Goal: Task Accomplishment & Management: Use online tool/utility

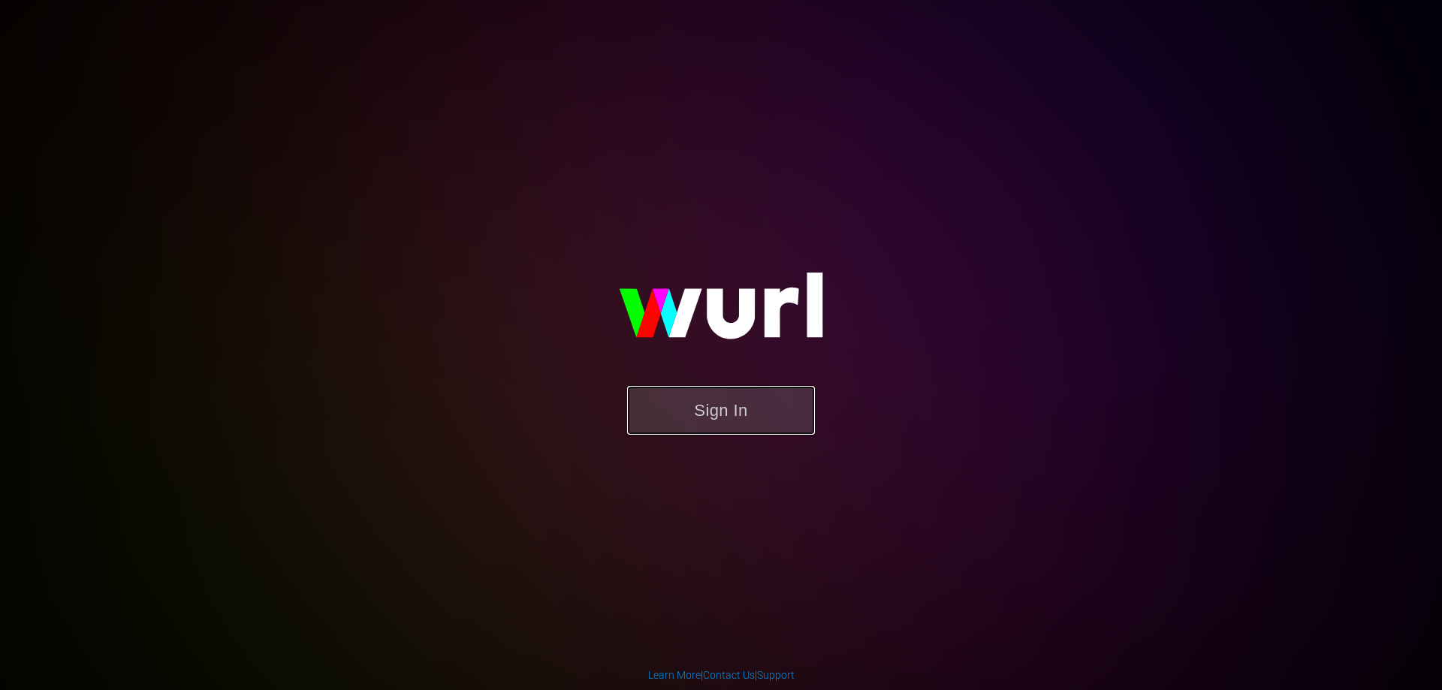
click at [741, 399] on button "Sign In" at bounding box center [721, 410] width 188 height 49
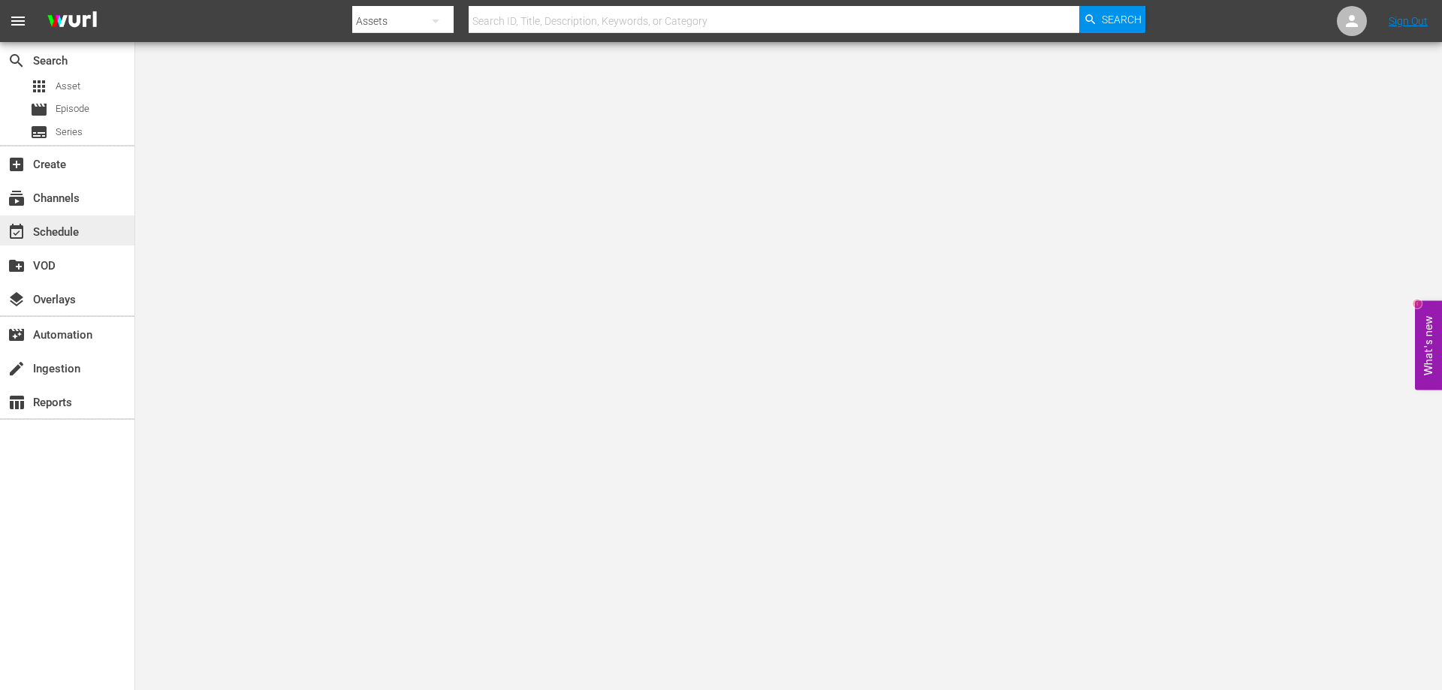
click at [67, 222] on div "event_available Schedule" at bounding box center [67, 231] width 134 height 30
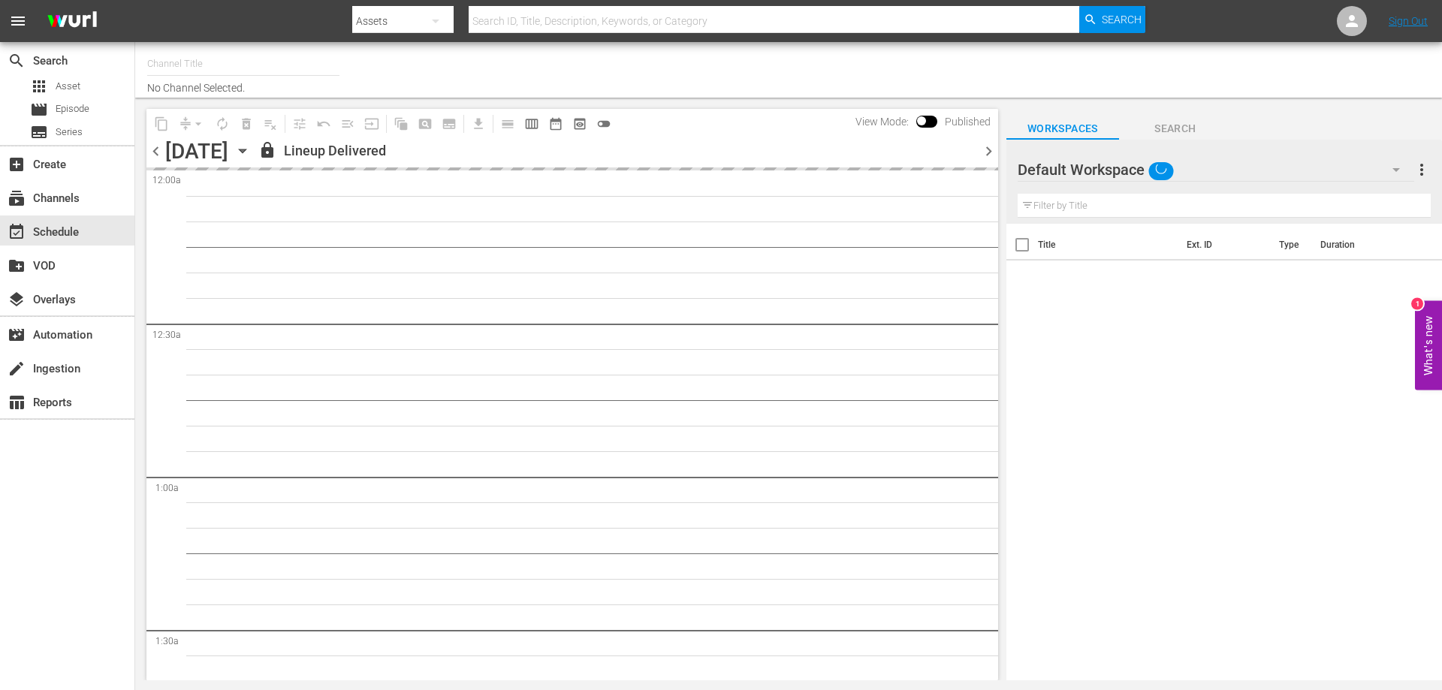
type input "CG Grandi Film (PKA [PERSON_NAME], Sophia & co. > I film di [PERSON_NAME]) (619)"
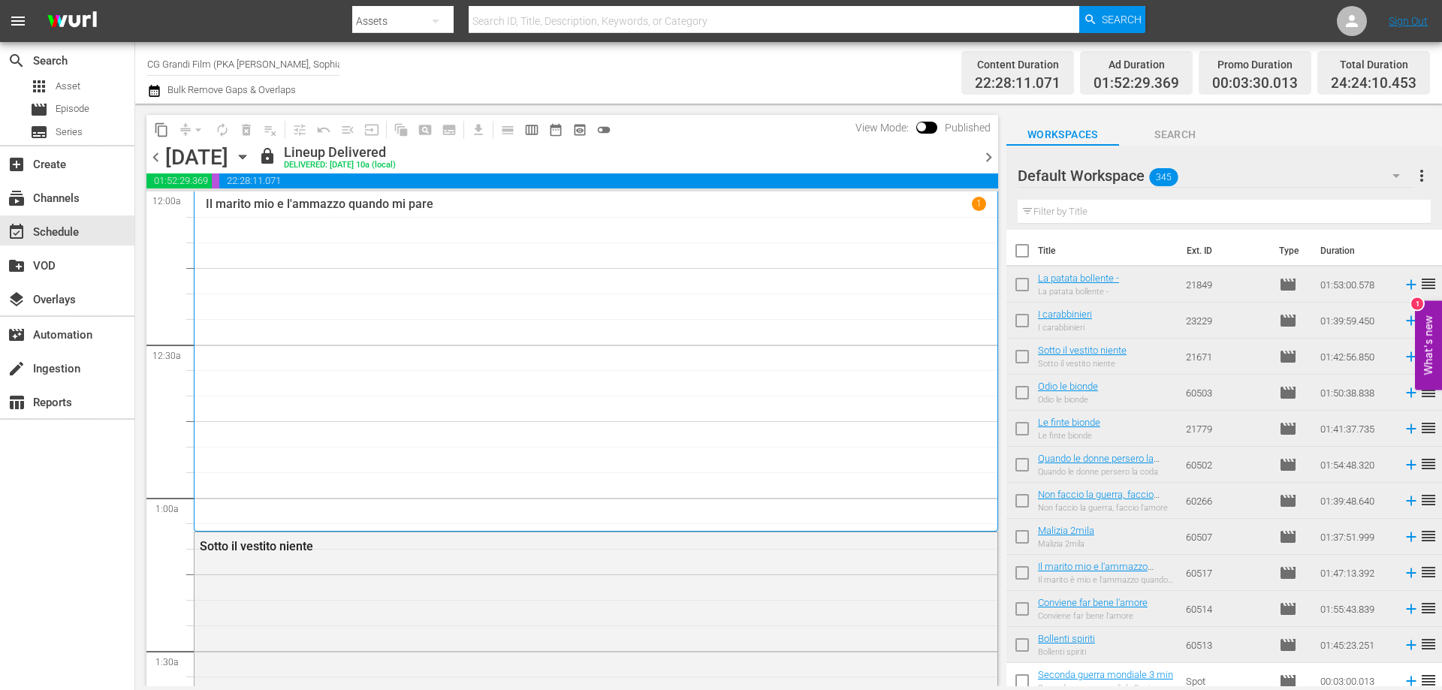
click at [251, 154] on icon "button" at bounding box center [242, 157] width 17 height 17
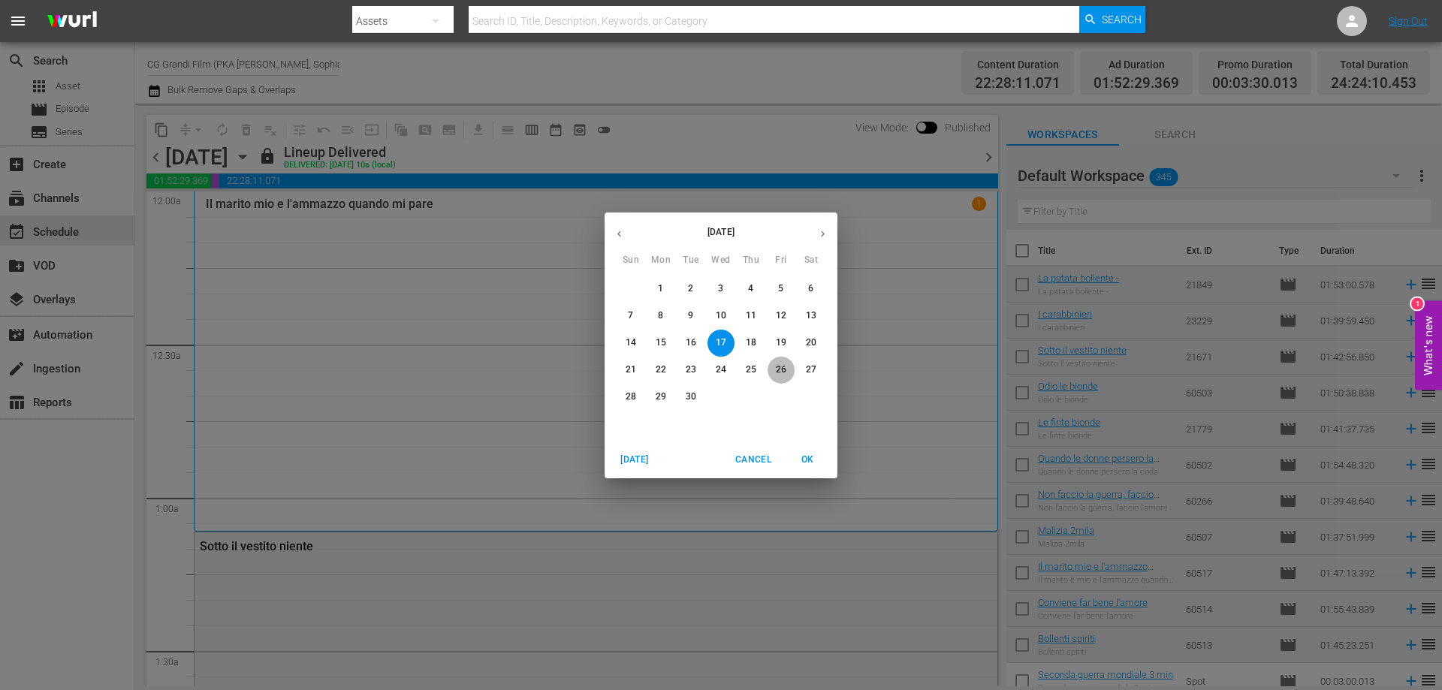
drag, startPoint x: 774, startPoint y: 368, endPoint x: 613, endPoint y: 402, distance: 165.0
click at [775, 368] on span "26" at bounding box center [781, 370] width 27 height 13
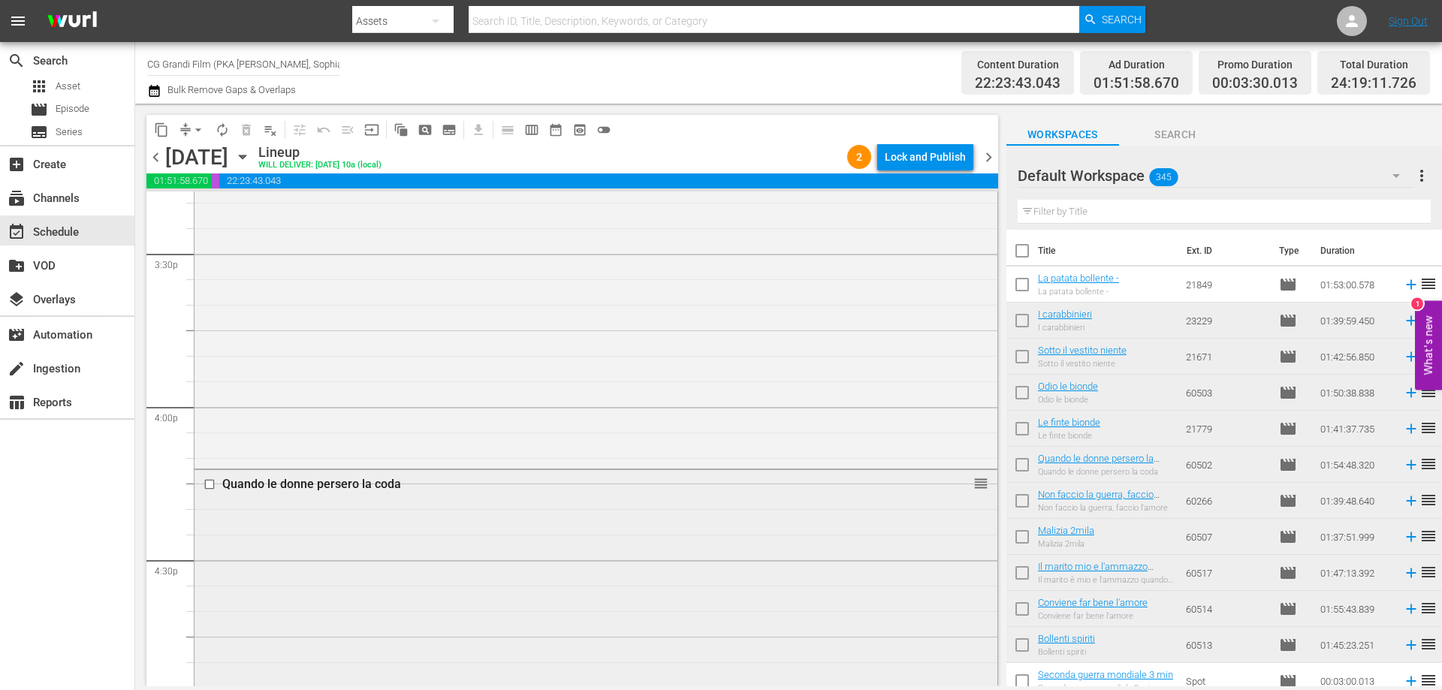
scroll to position [4957, 0]
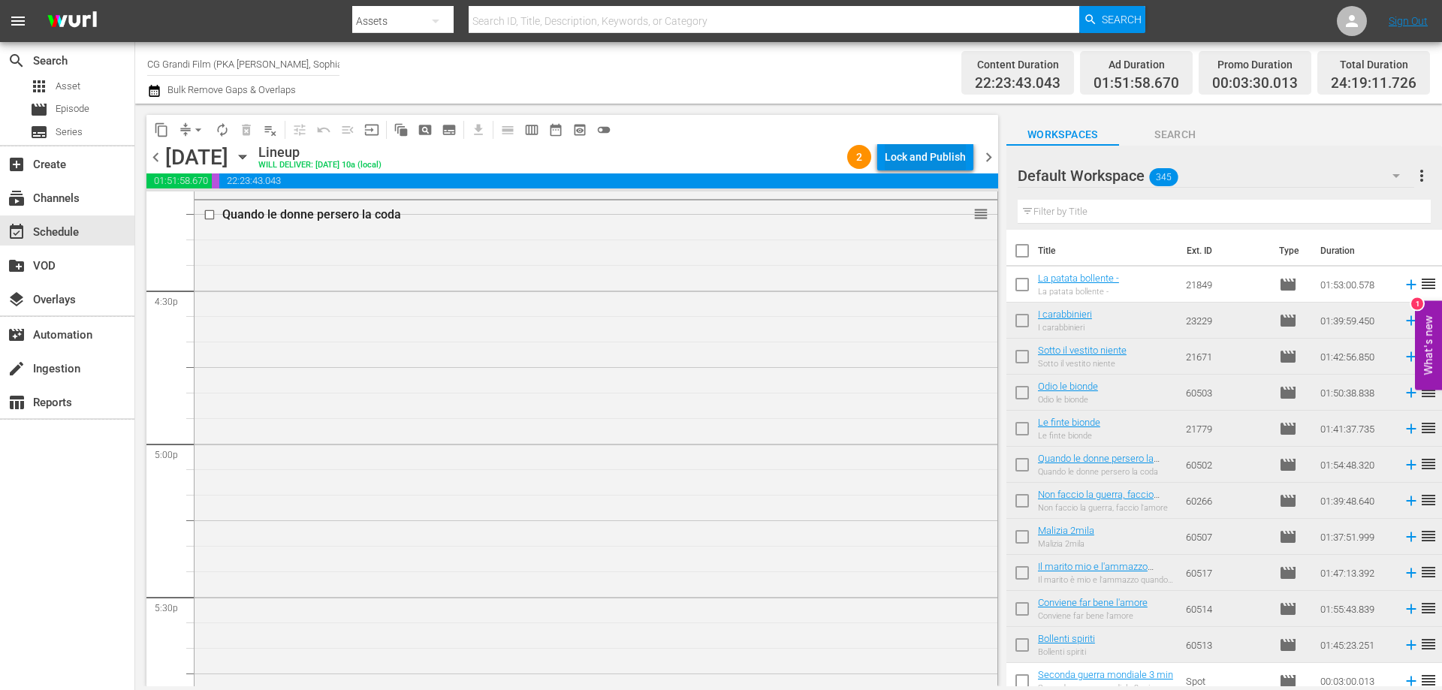
click at [948, 156] on div "Lock and Publish" at bounding box center [925, 156] width 81 height 27
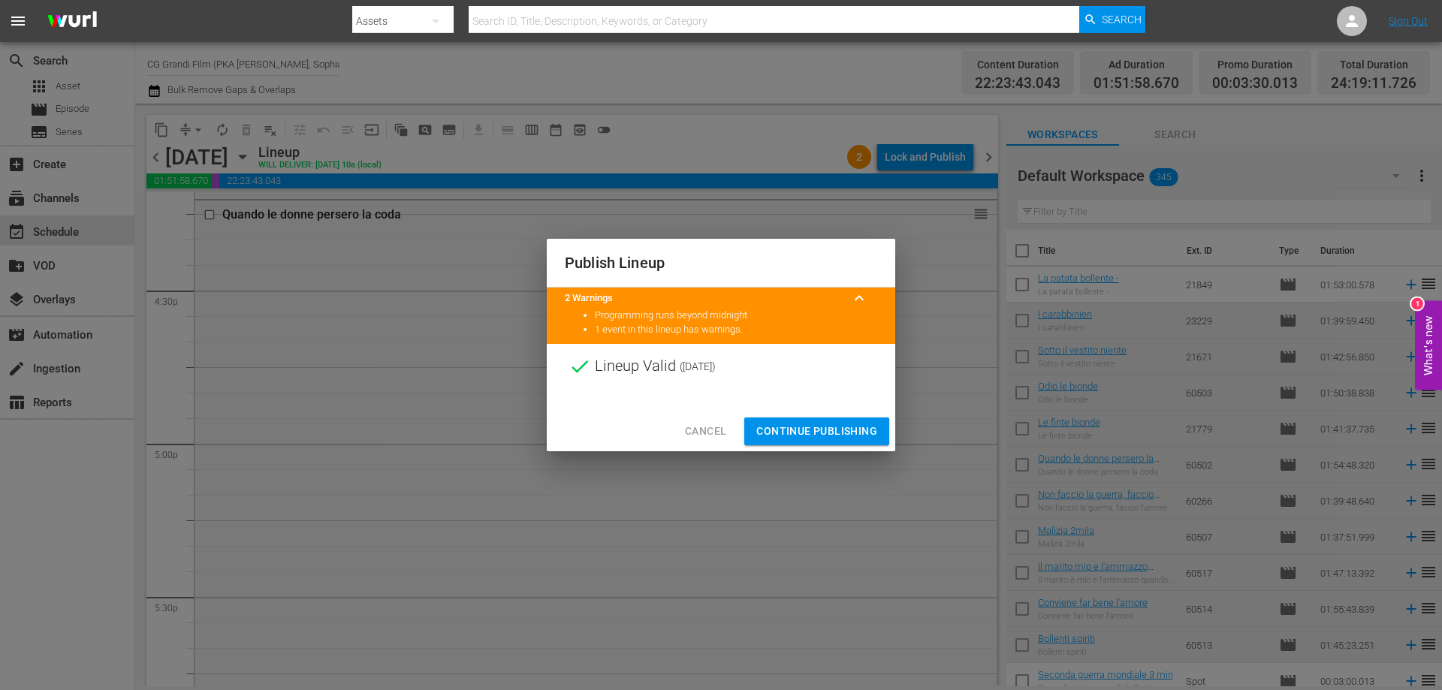
click at [837, 427] on span "Continue Publishing" at bounding box center [816, 431] width 121 height 19
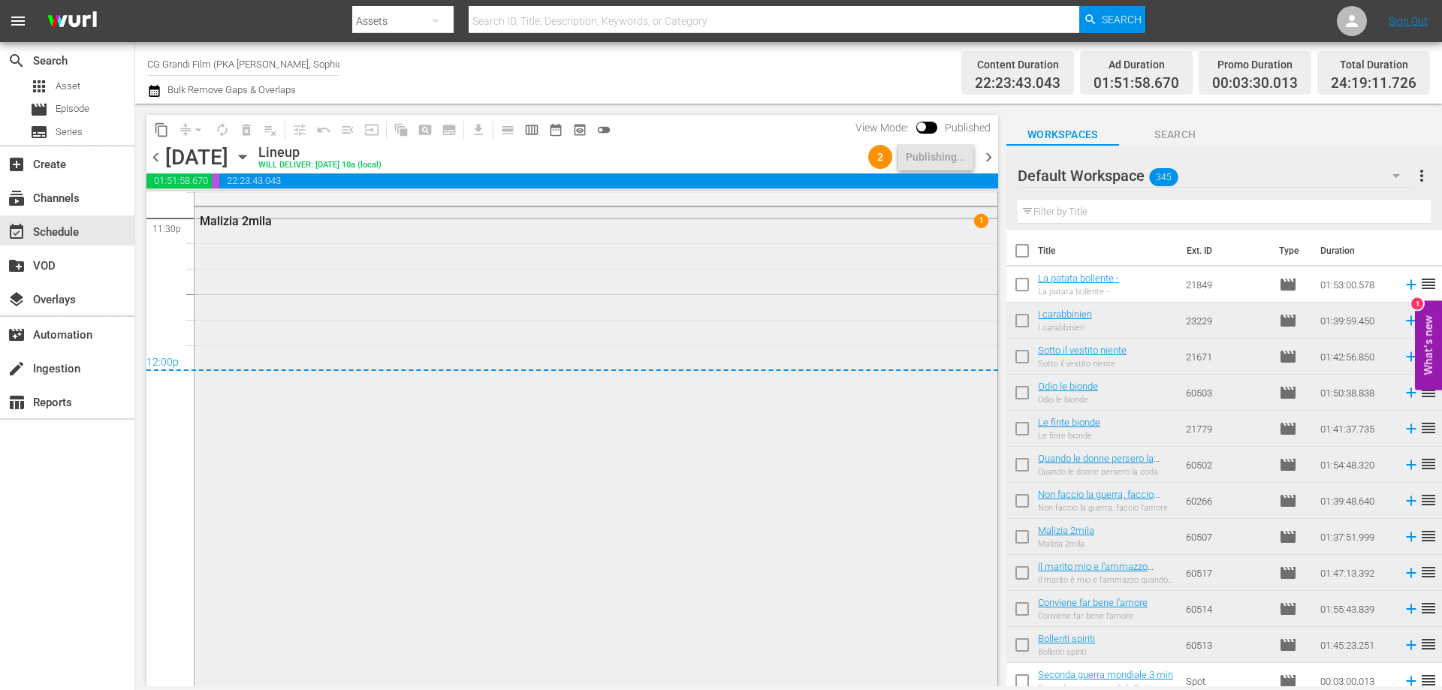
scroll to position [7195, 0]
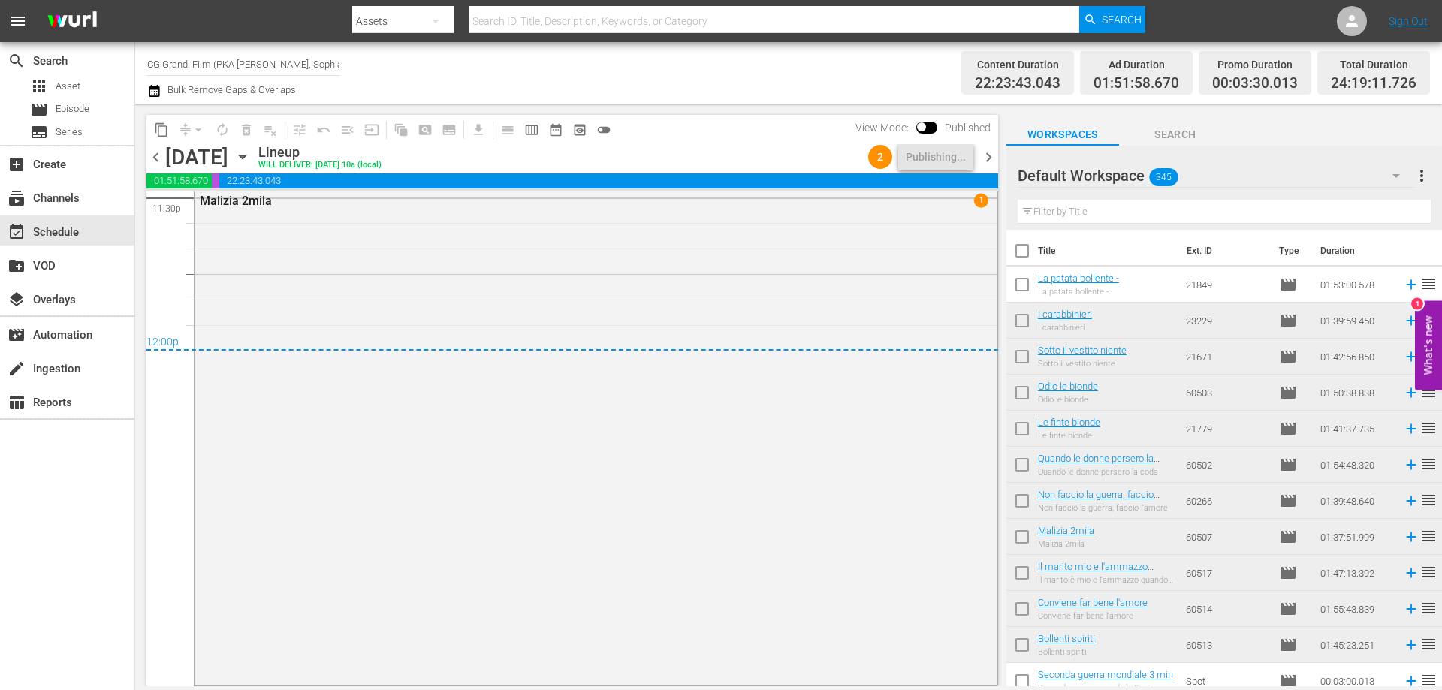
click at [251, 161] on icon "button" at bounding box center [242, 157] width 17 height 17
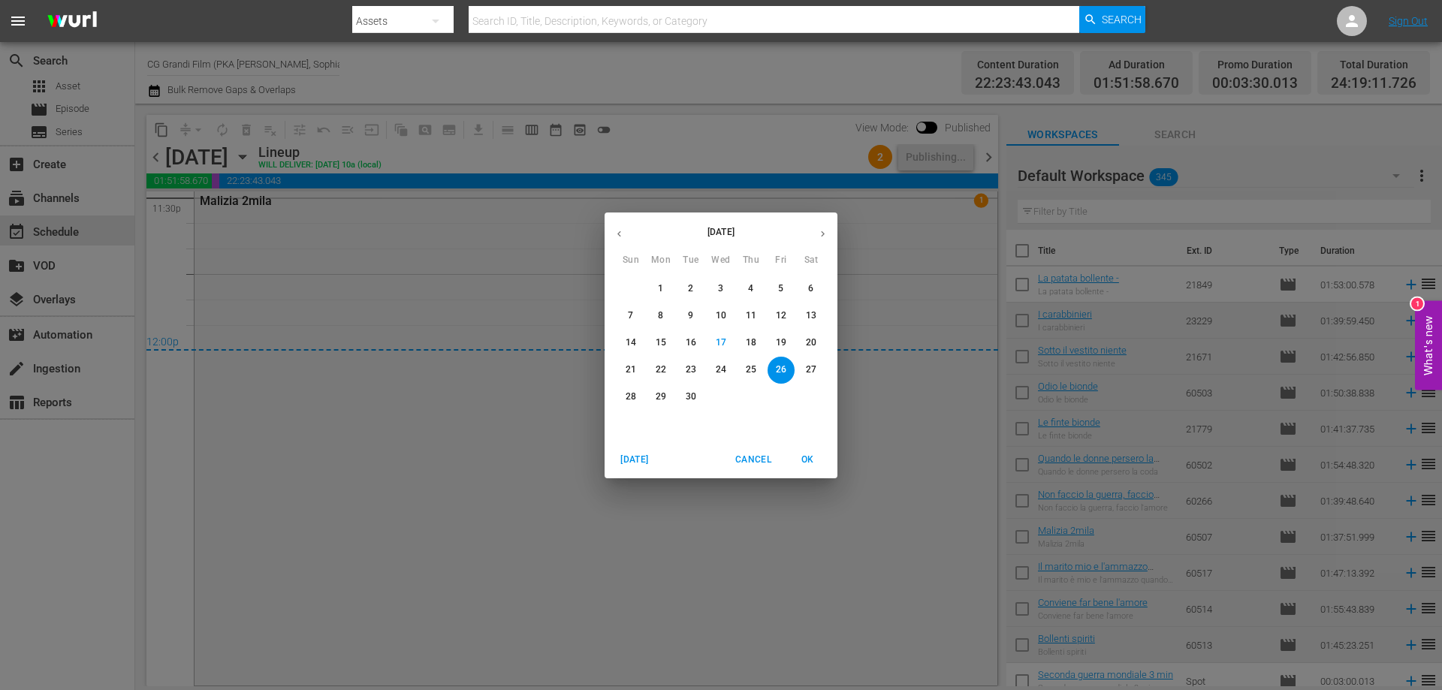
click at [810, 364] on p "27" at bounding box center [811, 370] width 11 height 13
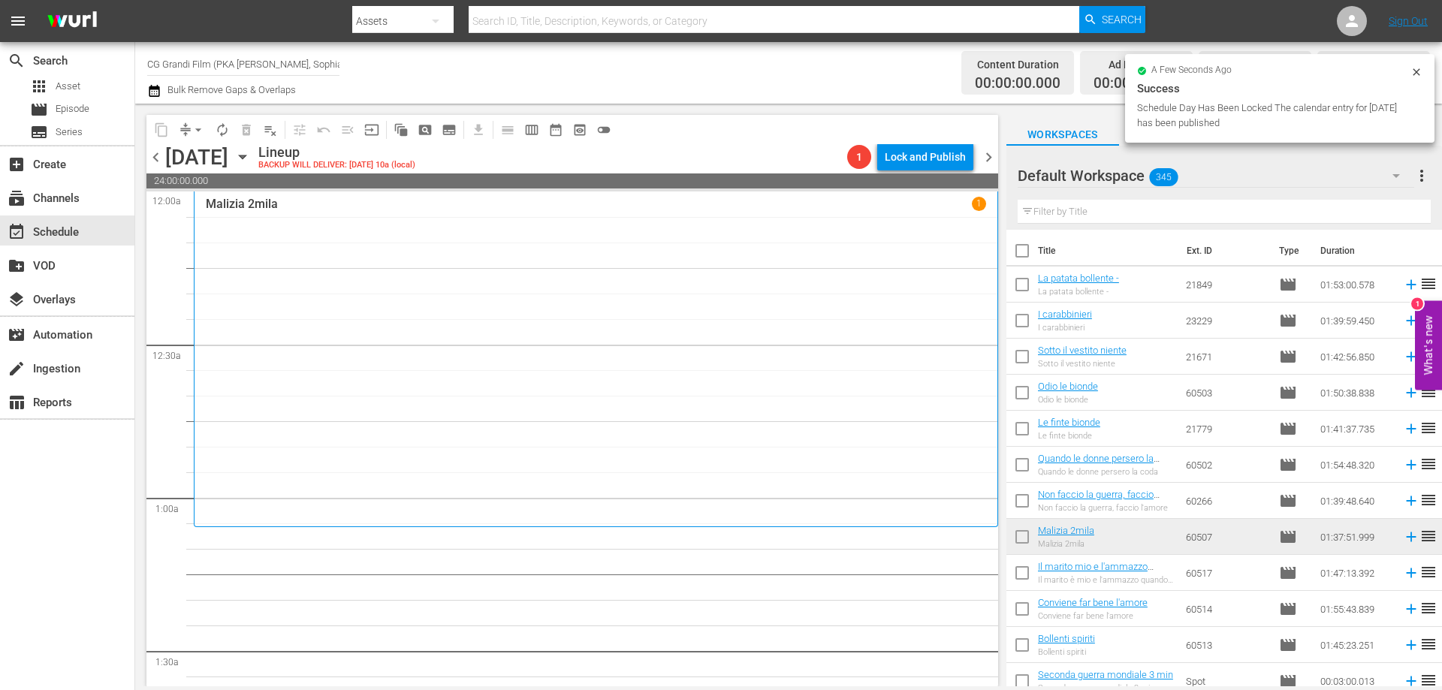
click at [786, 288] on div "Malizia 2mila 1" at bounding box center [596, 359] width 780 height 325
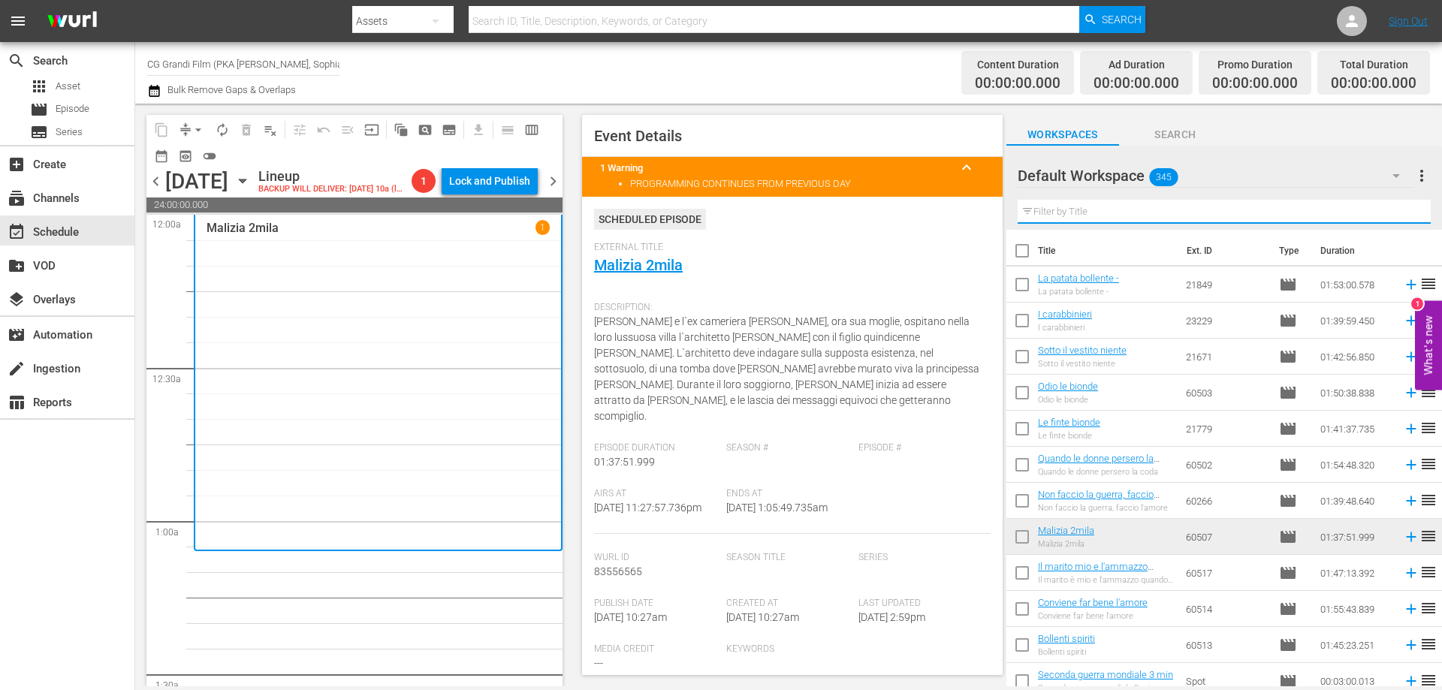
click at [1131, 213] on input "text" at bounding box center [1224, 212] width 413 height 24
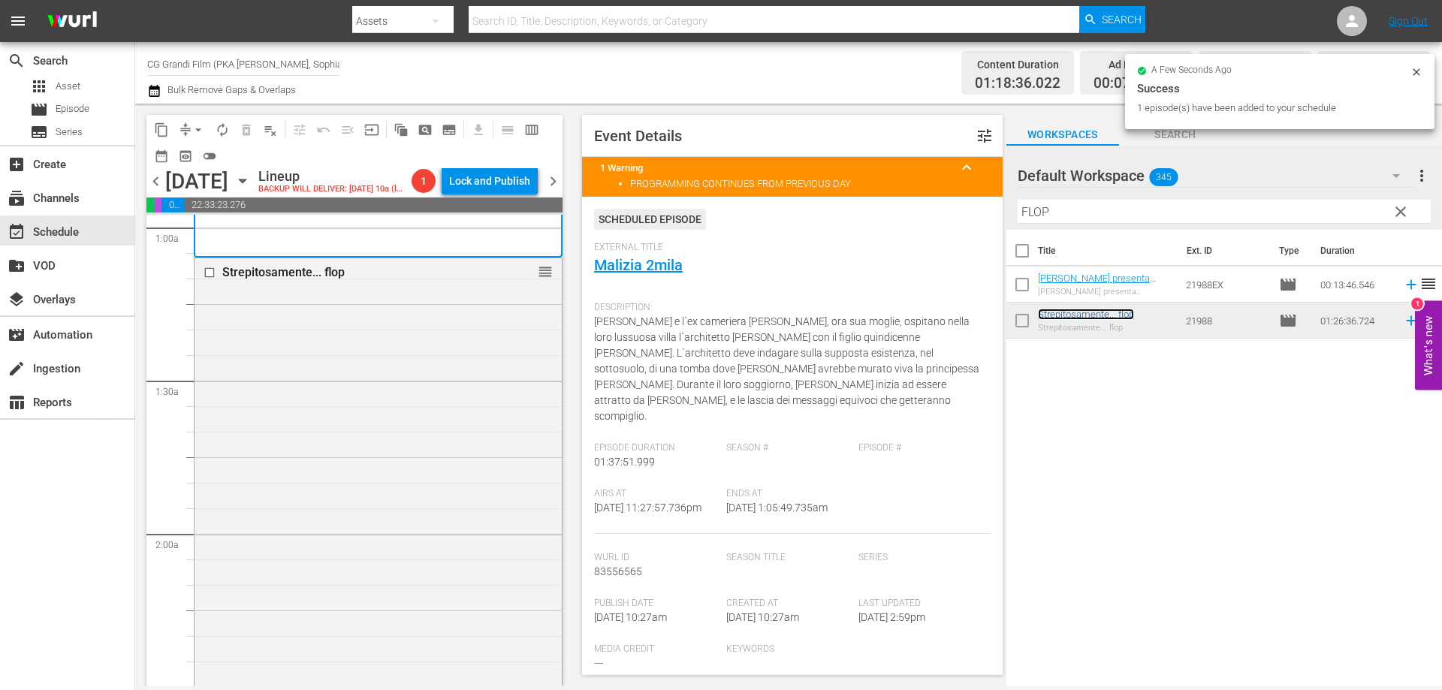
scroll to position [526, 0]
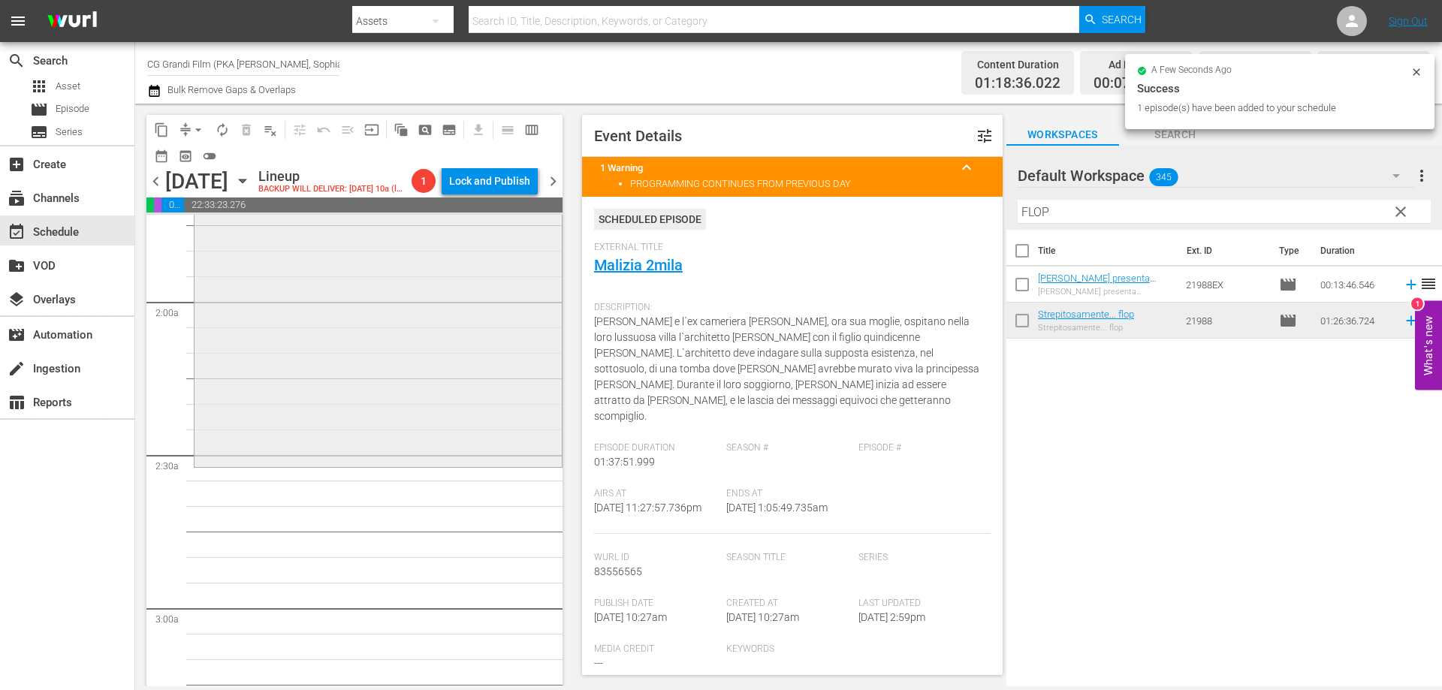
click at [491, 464] on div "Strepitosamente... flop reorder" at bounding box center [378, 245] width 367 height 438
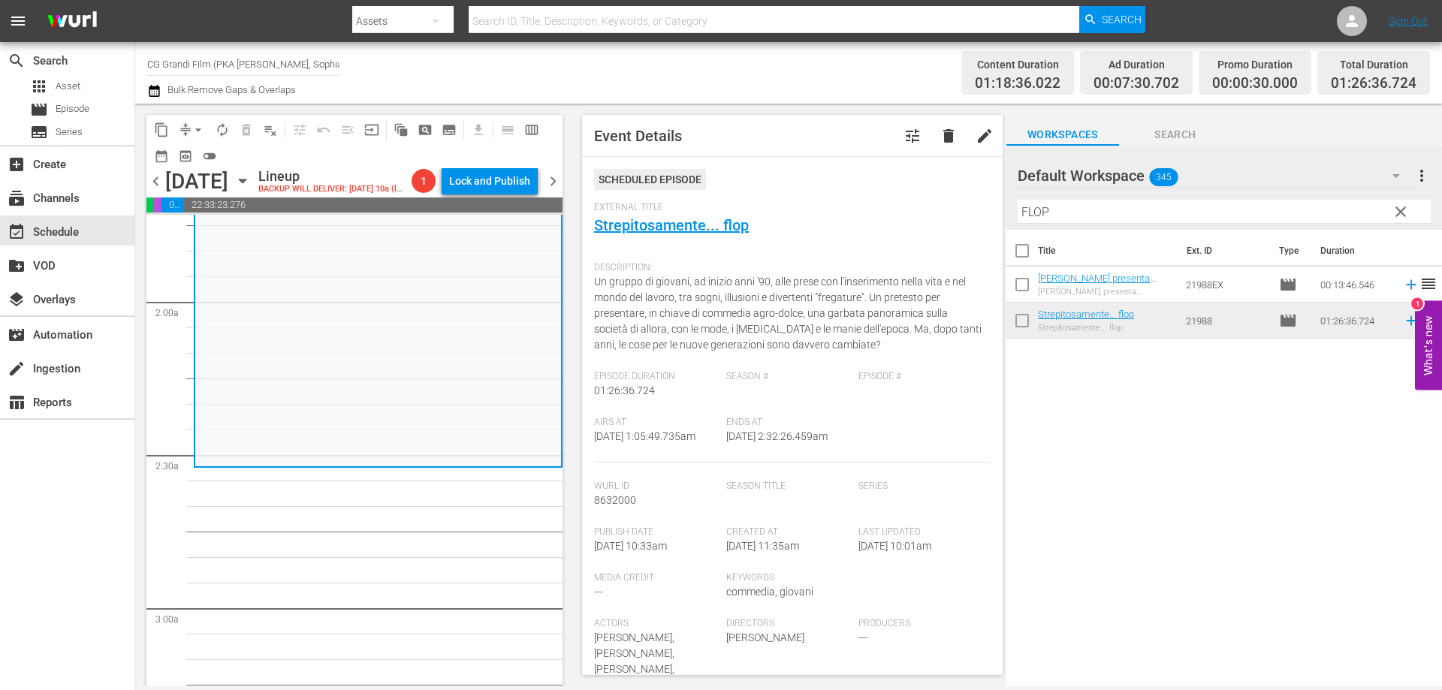
drag, startPoint x: 1126, startPoint y: 212, endPoint x: 864, endPoint y: 204, distance: 261.5
click at [864, 204] on div "content_copy compress arrow_drop_down autorenew_outlined delete_forever_outline…" at bounding box center [788, 395] width 1307 height 583
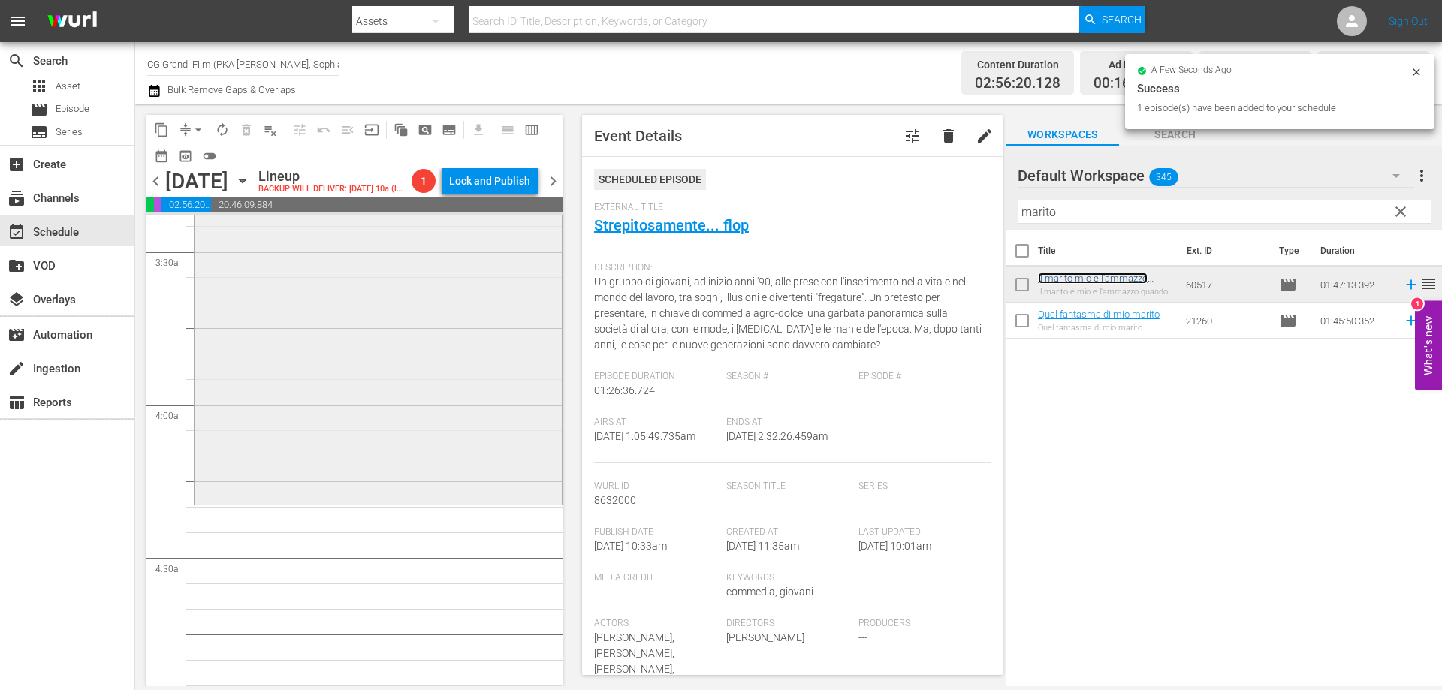
scroll to position [1052, 0]
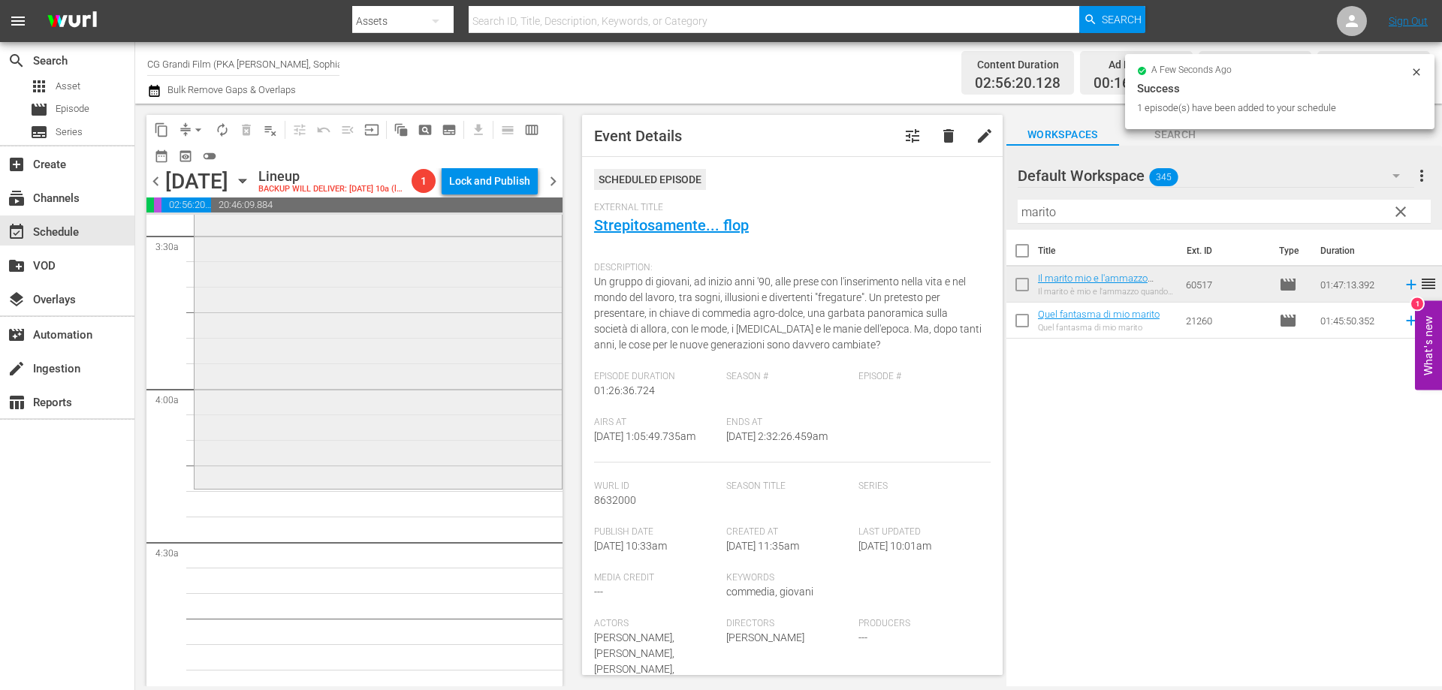
click at [500, 484] on div "Il marito mio e l'ammazzo quando mi pare reorder" at bounding box center [378, 214] width 367 height 543
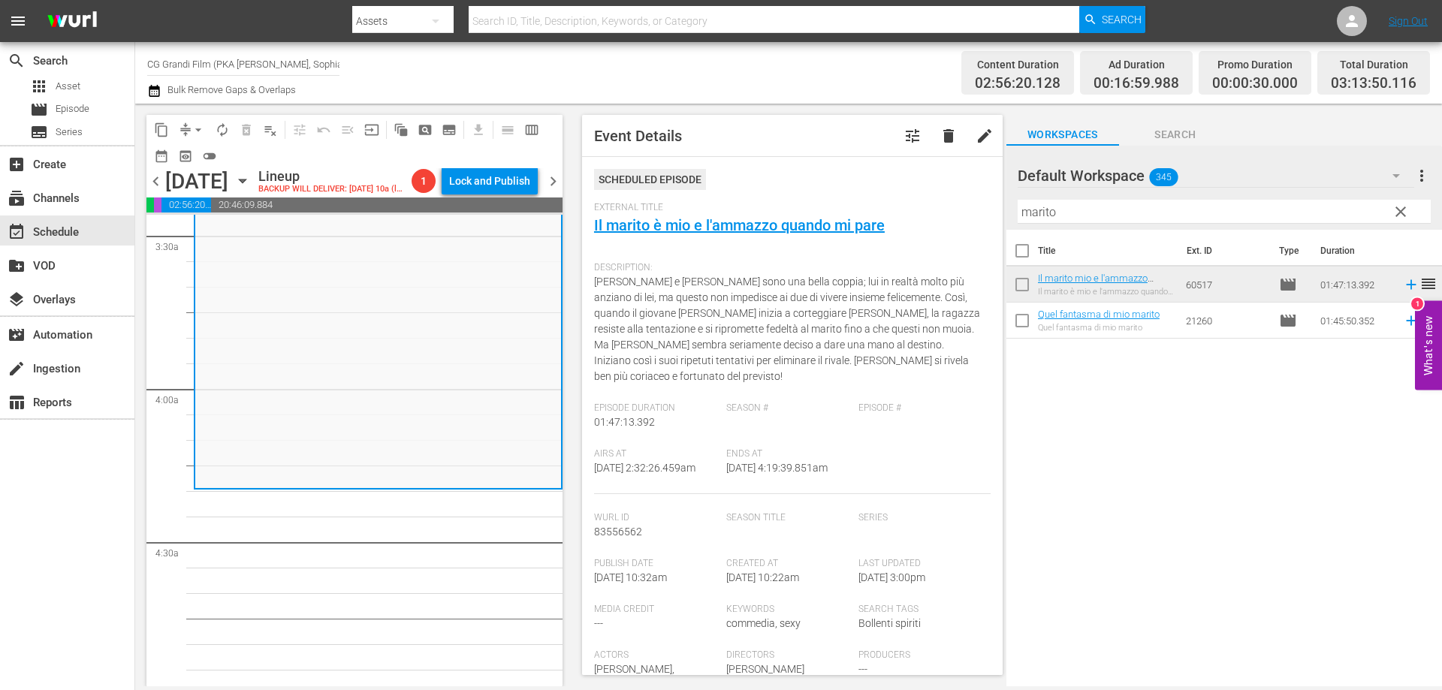
drag, startPoint x: 1077, startPoint y: 213, endPoint x: 949, endPoint y: 187, distance: 130.9
click at [953, 187] on div "content_copy compress arrow_drop_down autorenew_outlined delete_forever_outline…" at bounding box center [788, 395] width 1307 height 583
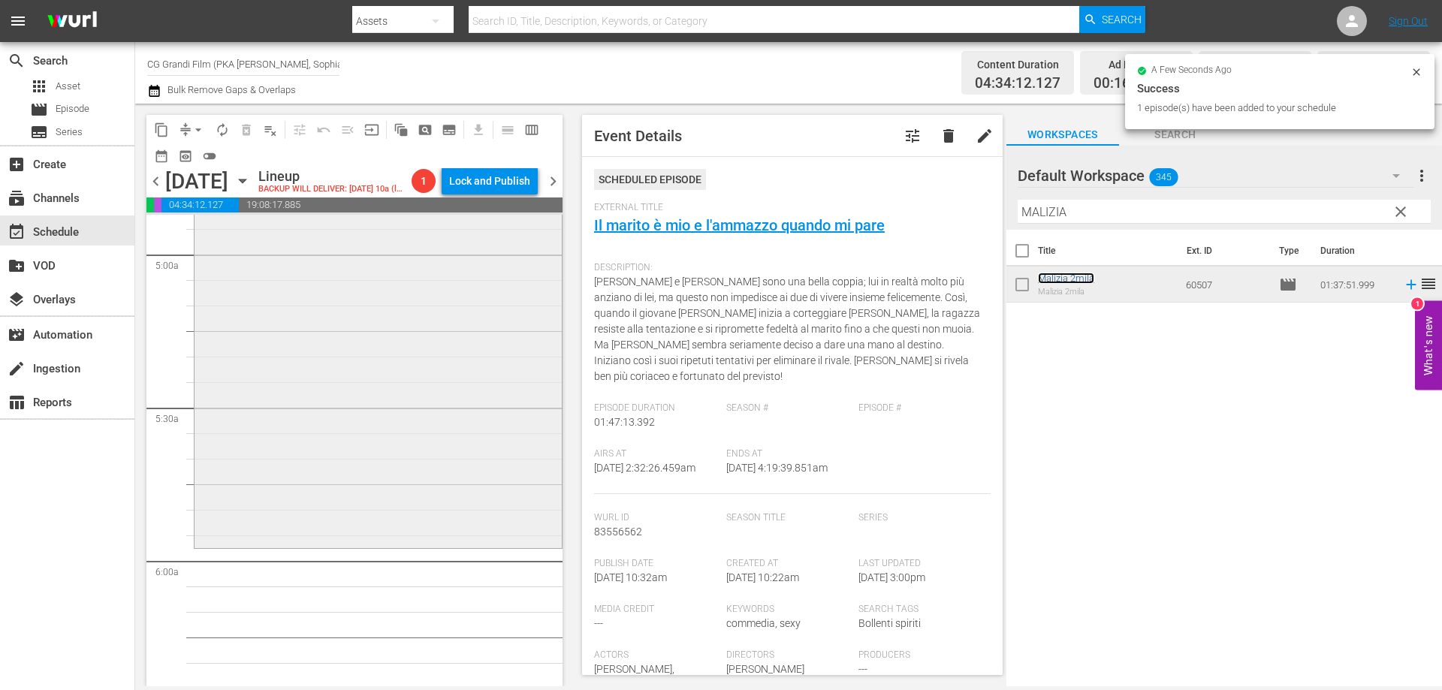
scroll to position [1502, 0]
click at [467, 503] on div "Malizia 2mila reorder" at bounding box center [378, 287] width 367 height 495
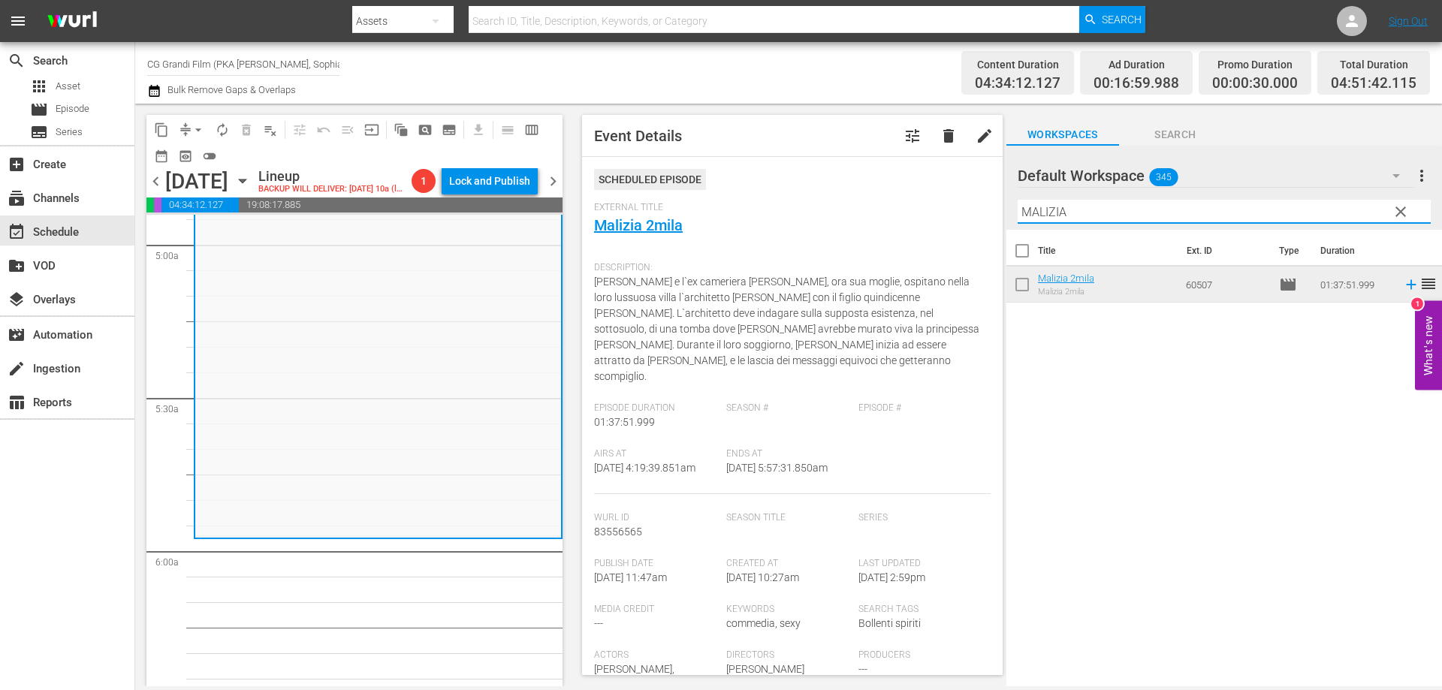
drag, startPoint x: 1093, startPoint y: 207, endPoint x: 955, endPoint y: 202, distance: 137.5
click at [955, 202] on div "content_copy compress arrow_drop_down autorenew_outlined delete_forever_outline…" at bounding box center [788, 395] width 1307 height 583
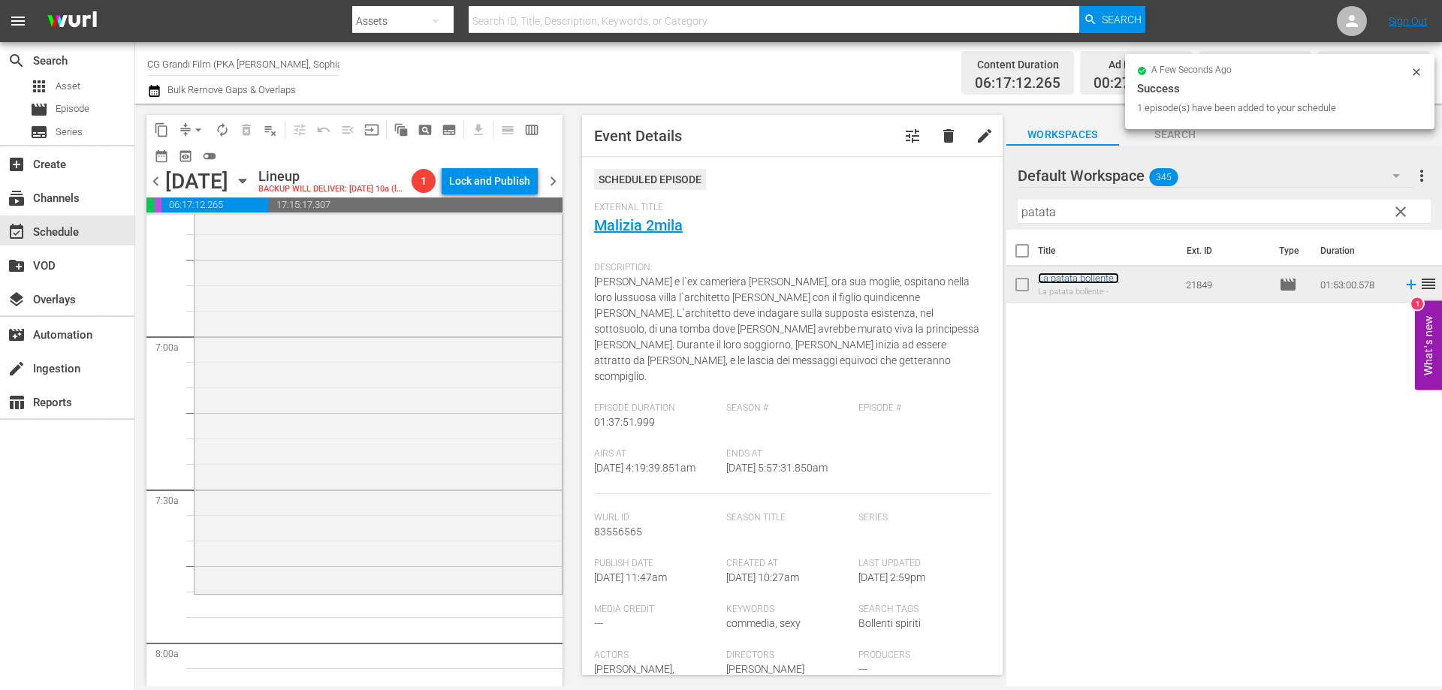
scroll to position [2028, 0]
click at [479, 539] on div "La patata bollente - reorder" at bounding box center [378, 300] width 367 height 572
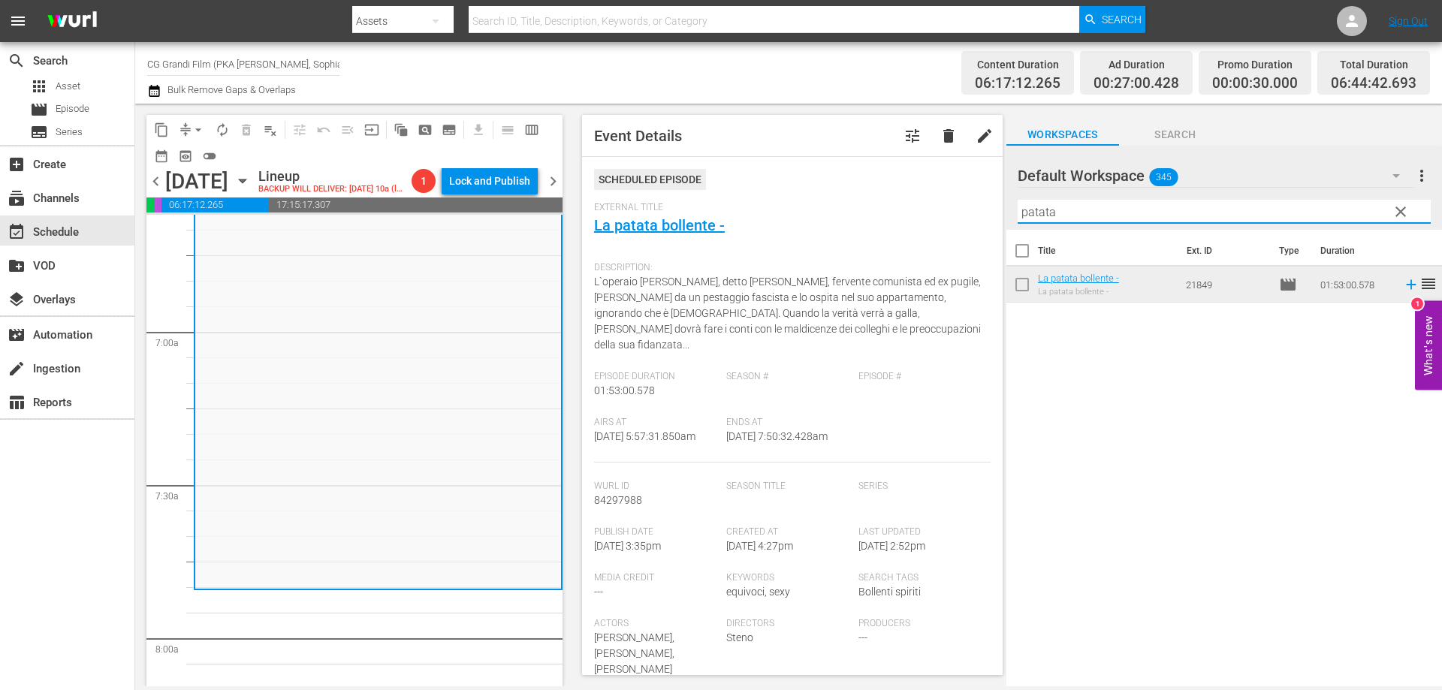
drag, startPoint x: 1064, startPoint y: 213, endPoint x: 905, endPoint y: 158, distance: 167.7
click at [909, 158] on div "content_copy compress arrow_drop_down autorenew_outlined delete_forever_outline…" at bounding box center [788, 395] width 1307 height 583
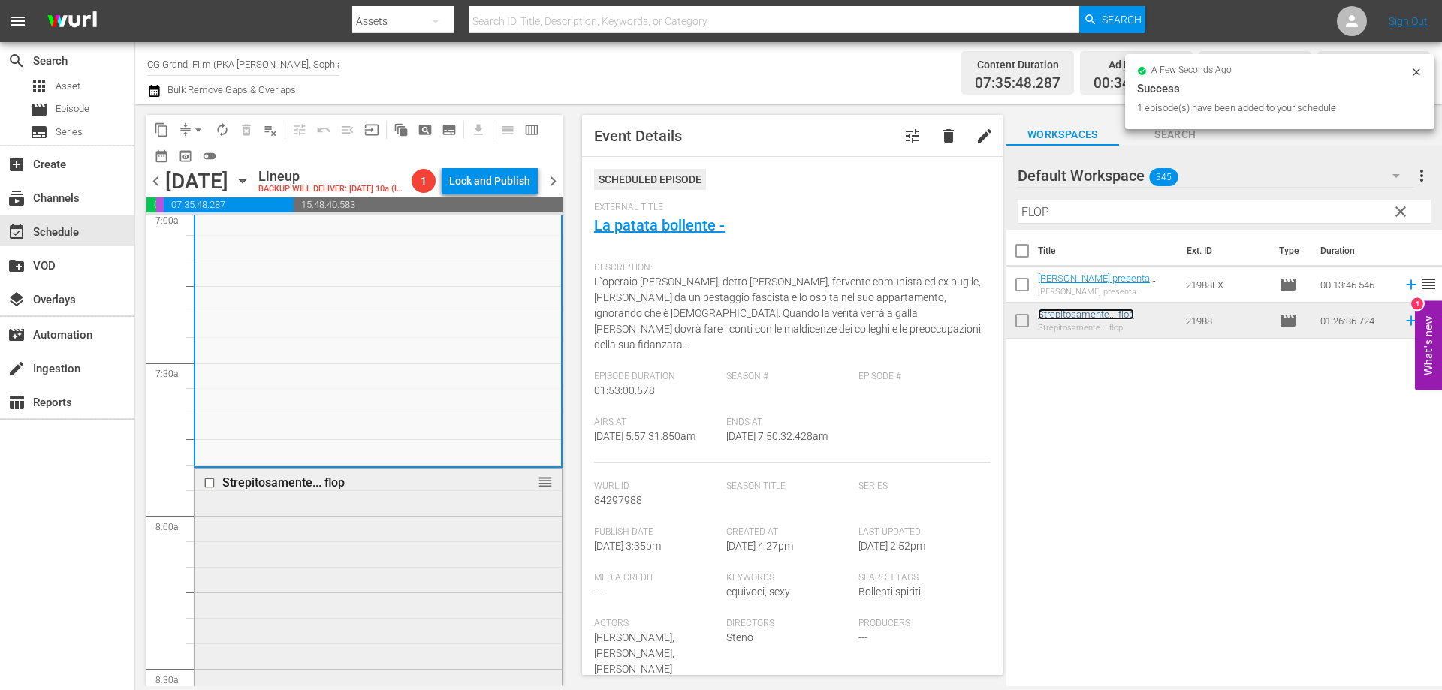
scroll to position [2479, 0]
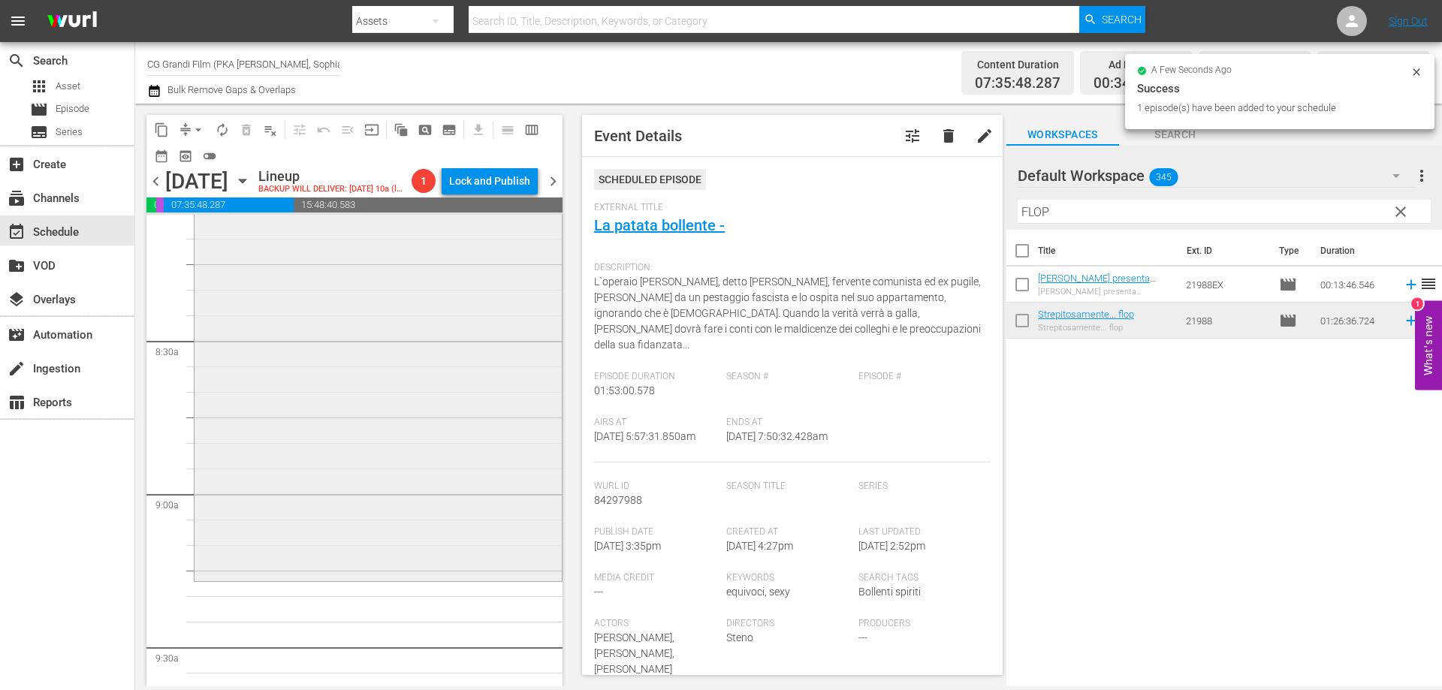
click at [448, 538] on div "Strepitosamente... flop reorder" at bounding box center [378, 359] width 367 height 438
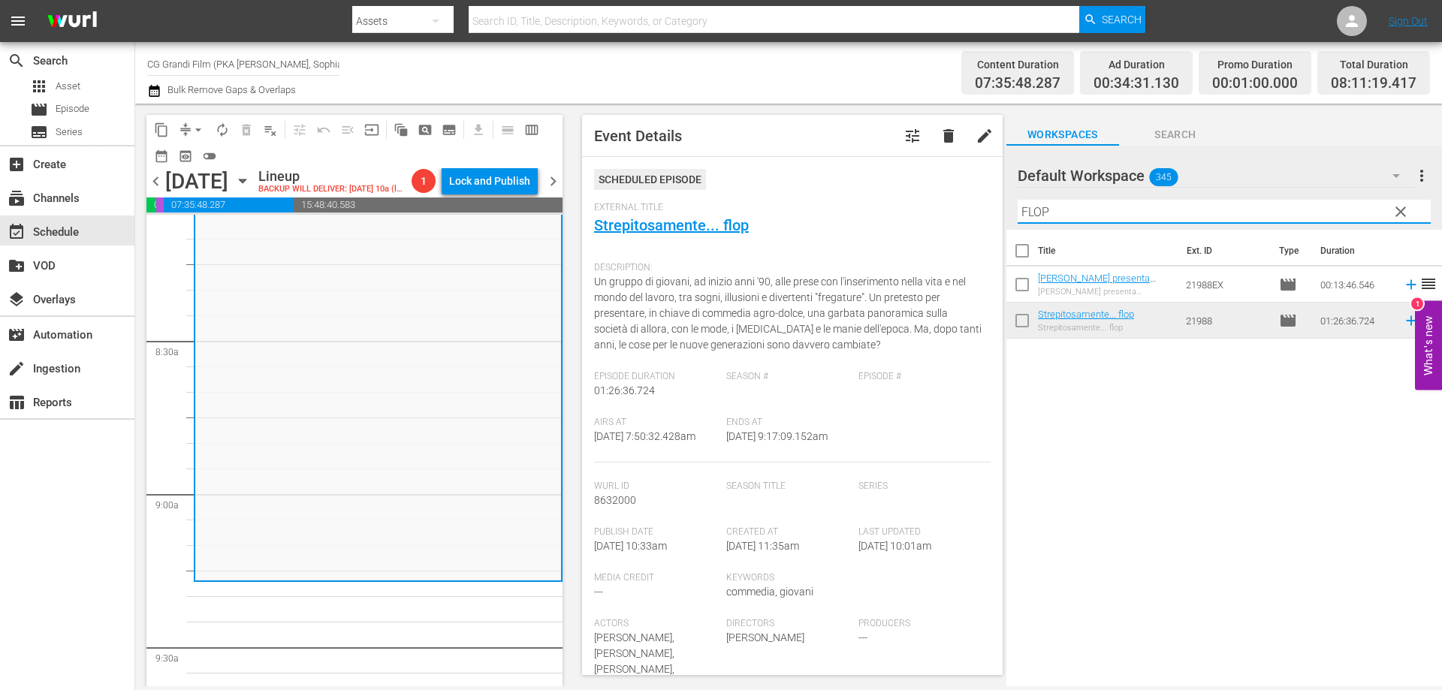
drag, startPoint x: 1107, startPoint y: 212, endPoint x: 945, endPoint y: 192, distance: 163.5
click at [952, 192] on div "content_copy compress arrow_drop_down autorenew_outlined delete_forever_outline…" at bounding box center [788, 395] width 1307 height 583
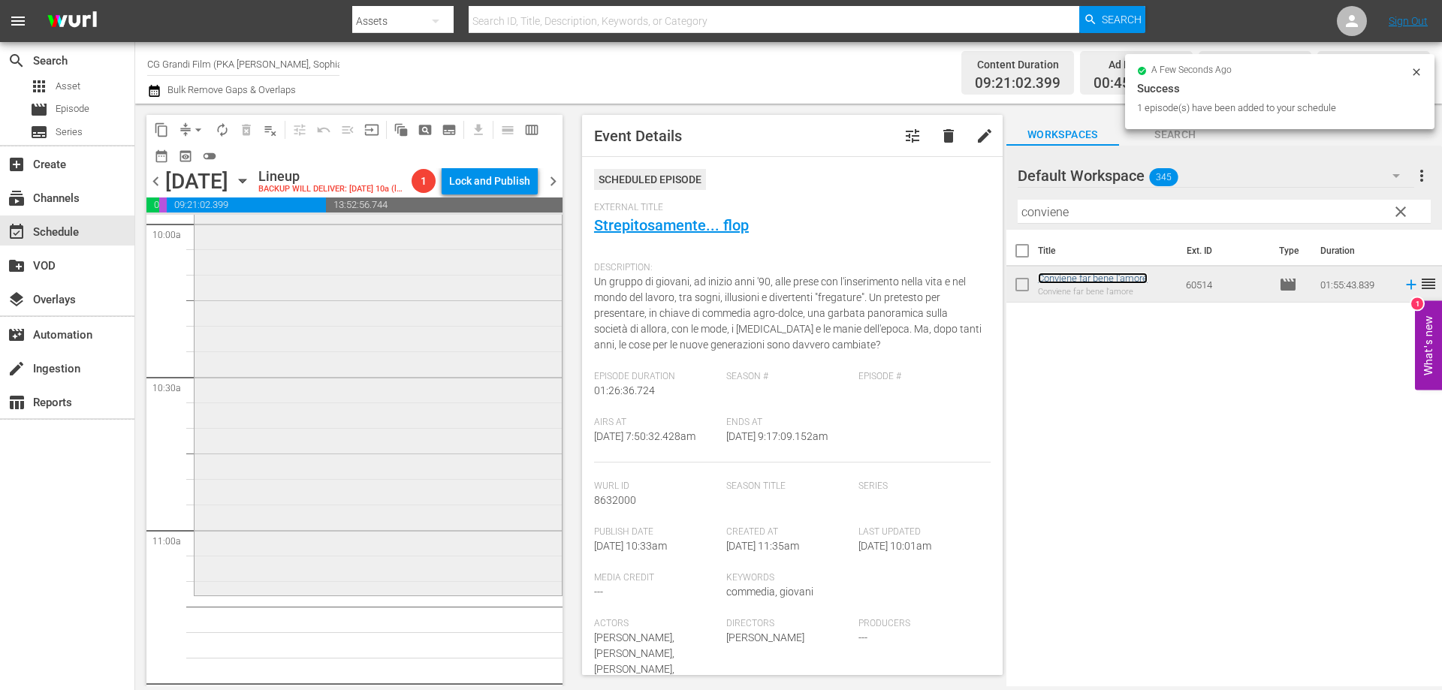
scroll to position [3079, 0]
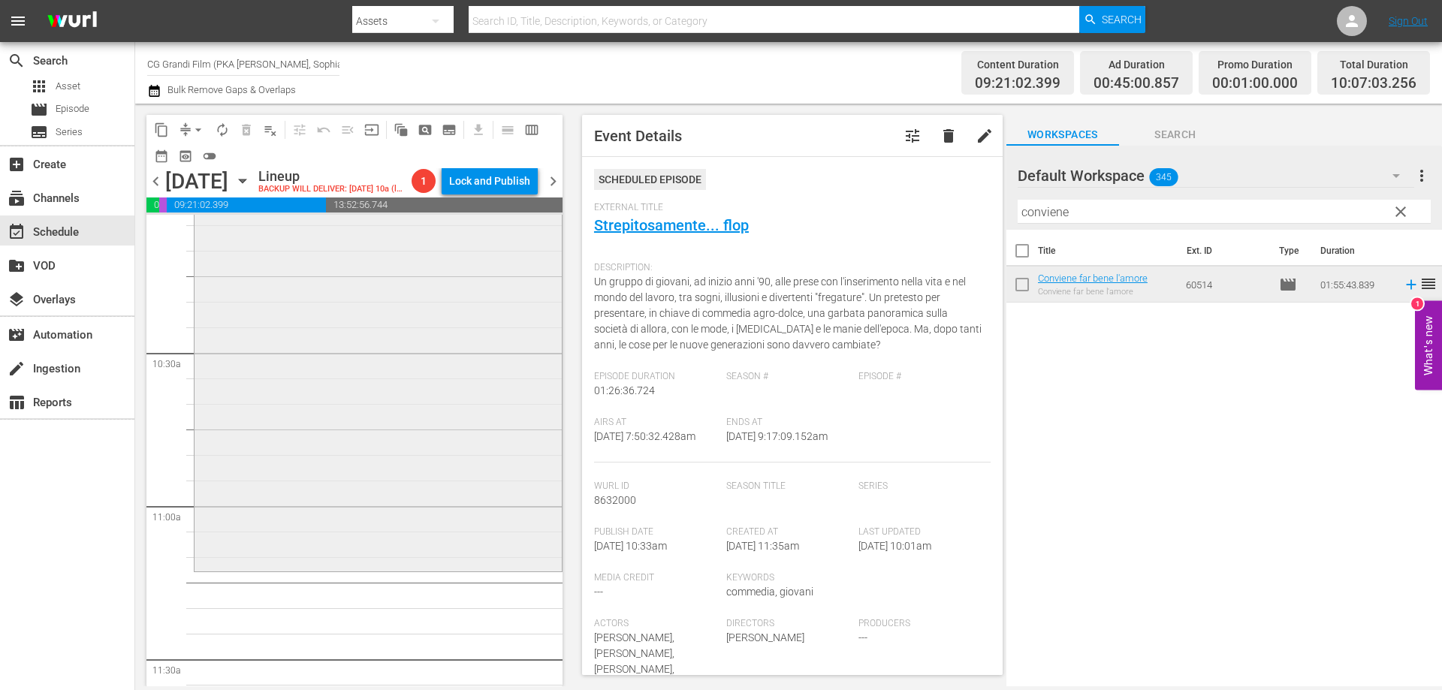
click at [479, 532] on div "Conviene far bene l'amore reorder" at bounding box center [378, 275] width 367 height 587
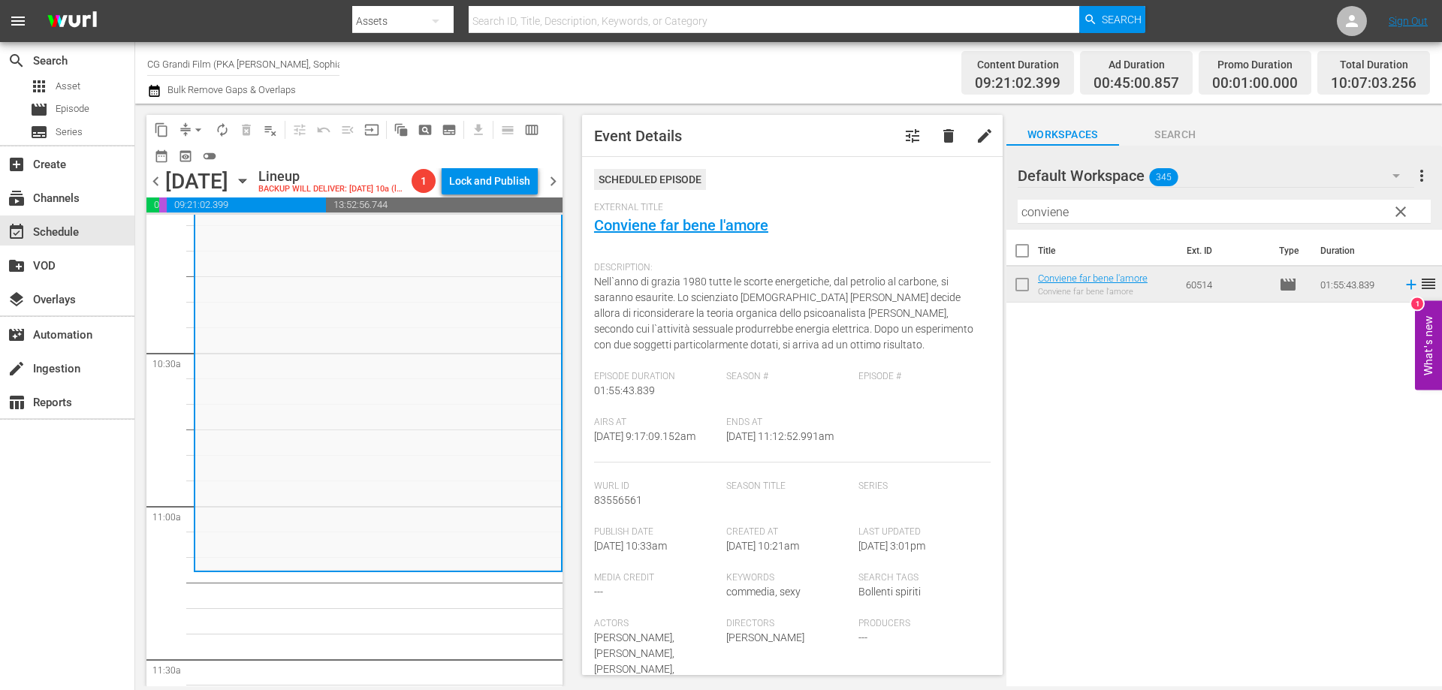
drag, startPoint x: 1000, startPoint y: 210, endPoint x: 923, endPoint y: 195, distance: 78.8
click at [923, 195] on div "content_copy compress arrow_drop_down autorenew_outlined delete_forever_outline…" at bounding box center [788, 395] width 1307 height 583
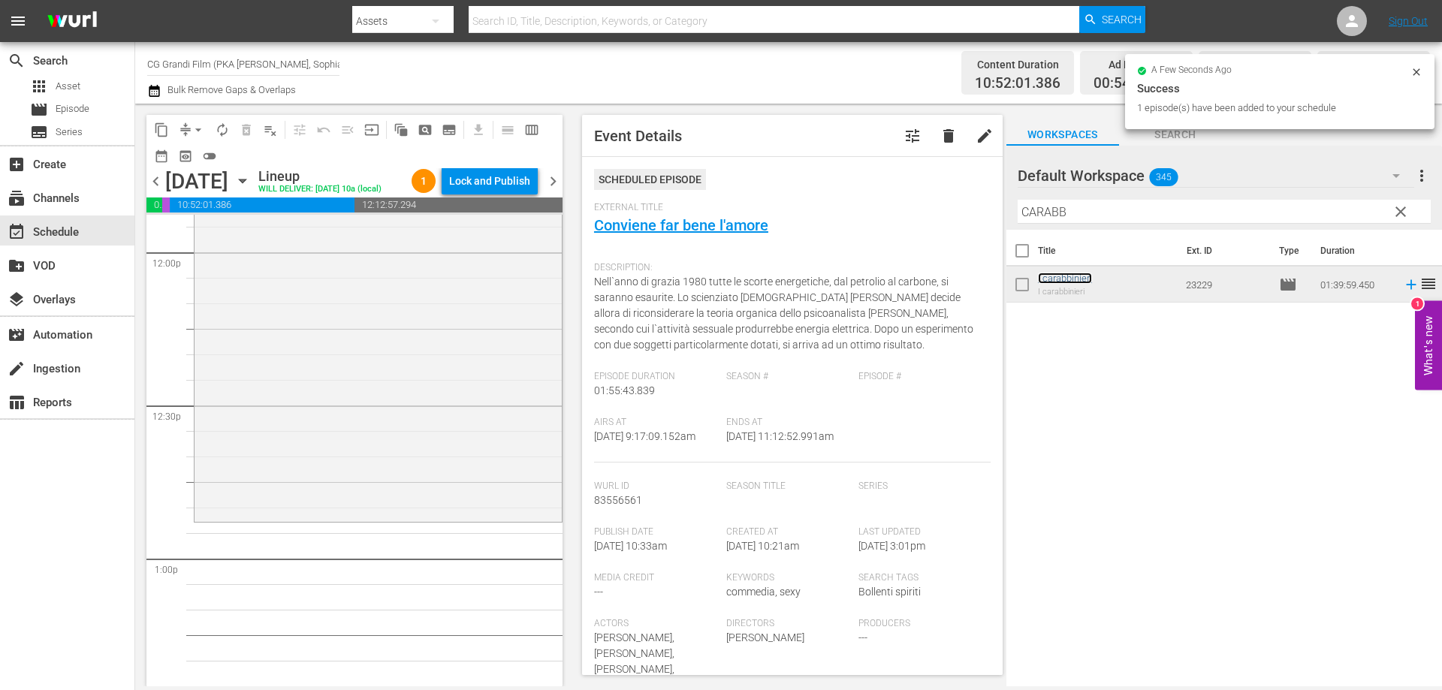
scroll to position [3680, 0]
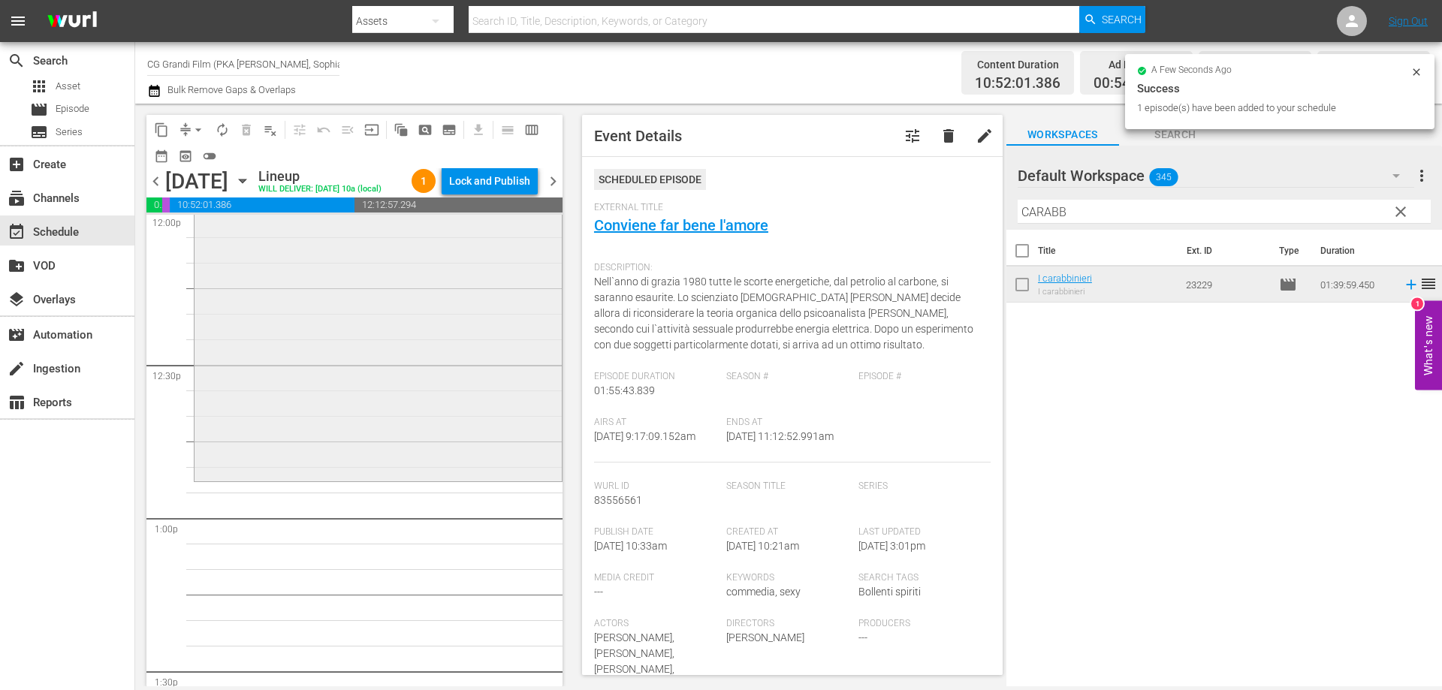
click at [478, 482] on div "I carabbinieri reorder" at bounding box center [378, 226] width 369 height 511
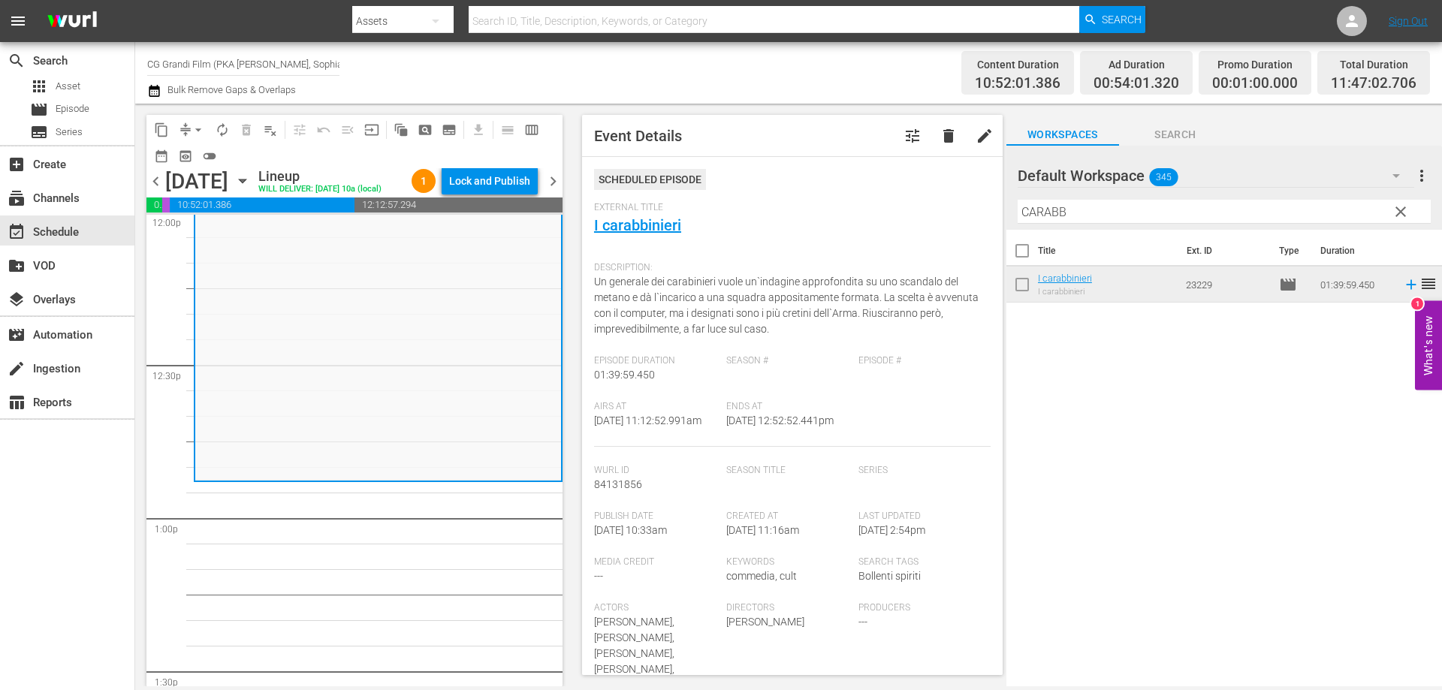
drag, startPoint x: 1099, startPoint y: 213, endPoint x: 969, endPoint y: 204, distance: 130.2
click at [983, 204] on div "content_copy compress arrow_drop_down autorenew_outlined delete_forever_outline…" at bounding box center [788, 395] width 1307 height 583
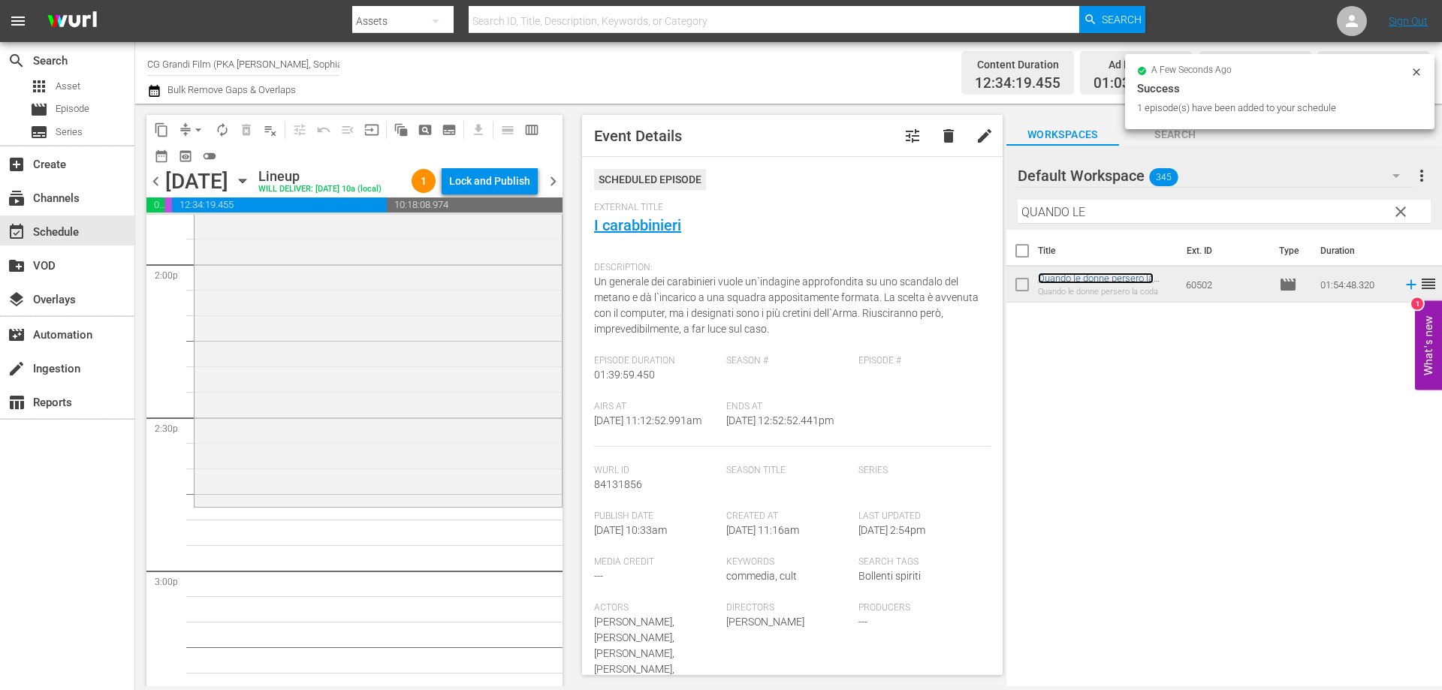
scroll to position [4281, 0]
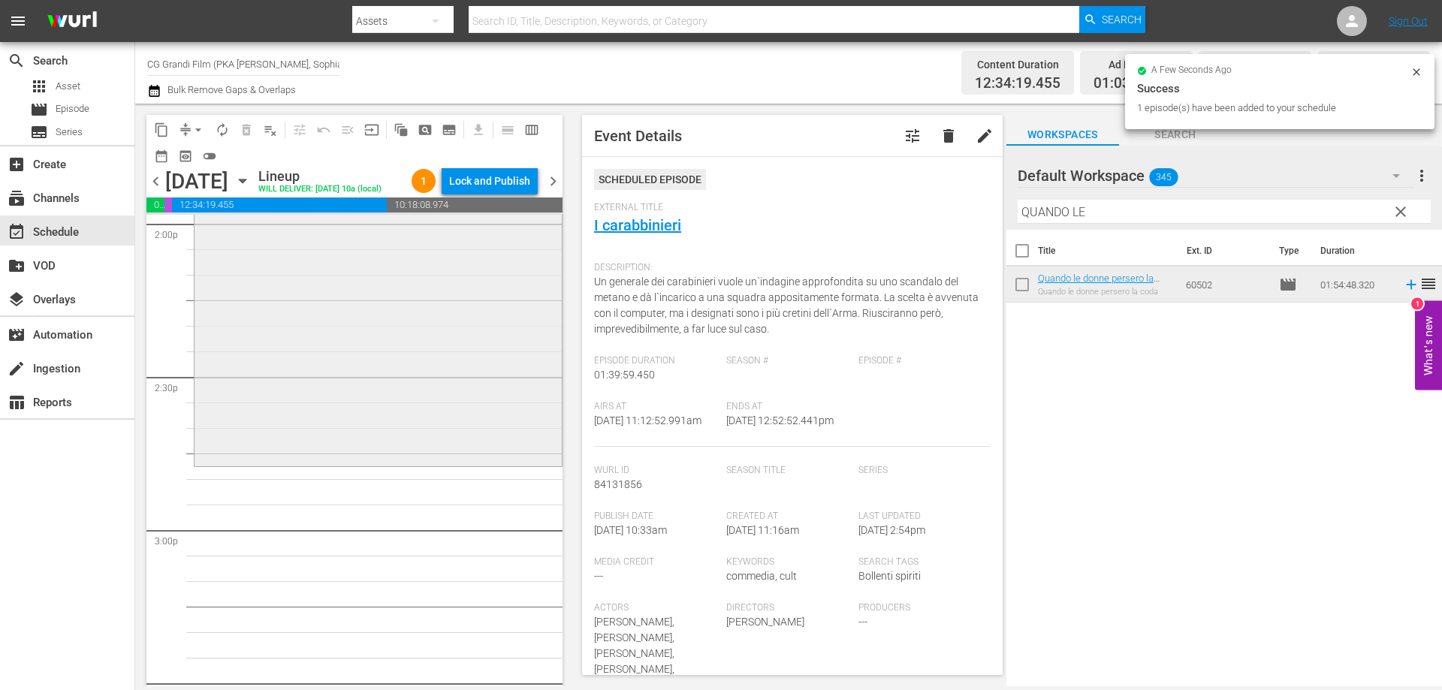
click at [484, 464] on div "Quando le donne persero la coda reorder" at bounding box center [378, 173] width 367 height 582
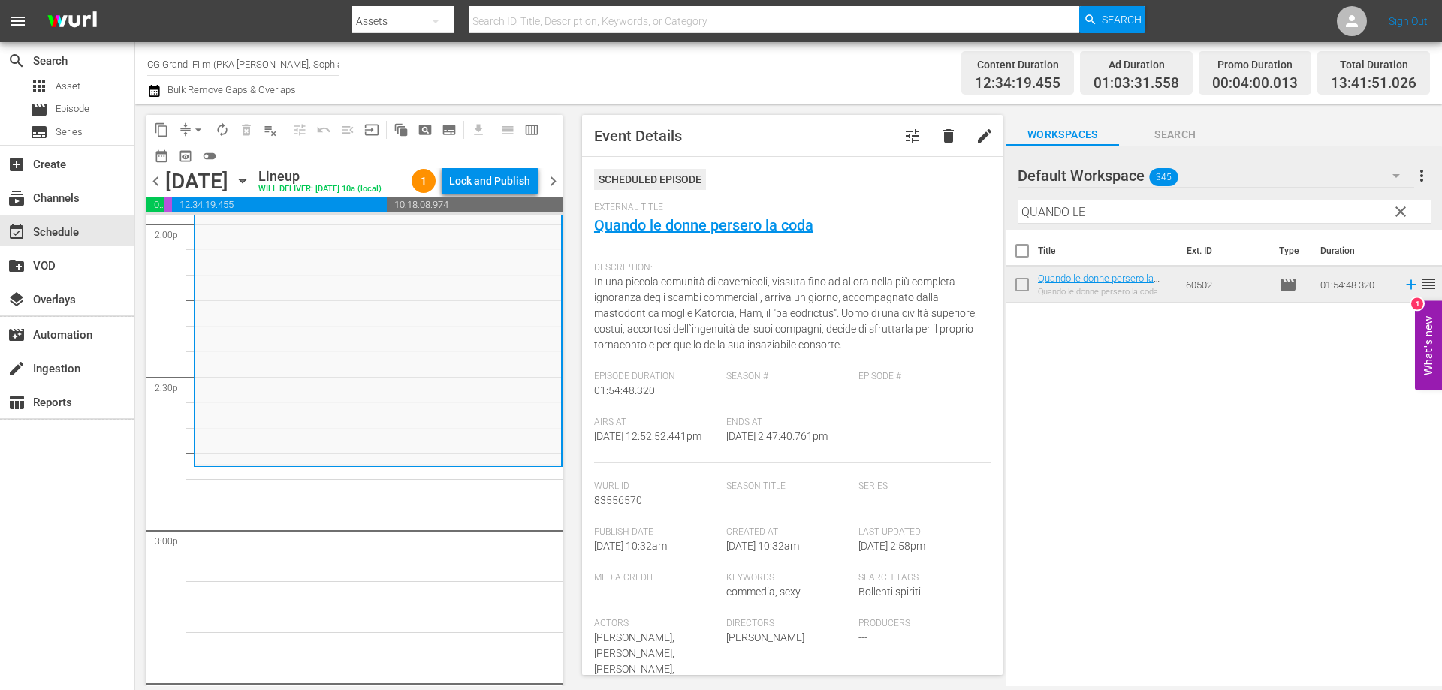
drag, startPoint x: 1098, startPoint y: 216, endPoint x: 836, endPoint y: 161, distance: 267.8
click at [882, 171] on div "content_copy compress arrow_drop_down autorenew_outlined delete_forever_outline…" at bounding box center [788, 395] width 1307 height 583
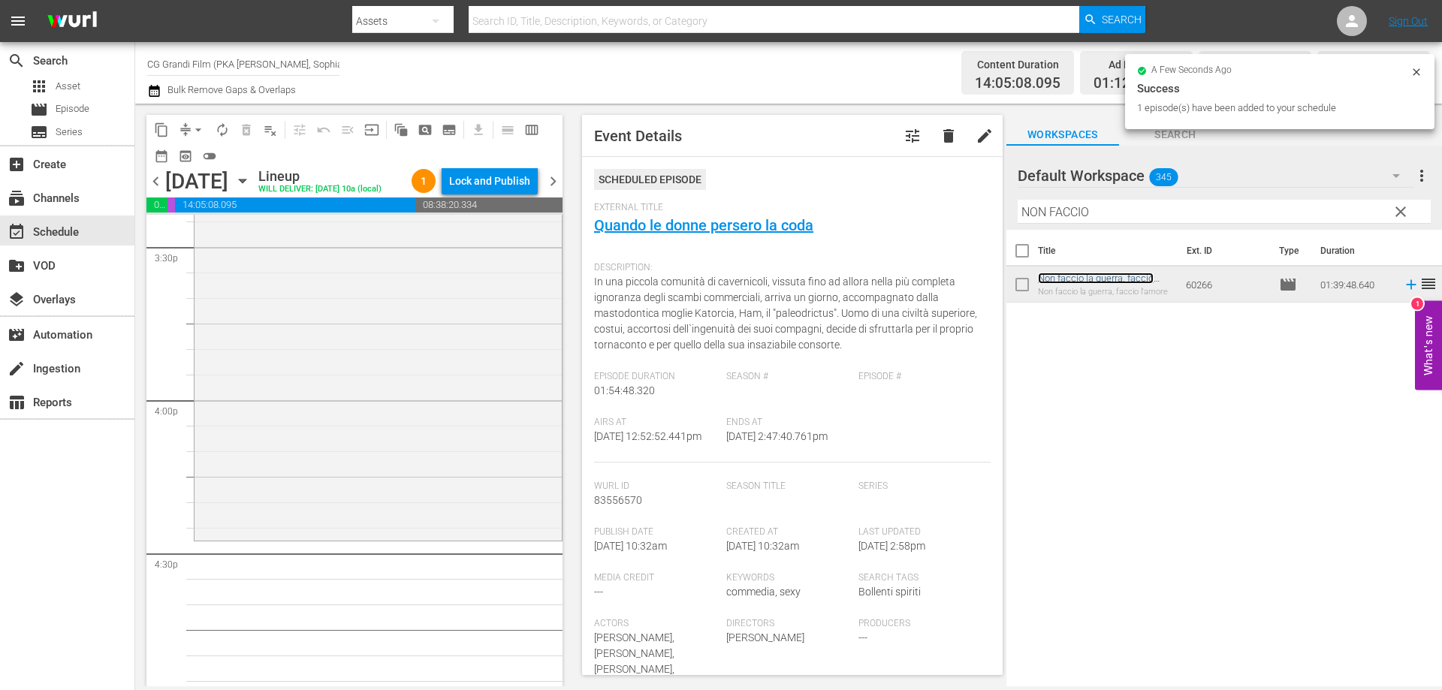
scroll to position [4732, 0]
click at [487, 523] on div "Non faccio la guerra, faccio l'amore reorder" at bounding box center [378, 269] width 367 height 505
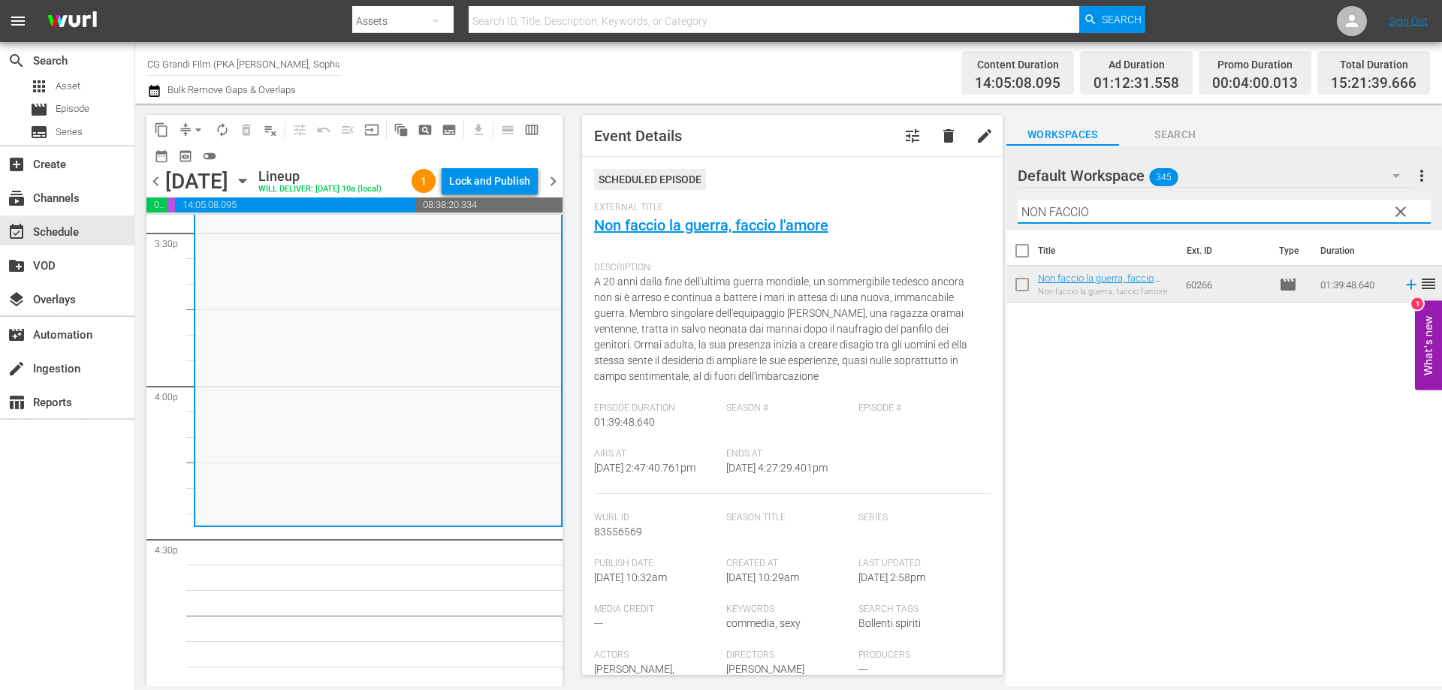
drag, startPoint x: 1100, startPoint y: 211, endPoint x: 974, endPoint y: 200, distance: 126.7
click at [984, 201] on div "content_copy compress arrow_drop_down autorenew_outlined delete_forever_outline…" at bounding box center [788, 395] width 1307 height 583
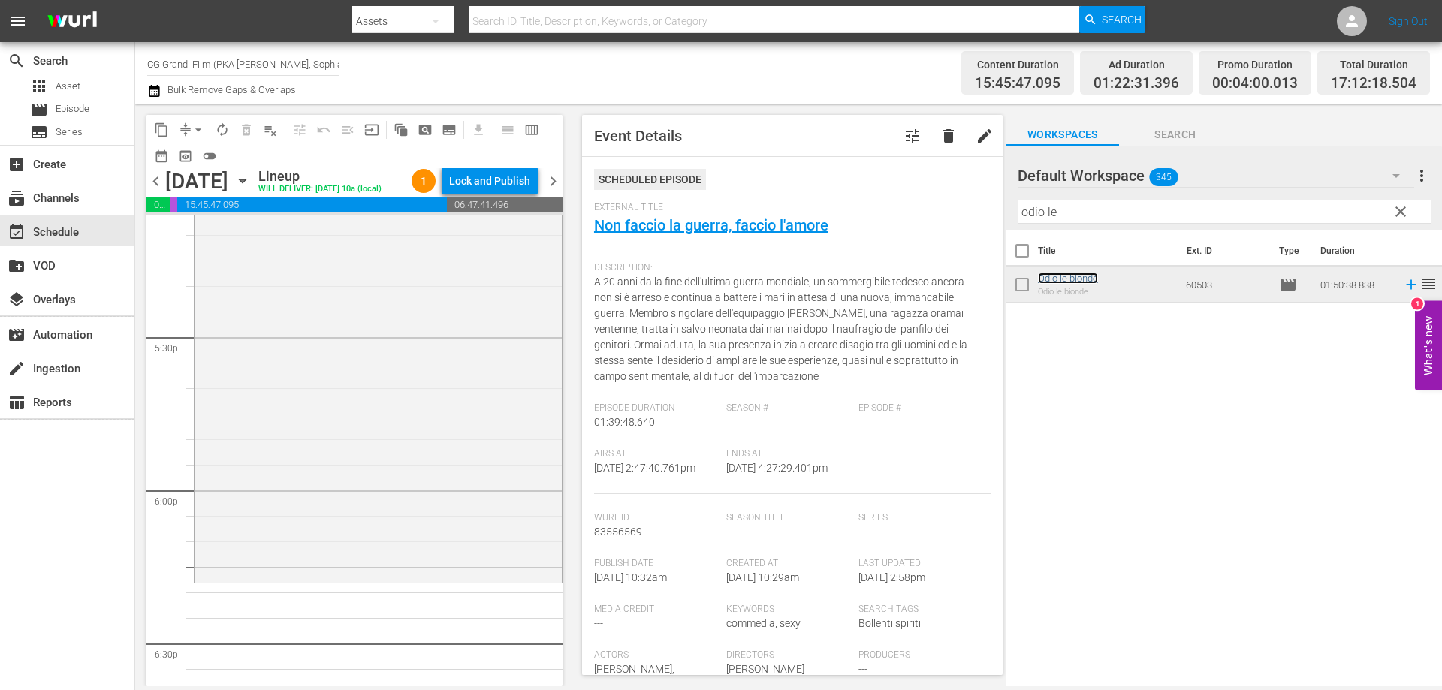
scroll to position [5333, 0]
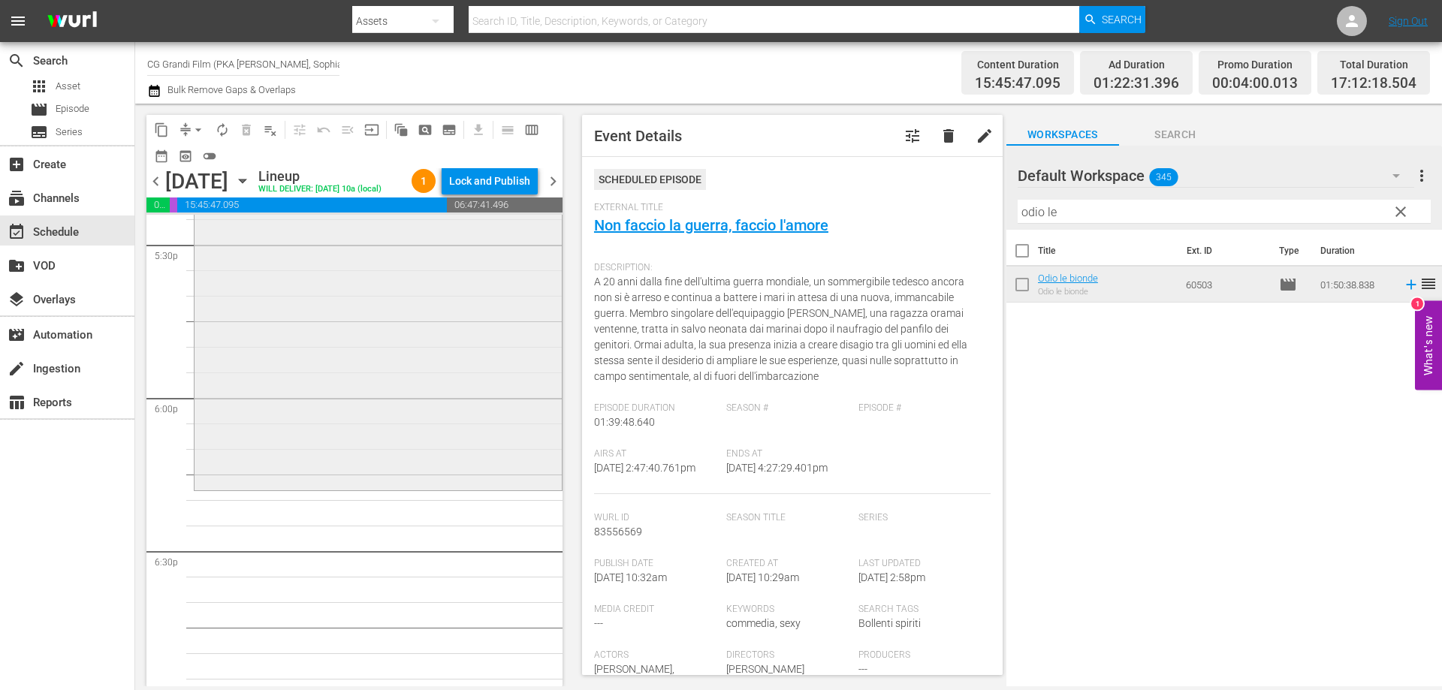
click at [418, 487] on div "Odio le bionde reorder" at bounding box center [378, 207] width 367 height 560
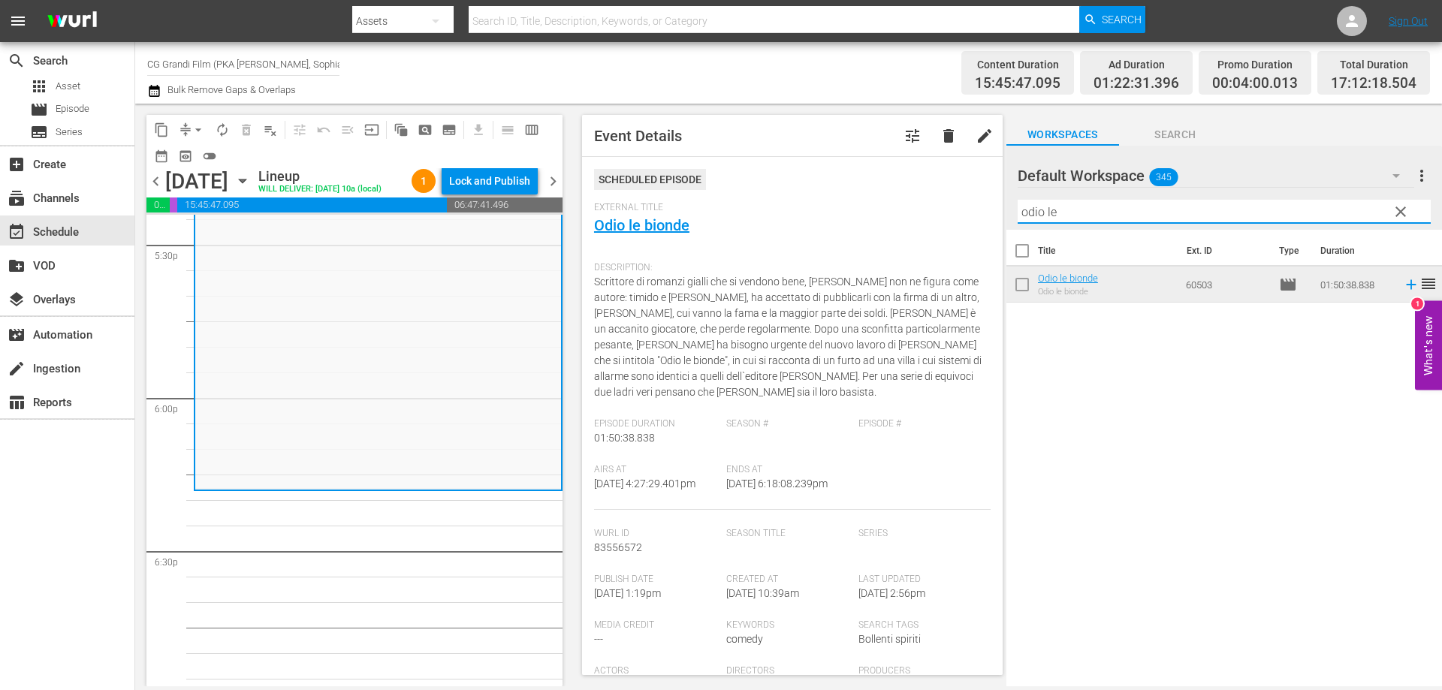
drag, startPoint x: 1067, startPoint y: 212, endPoint x: 855, endPoint y: 172, distance: 215.5
click at [877, 171] on div "content_copy compress arrow_drop_down autorenew_outlined delete_forever_outline…" at bounding box center [788, 395] width 1307 height 583
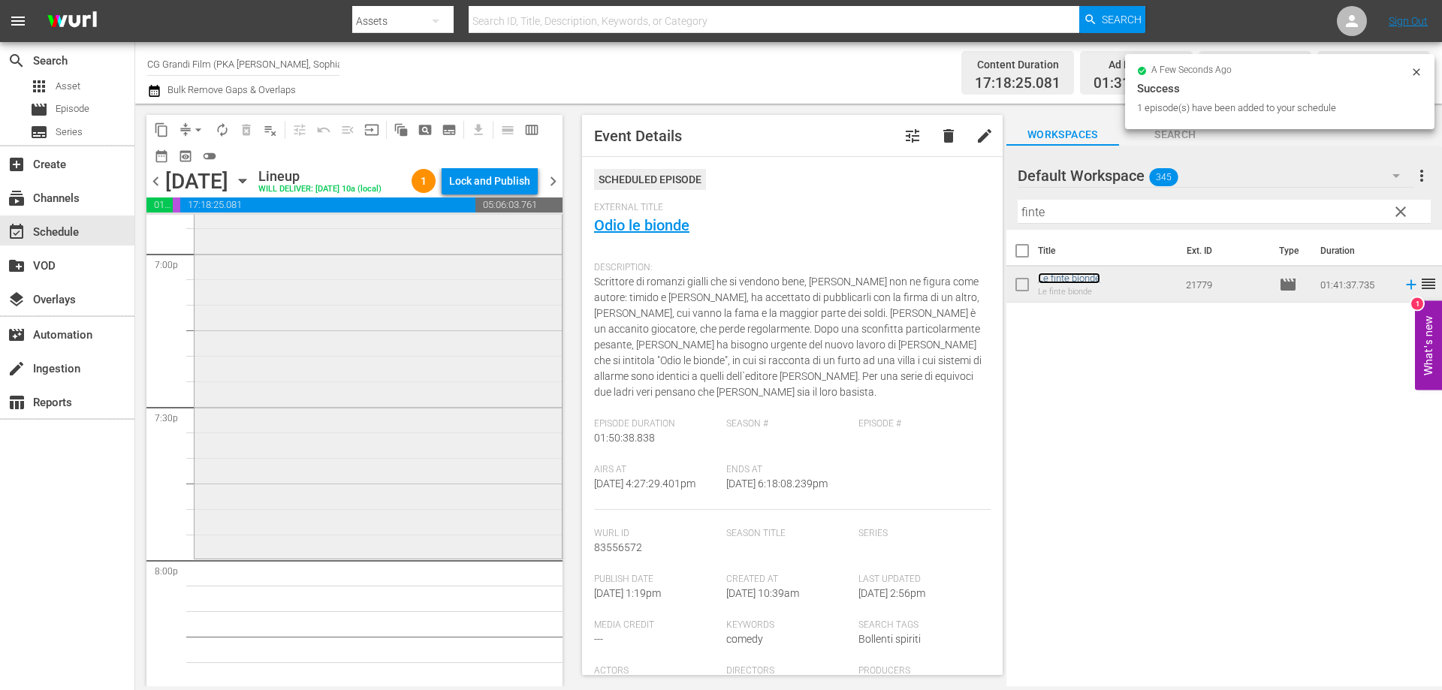
scroll to position [5934, 0]
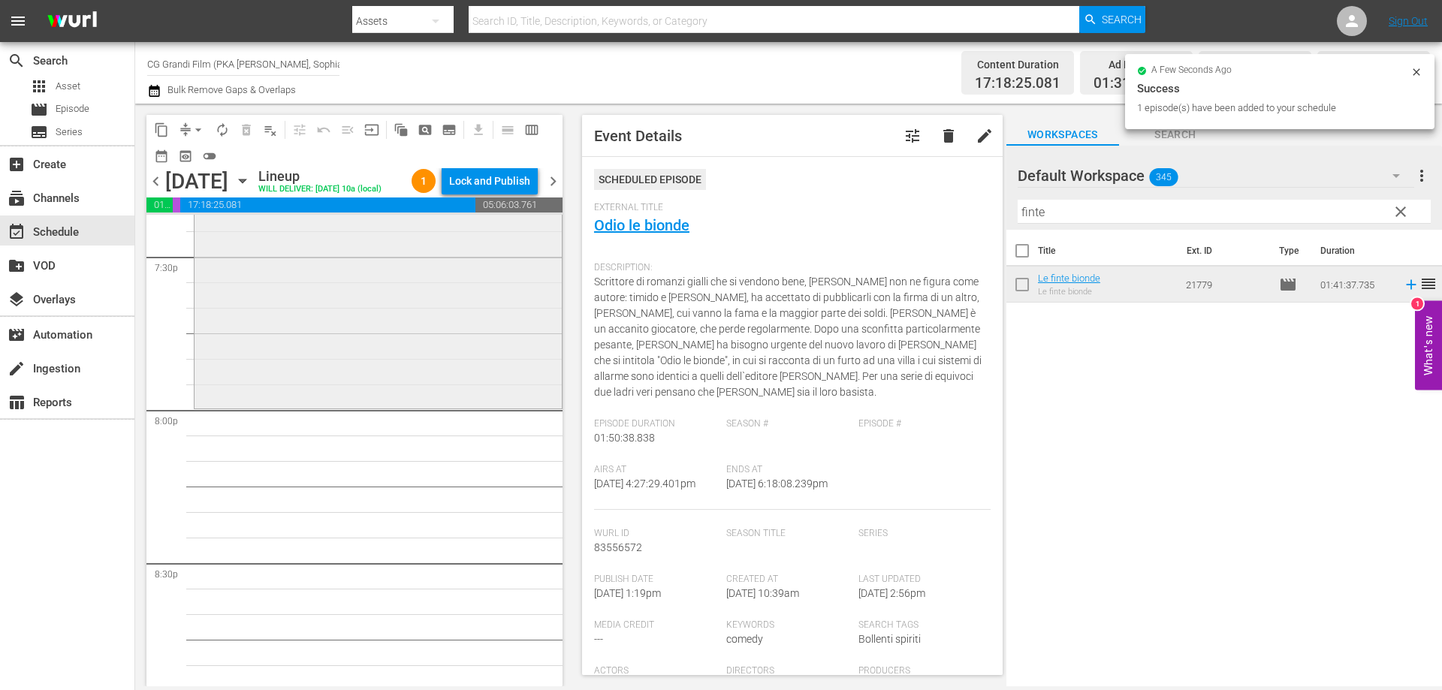
click at [451, 406] on div "Le finte bionde reorder" at bounding box center [378, 148] width 367 height 514
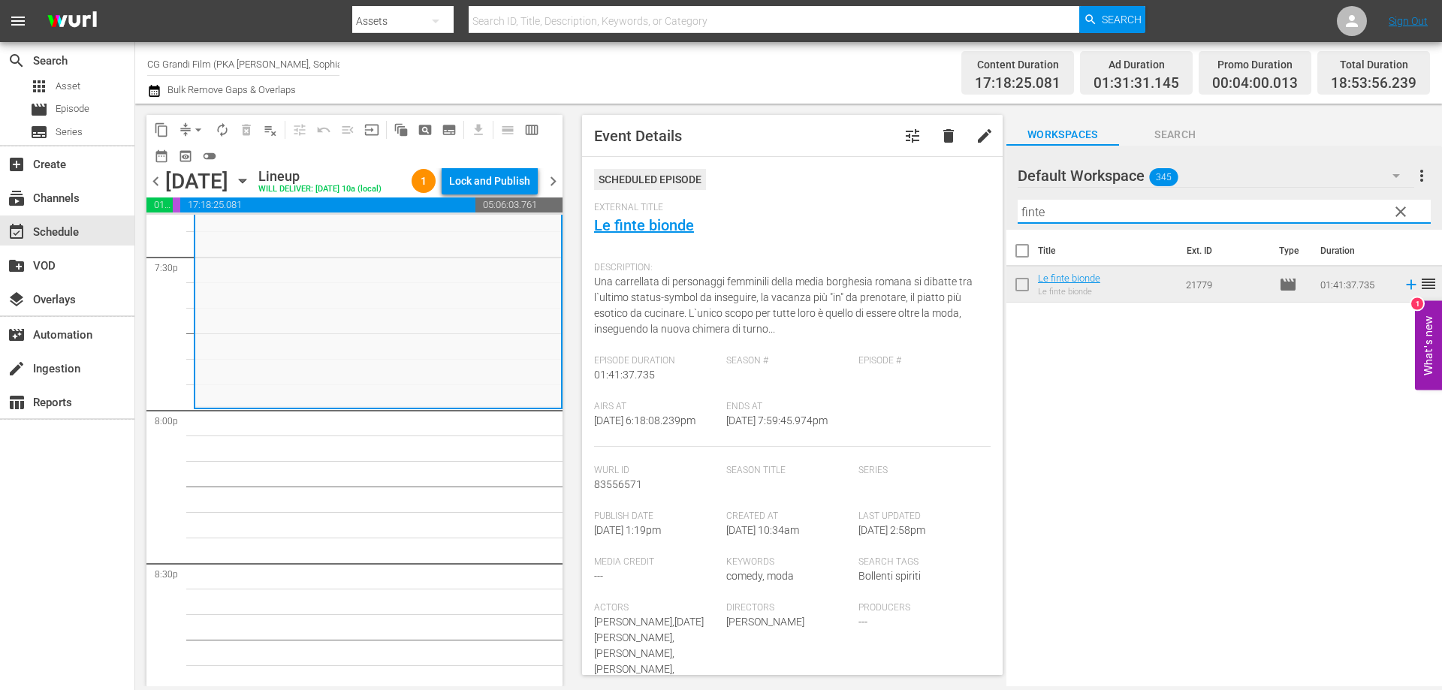
drag, startPoint x: 1012, startPoint y: 209, endPoint x: 937, endPoint y: 201, distance: 76.2
click at [955, 201] on div "content_copy compress arrow_drop_down autorenew_outlined delete_forever_outline…" at bounding box center [788, 395] width 1307 height 583
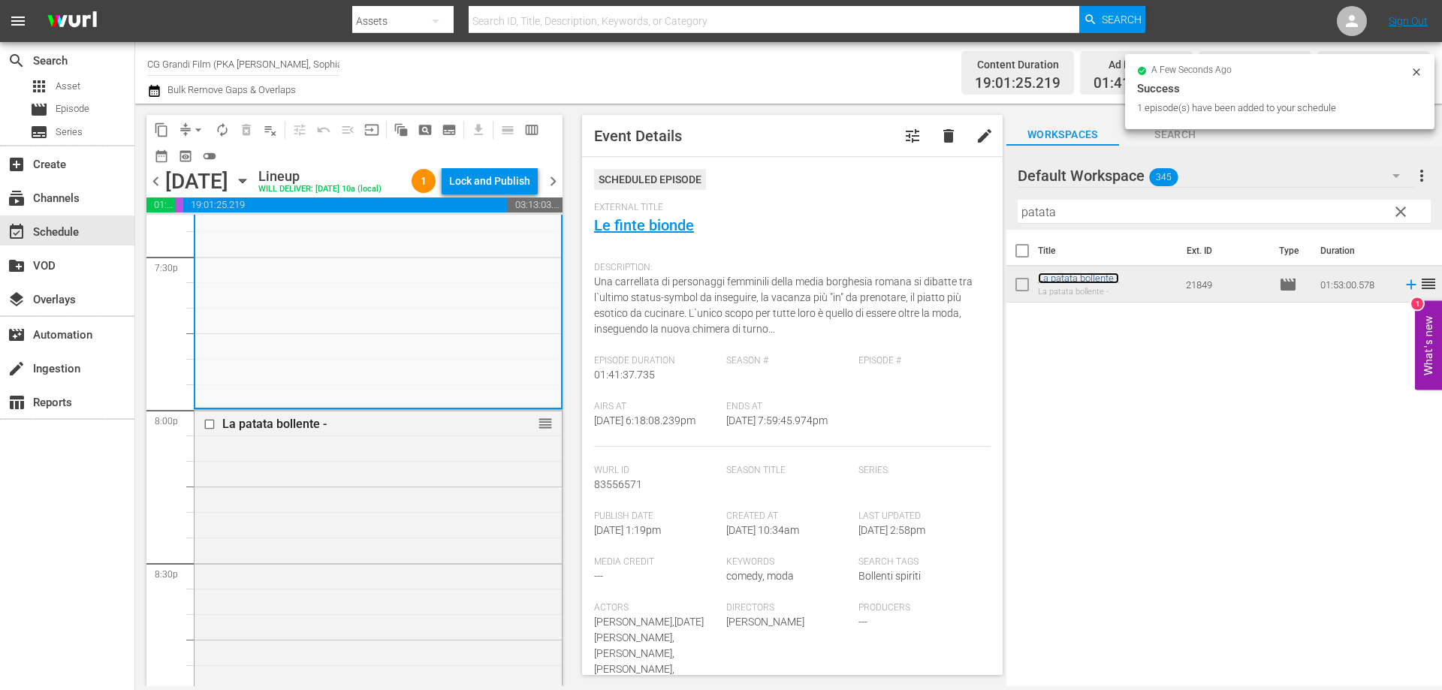
scroll to position [6384, 0]
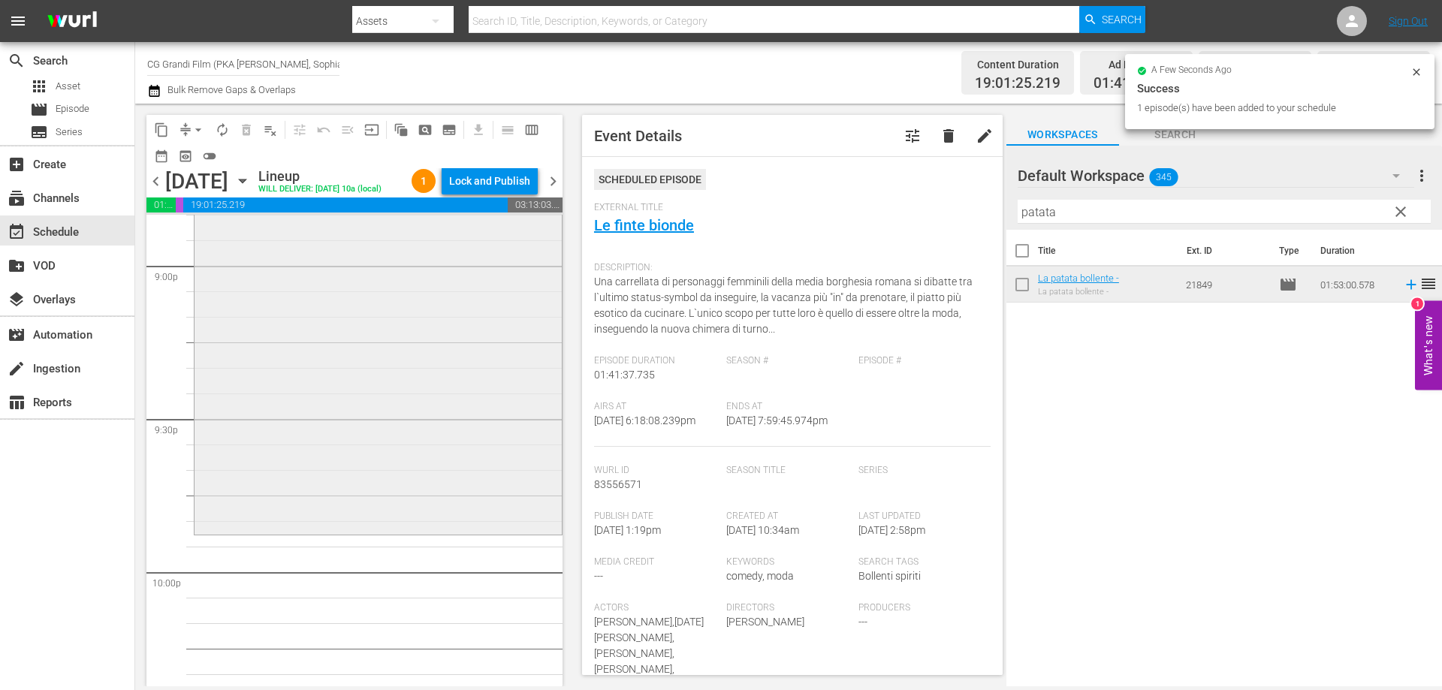
click at [434, 510] on div "La patata bollente - reorder" at bounding box center [378, 245] width 367 height 572
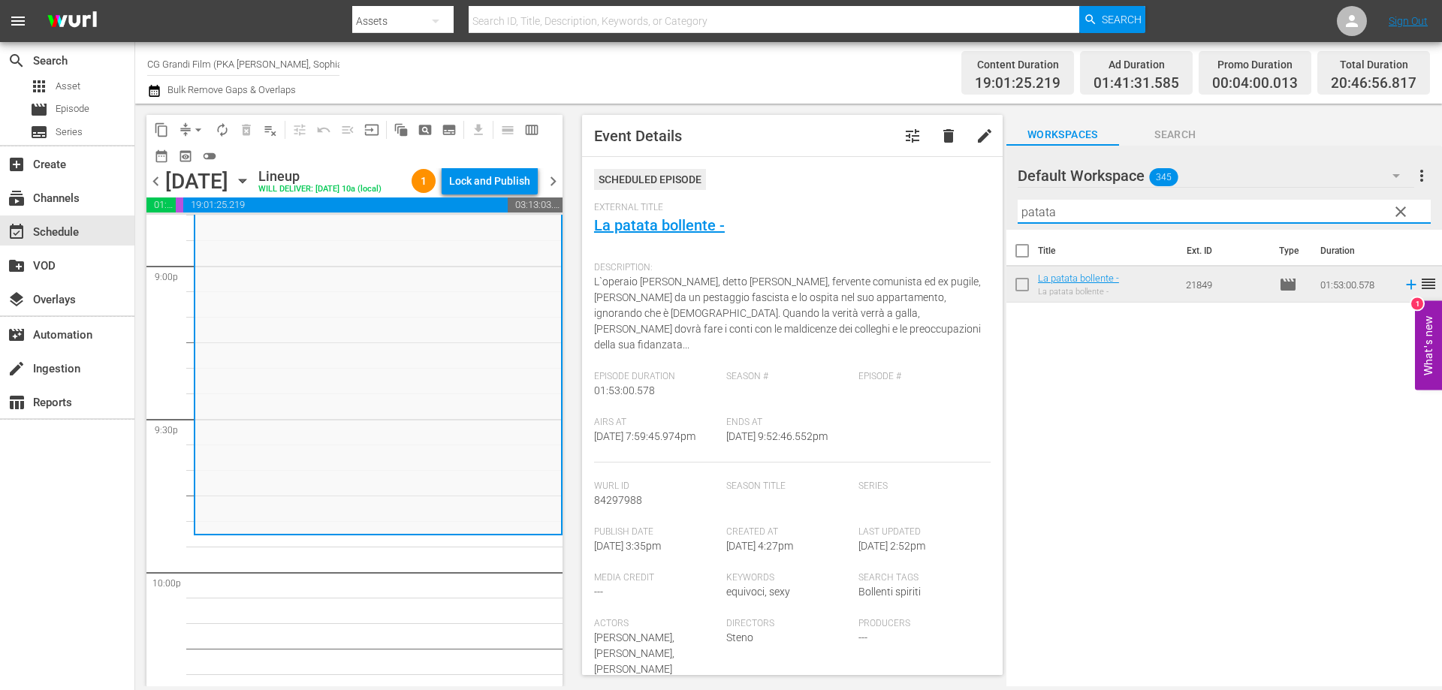
drag, startPoint x: 1058, startPoint y: 219, endPoint x: 929, endPoint y: 182, distance: 134.3
click at [929, 182] on div "content_copy compress arrow_drop_down autorenew_outlined delete_forever_outline…" at bounding box center [788, 395] width 1307 height 583
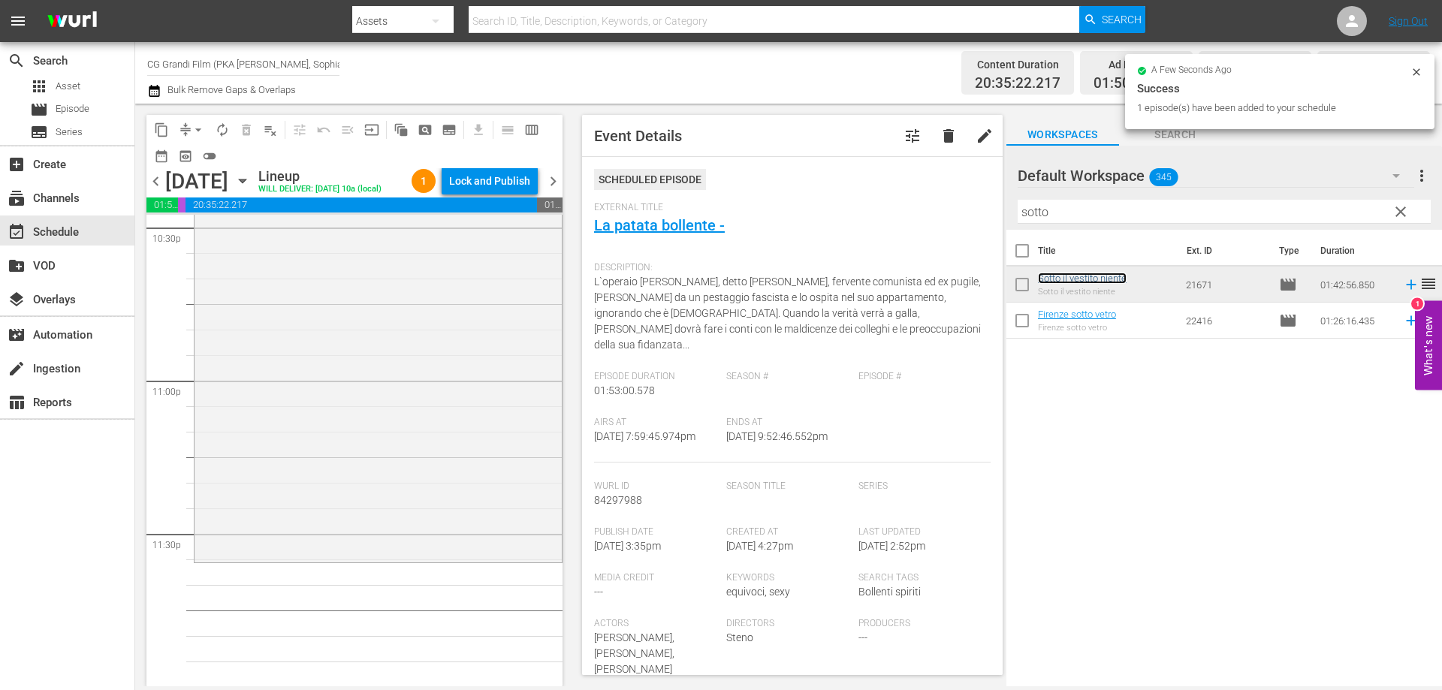
scroll to position [6908, 0]
click at [462, 551] on div "Sotto il vestito niente reorder" at bounding box center [378, 298] width 367 height 521
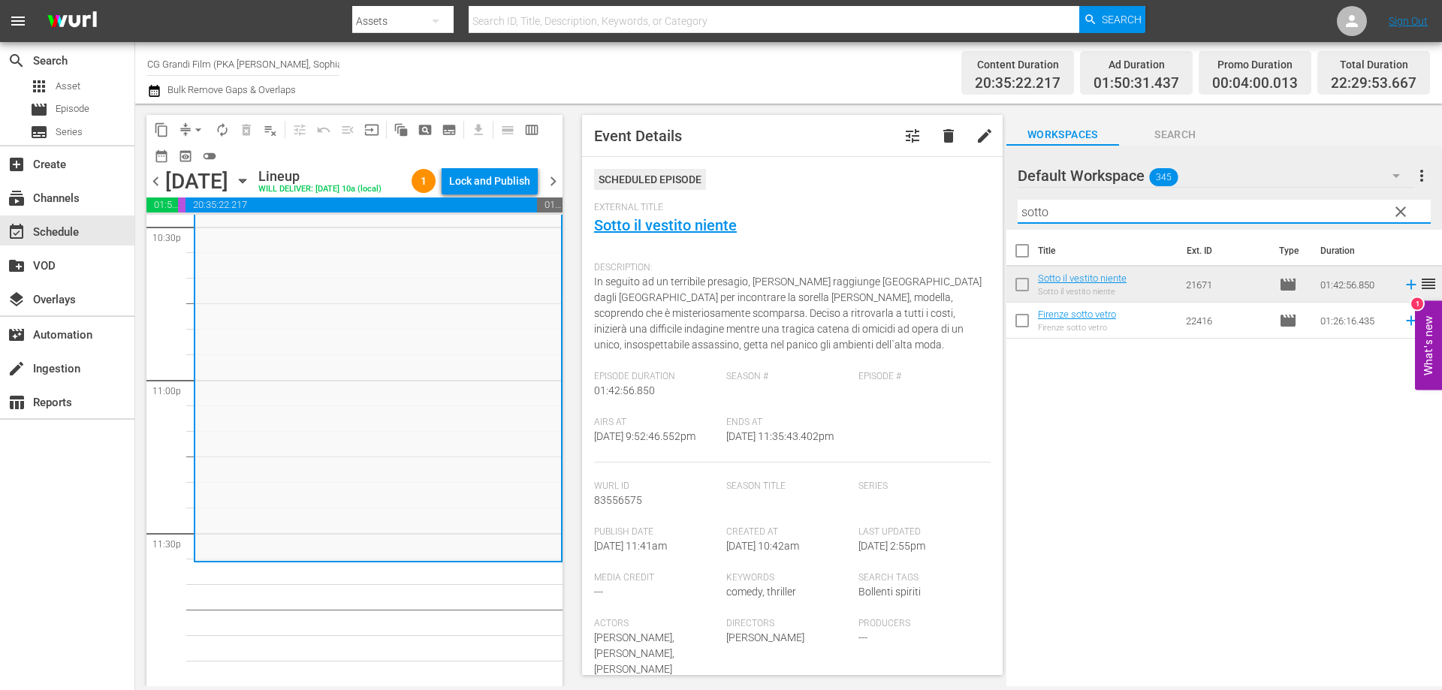
drag, startPoint x: 1060, startPoint y: 206, endPoint x: 950, endPoint y: 202, distance: 109.7
click at [960, 201] on div "content_copy compress arrow_drop_down autorenew_outlined delete_forever_outline…" at bounding box center [788, 395] width 1307 height 583
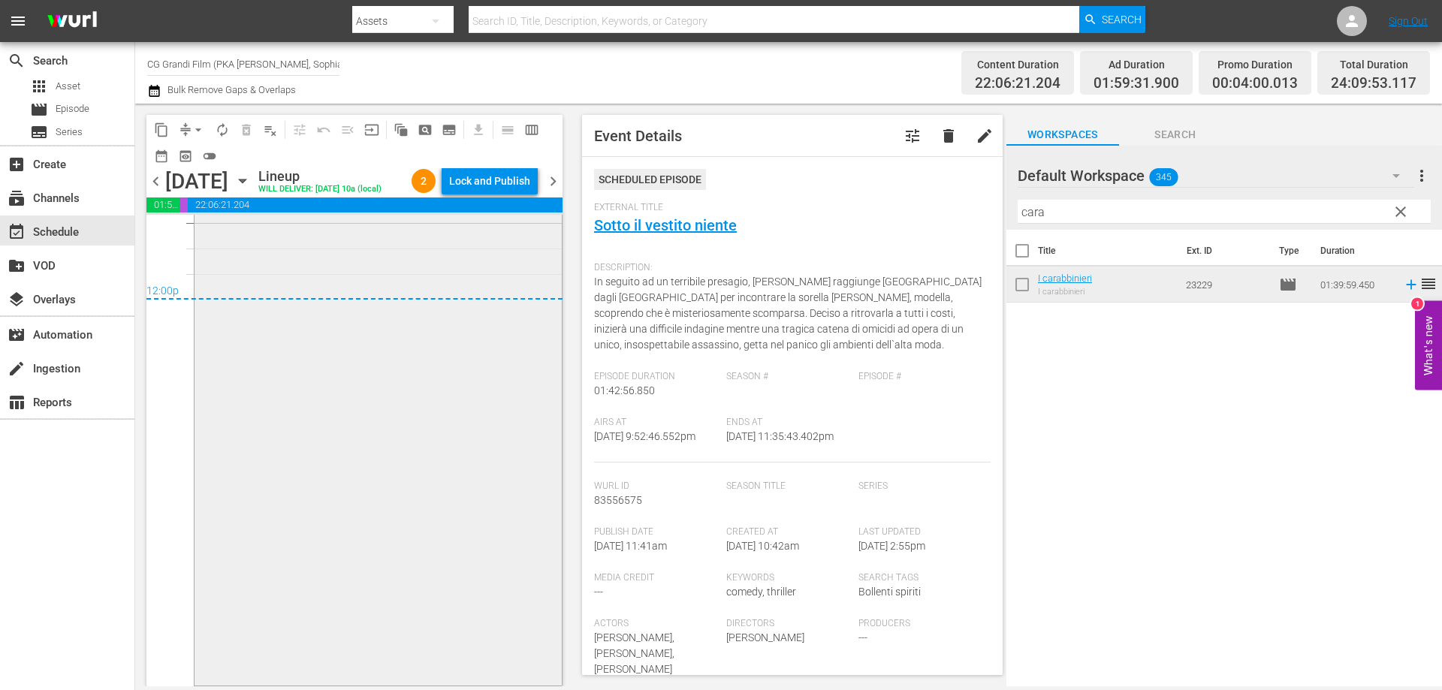
scroll to position [7295, 0]
click at [487, 184] on div "Lock and Publish" at bounding box center [489, 180] width 81 height 27
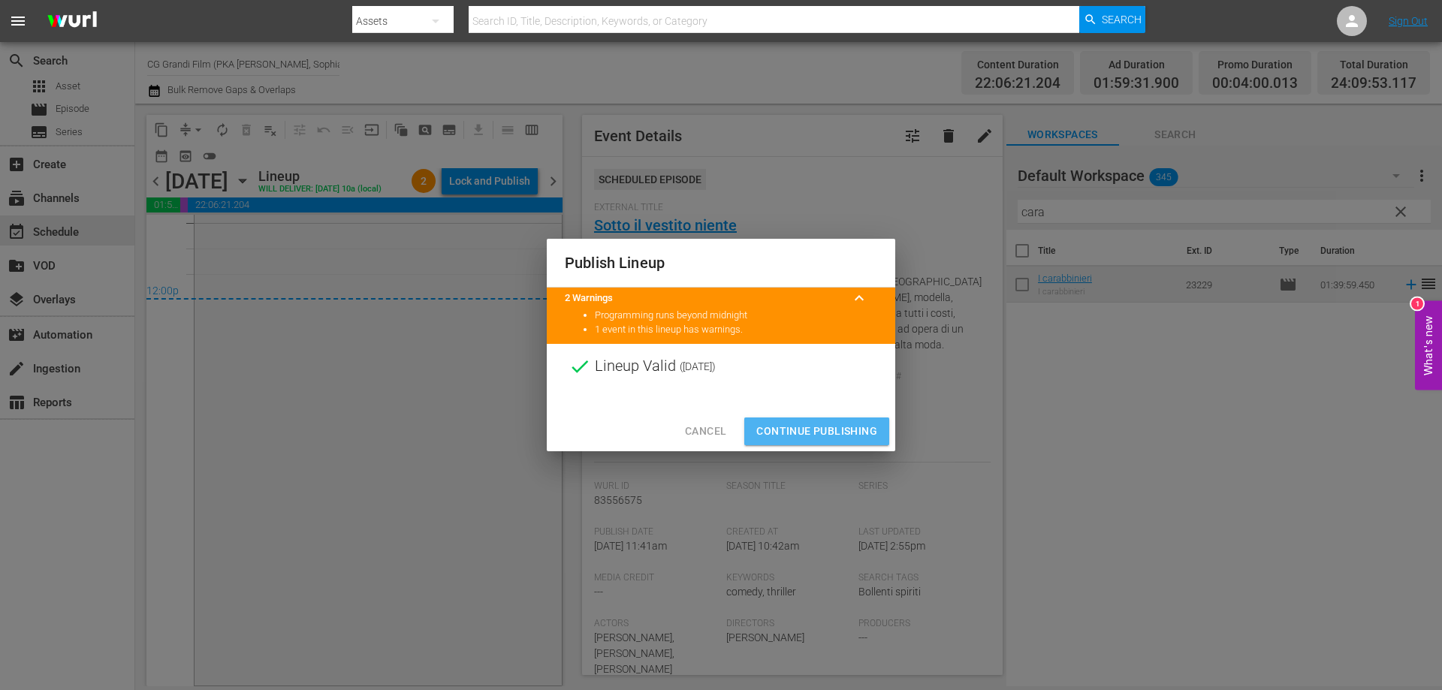
click at [771, 425] on span "Continue Publishing" at bounding box center [816, 431] width 121 height 19
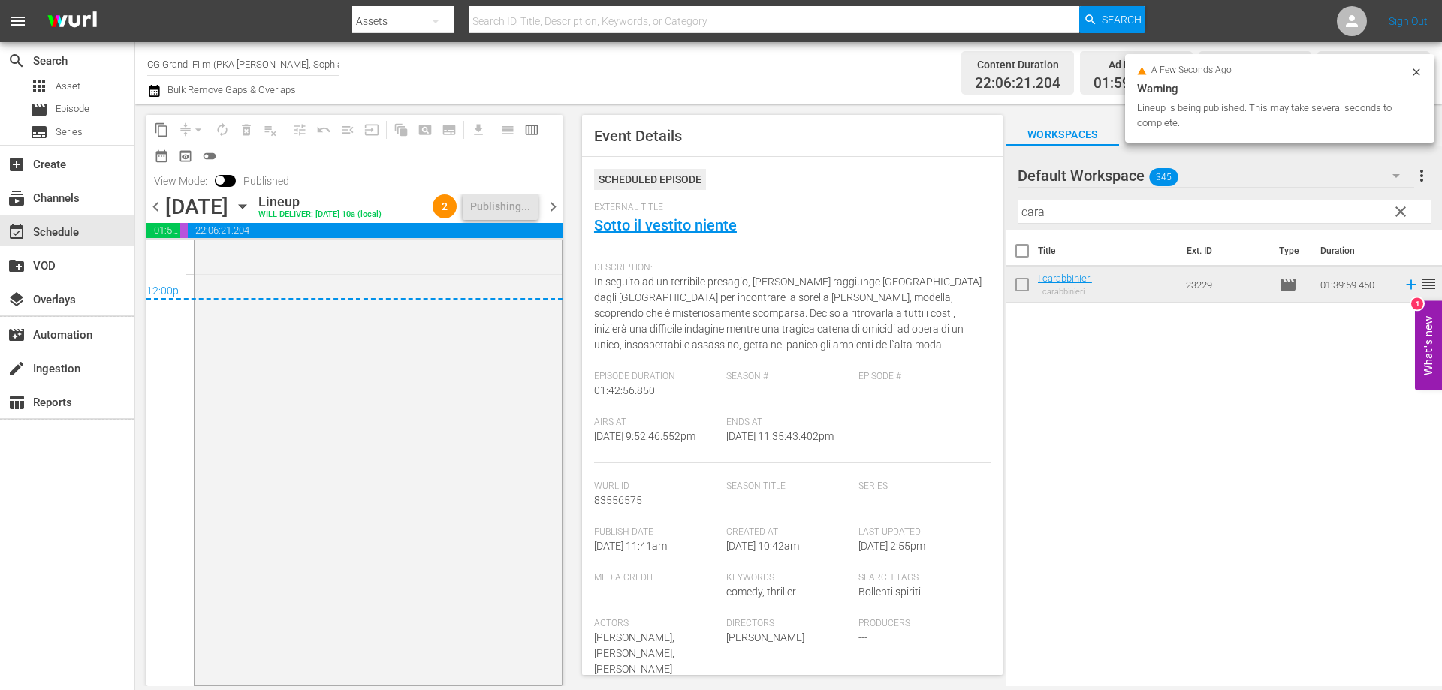
click at [246, 209] on icon "button" at bounding box center [242, 207] width 7 height 4
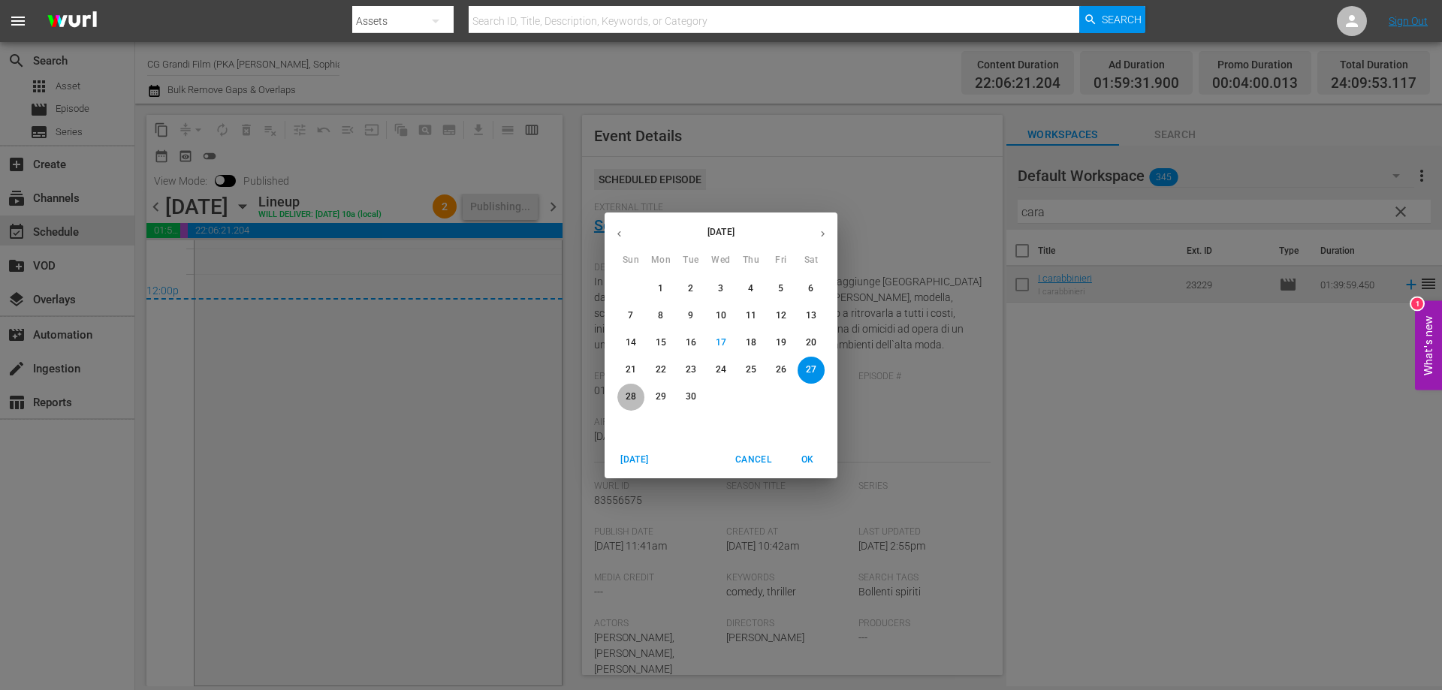
click at [617, 393] on span "28" at bounding box center [630, 397] width 27 height 13
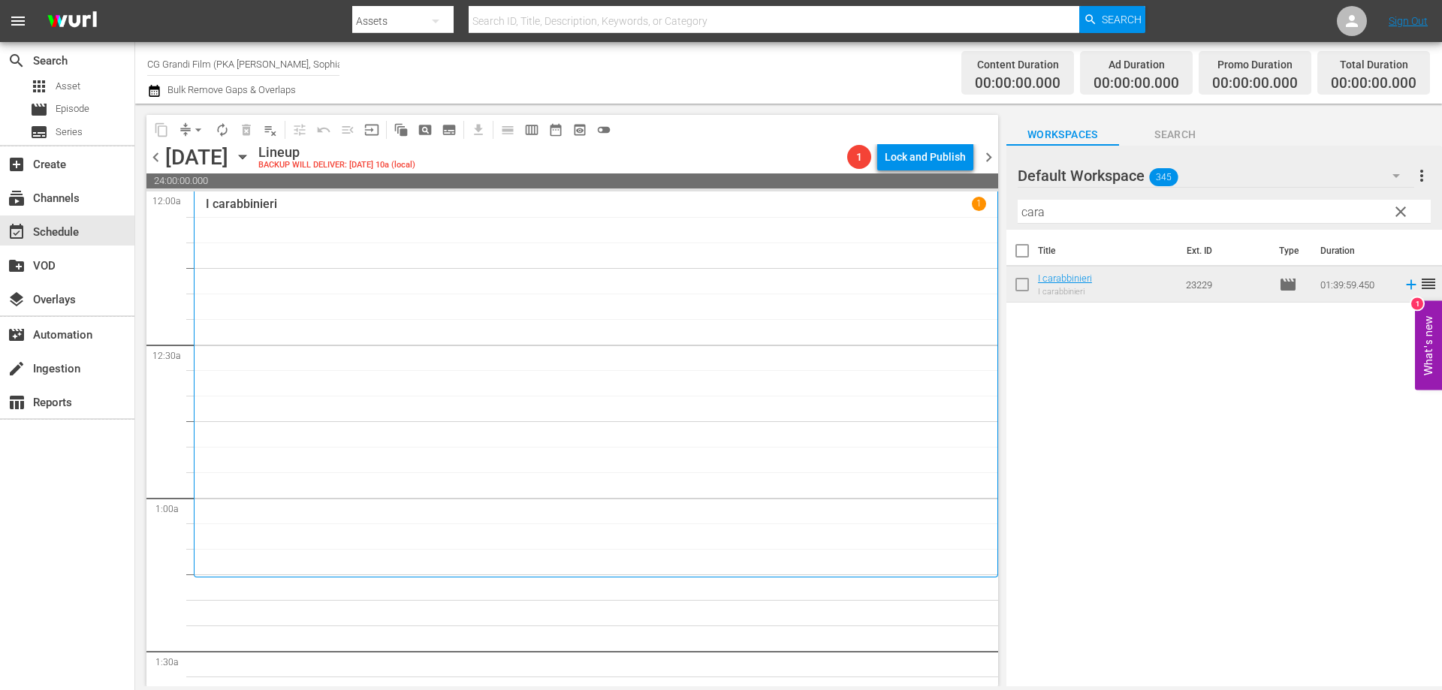
click at [800, 344] on div "I carabbinieri 1" at bounding box center [596, 385] width 780 height 376
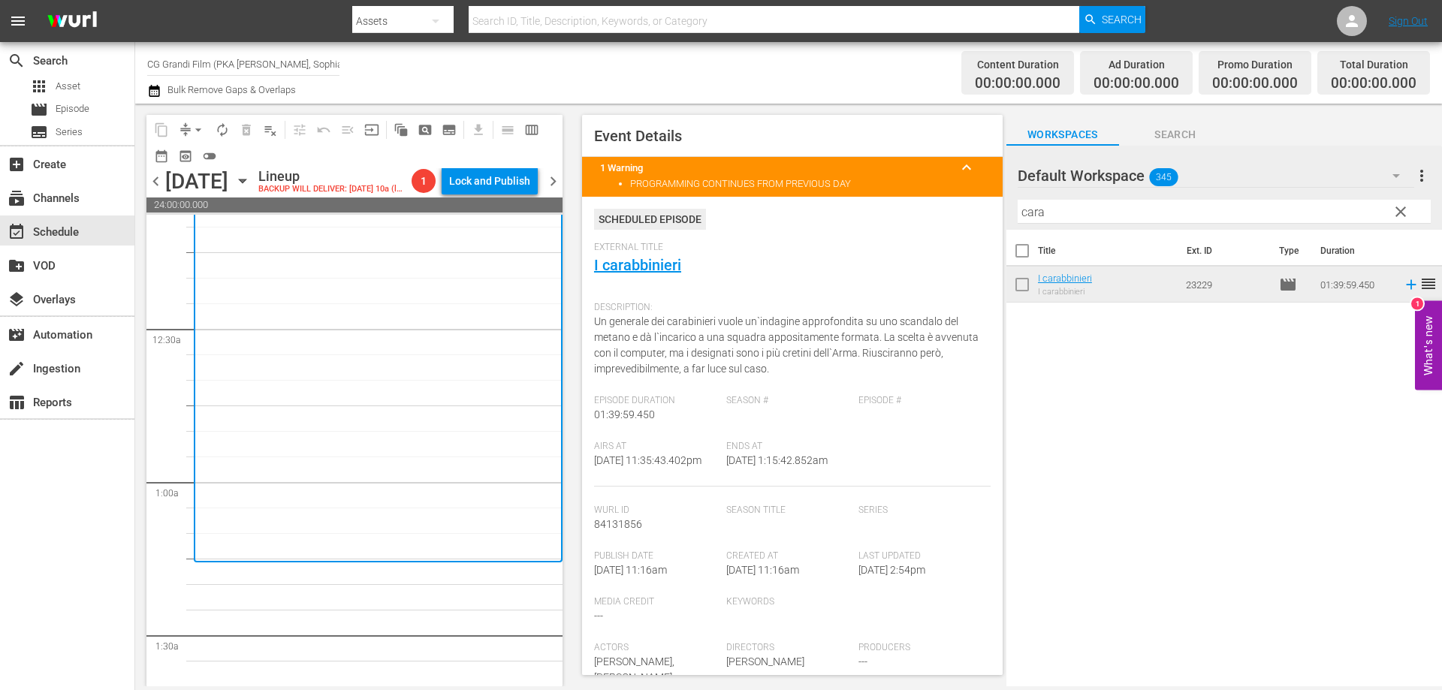
scroll to position [75, 0]
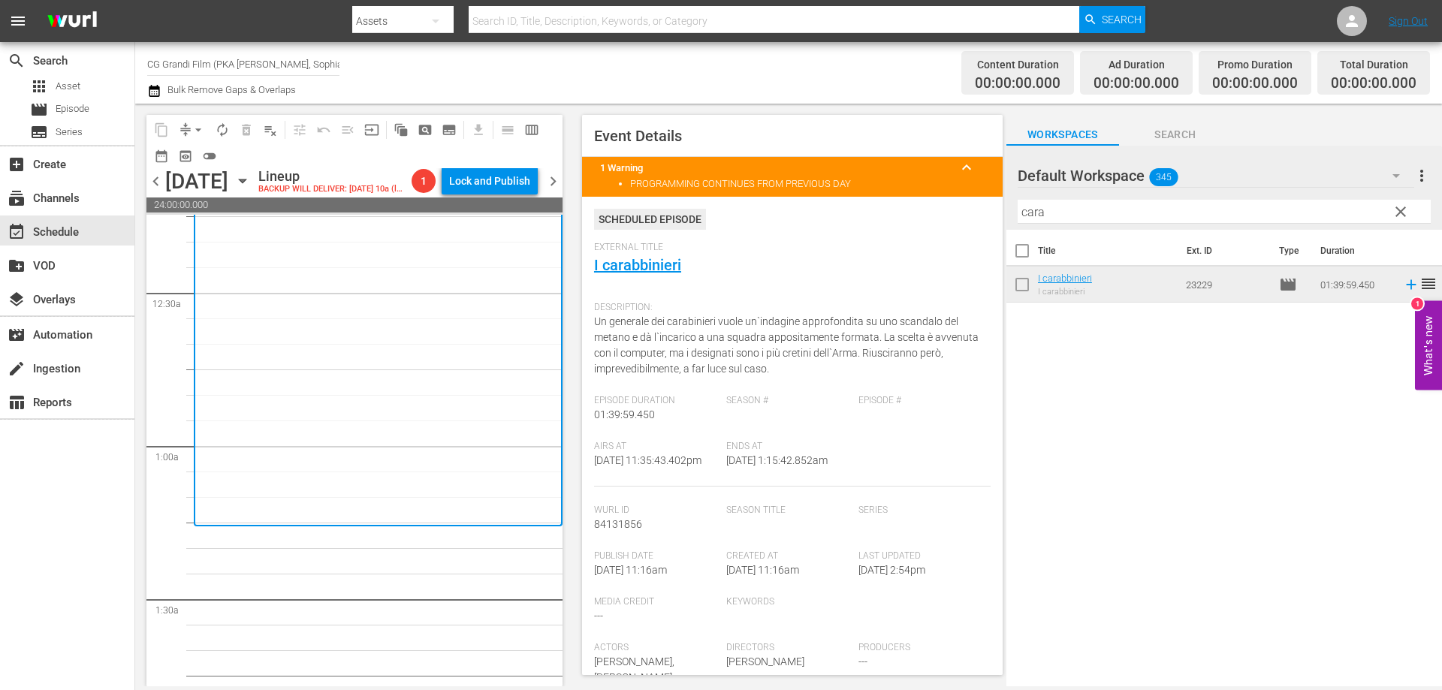
drag, startPoint x: 1087, startPoint y: 216, endPoint x: 922, endPoint y: 207, distance: 165.5
click at [926, 207] on div "content_copy compress arrow_drop_down autorenew_outlined delete_forever_outline…" at bounding box center [788, 395] width 1307 height 583
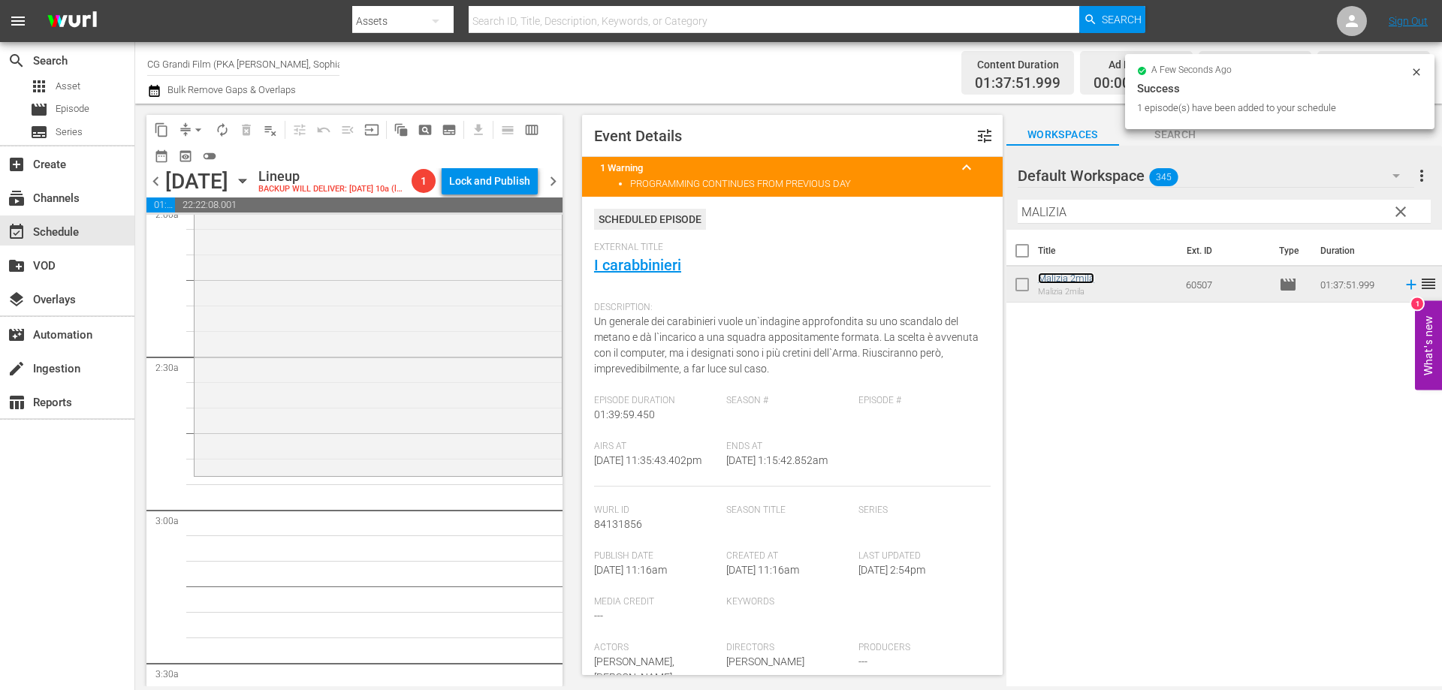
scroll to position [676, 0]
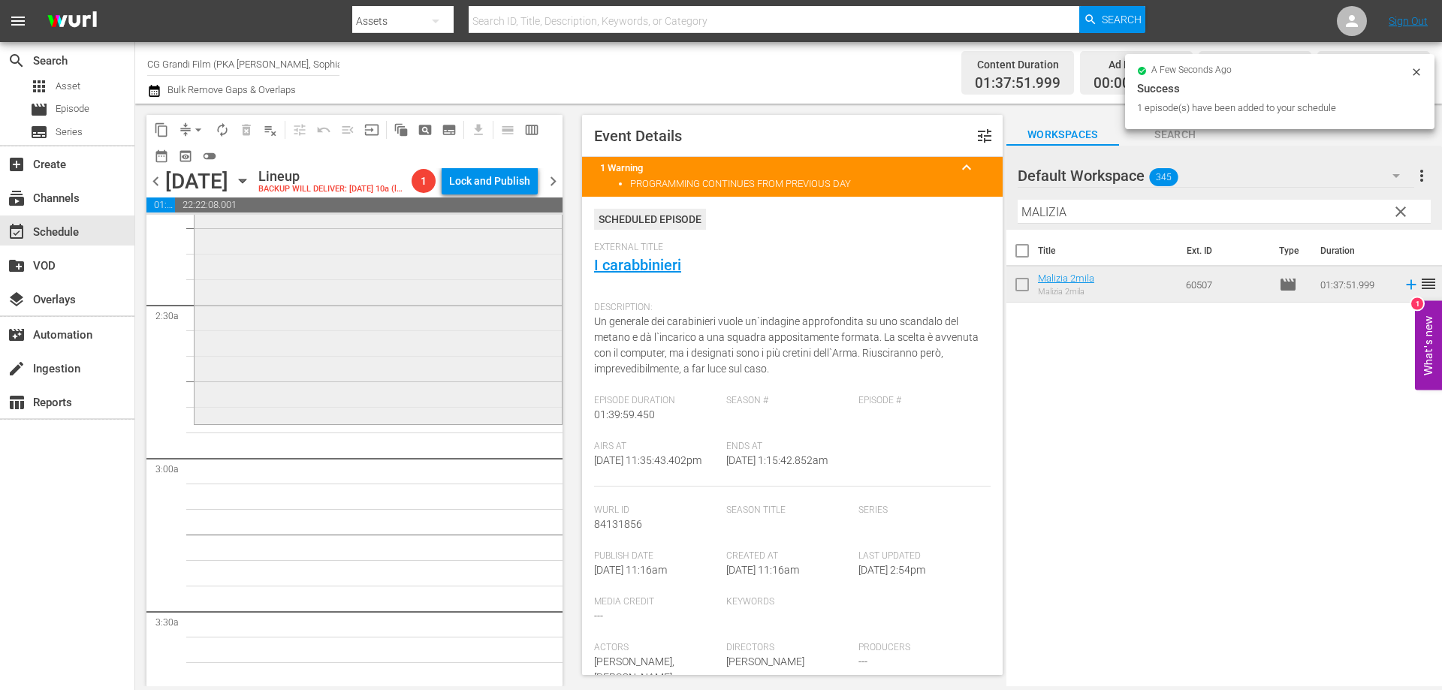
click at [436, 421] on div "Malizia 2mila reorder" at bounding box center [378, 173] width 367 height 495
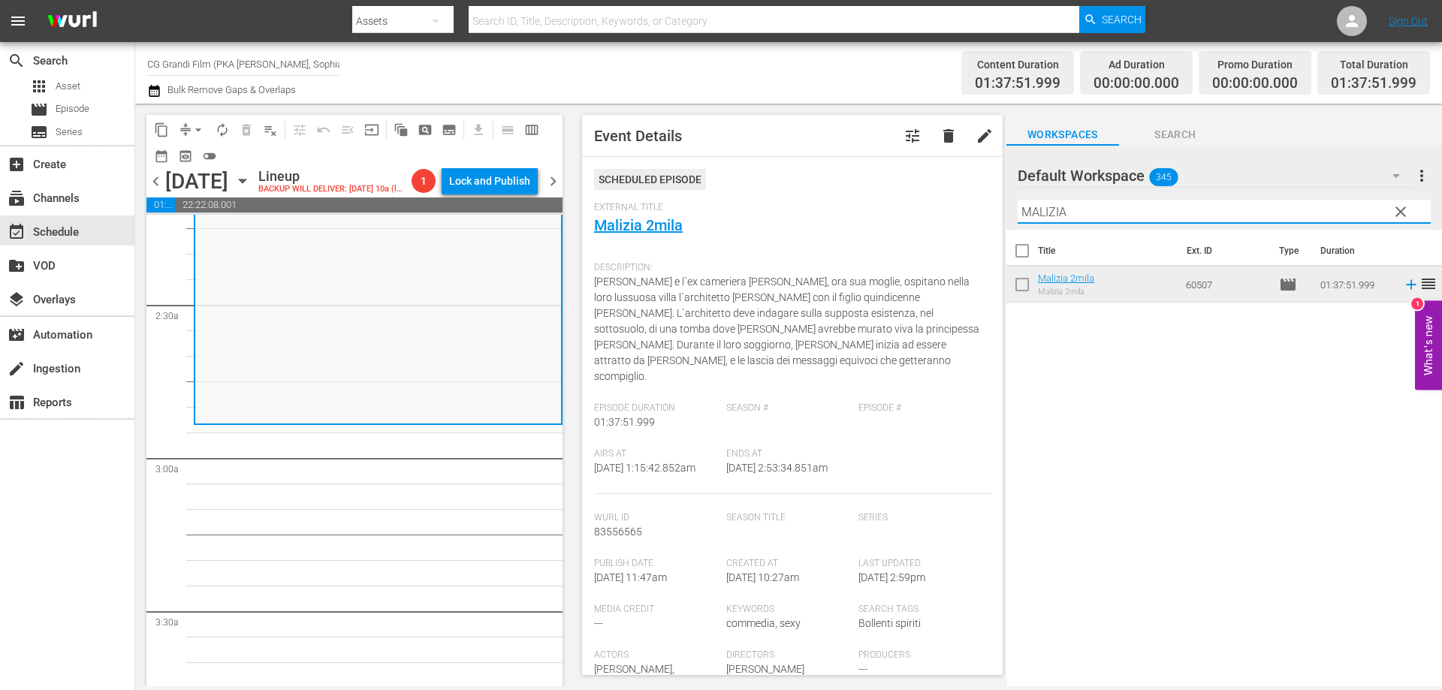
drag, startPoint x: 1035, startPoint y: 209, endPoint x: 957, endPoint y: 198, distance: 78.9
click at [957, 198] on div "content_copy compress arrow_drop_down autorenew_outlined delete_forever_outline…" at bounding box center [788, 395] width 1307 height 583
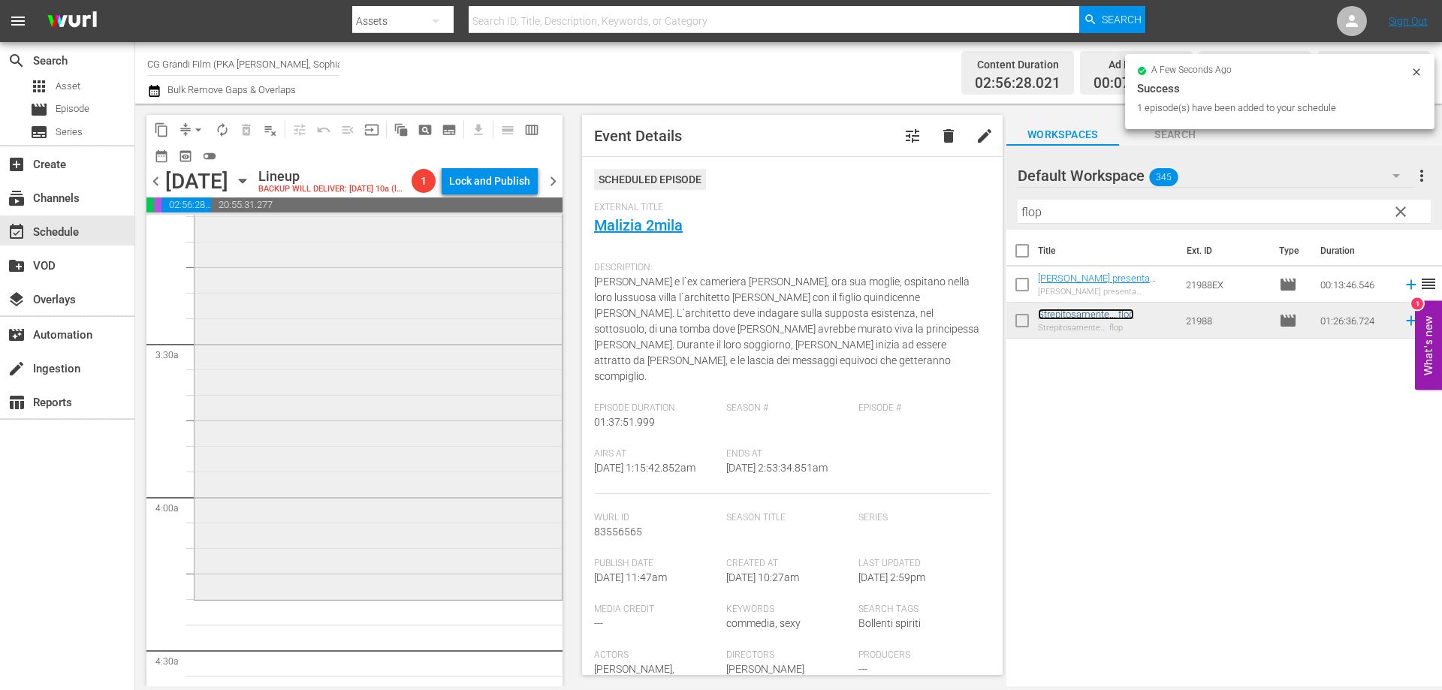
scroll to position [1052, 0]
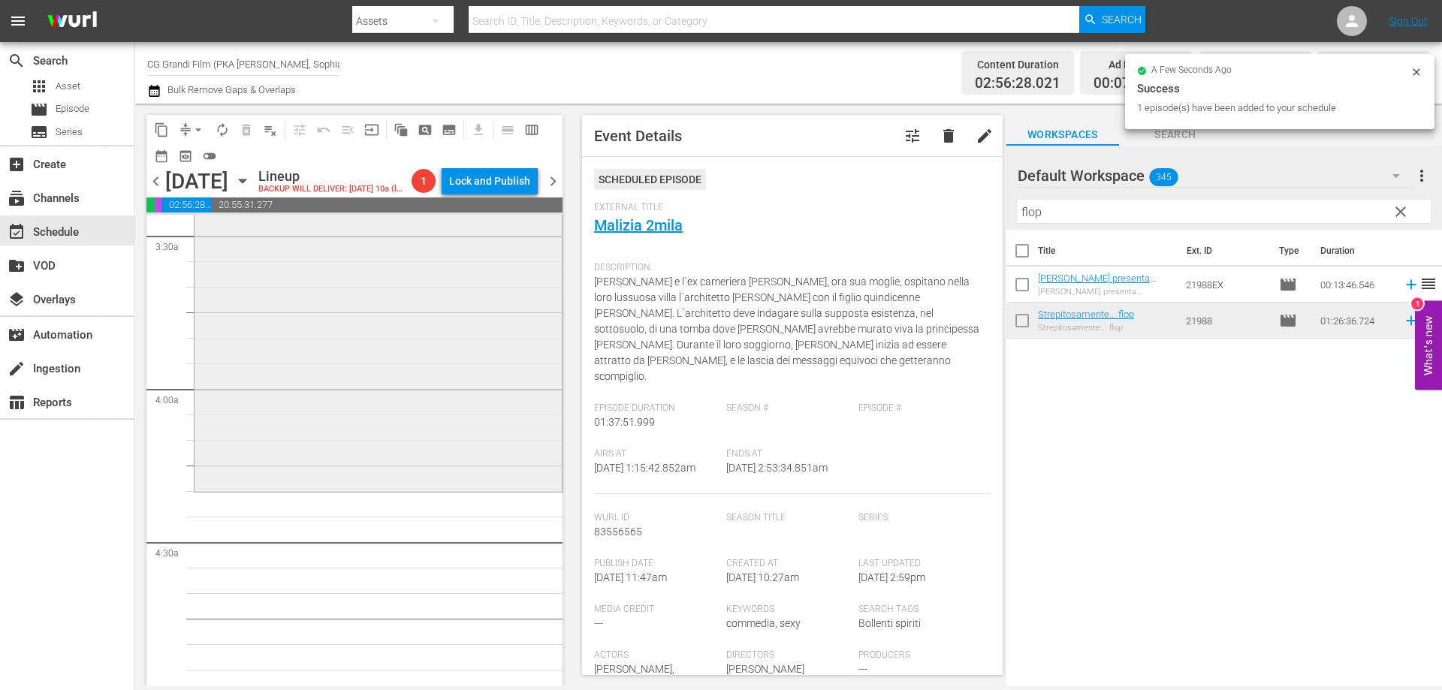
click at [469, 488] on div "Strepitosamente... flop reorder" at bounding box center [378, 269] width 367 height 438
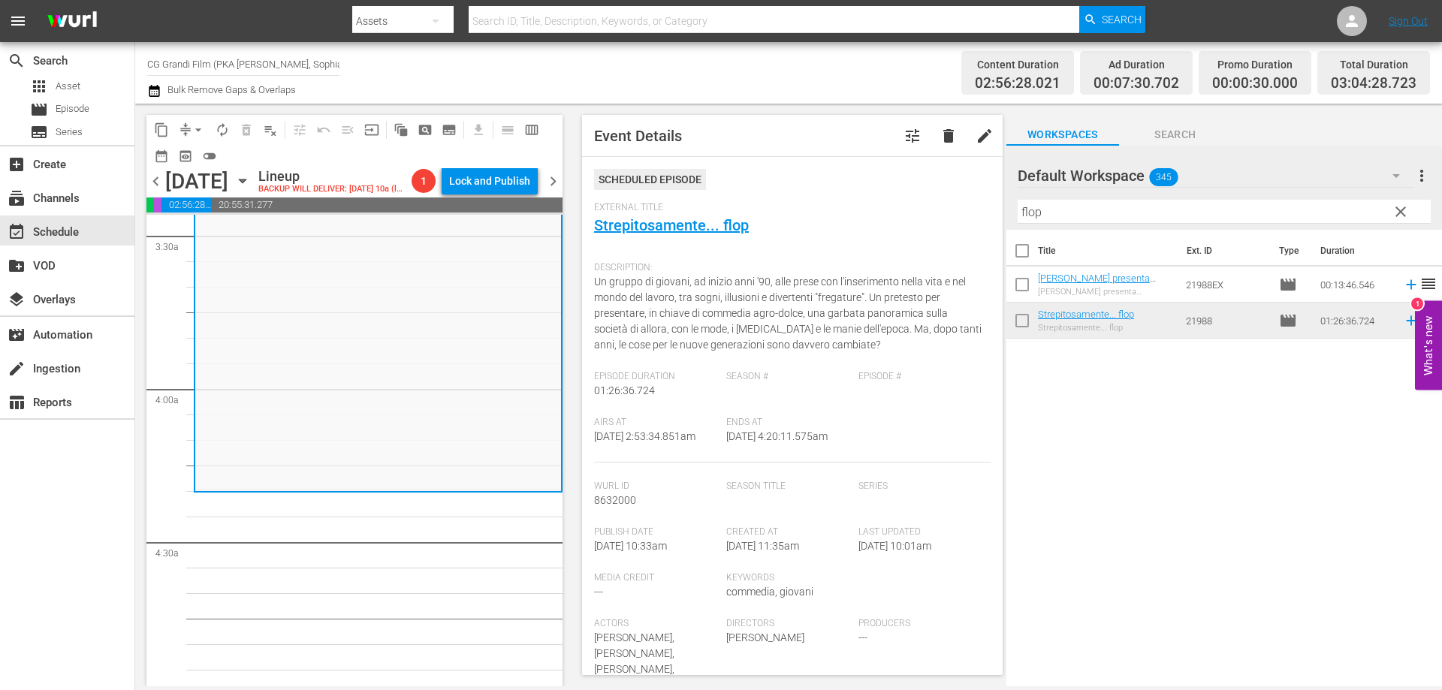
drag, startPoint x: 1107, startPoint y: 216, endPoint x: 948, endPoint y: 203, distance: 159.7
click at [948, 203] on div "content_copy compress arrow_drop_down autorenew_outlined delete_forever_outline…" at bounding box center [788, 395] width 1307 height 583
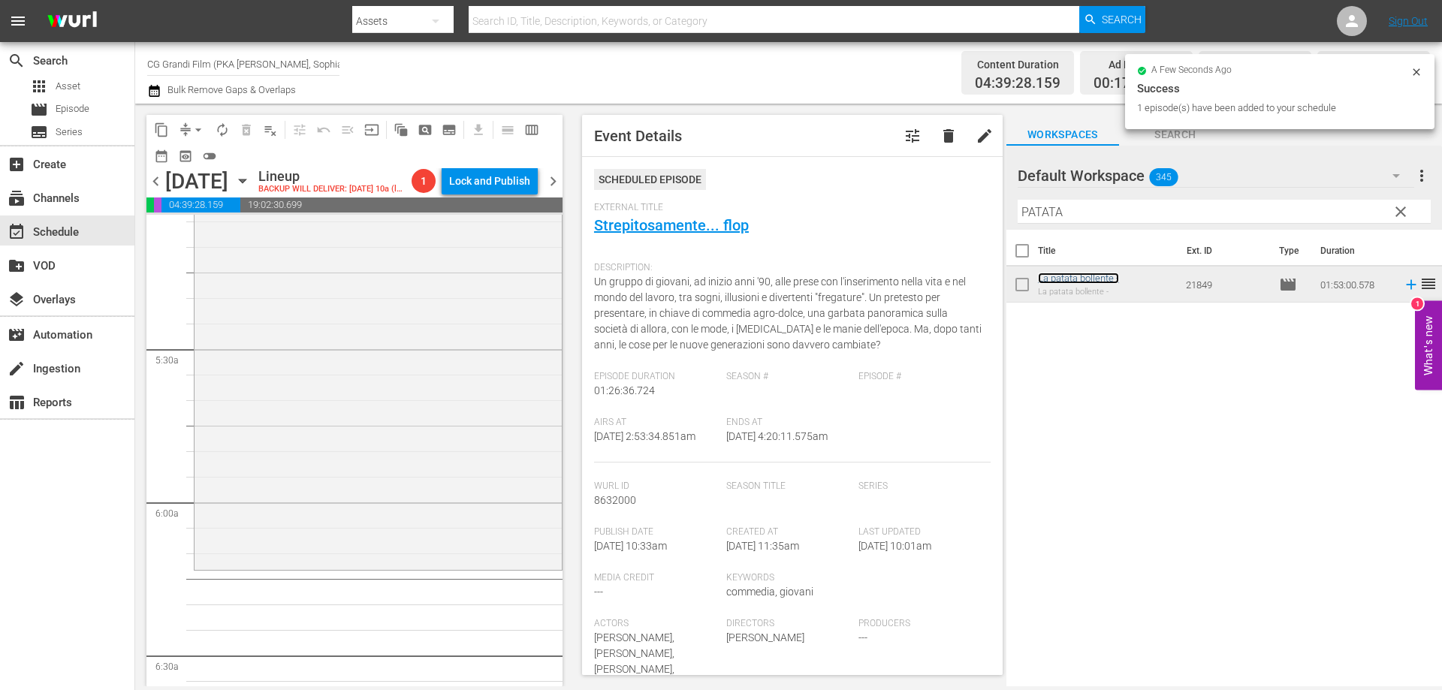
scroll to position [1577, 0]
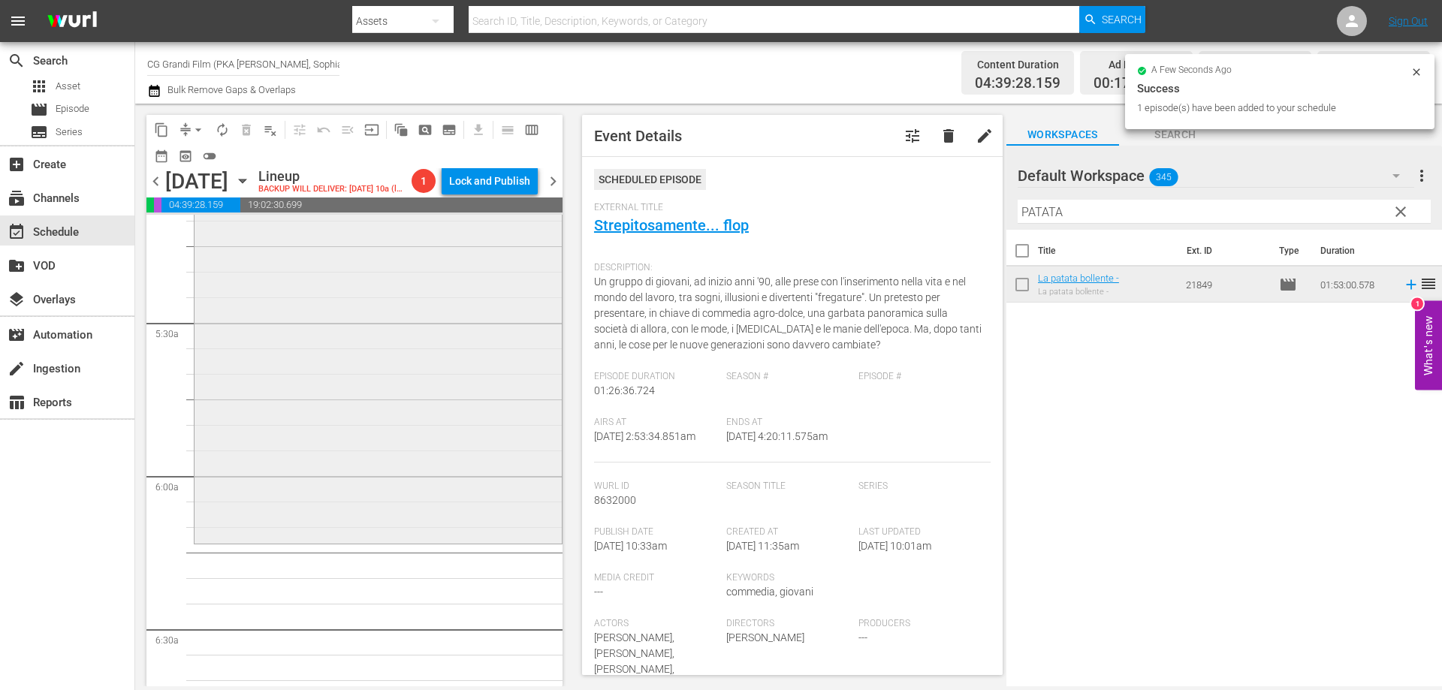
click at [488, 470] on div "La patata bollente - reorder" at bounding box center [378, 254] width 367 height 572
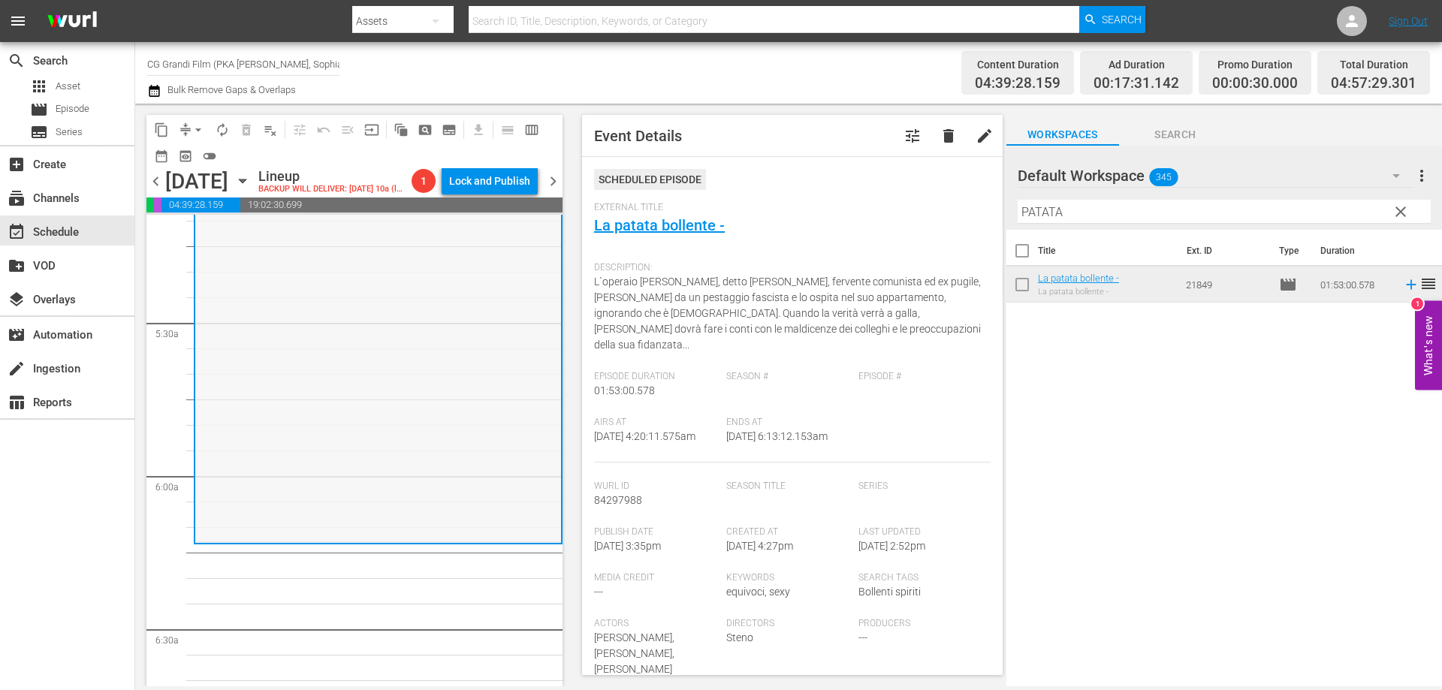
click at [391, 377] on div "La patata bollente - reorder" at bounding box center [378, 254] width 366 height 572
drag, startPoint x: 1079, startPoint y: 215, endPoint x: 967, endPoint y: 194, distance: 113.9
click at [967, 194] on div "content_copy compress arrow_drop_down autorenew_outlined delete_forever_outline…" at bounding box center [788, 395] width 1307 height 583
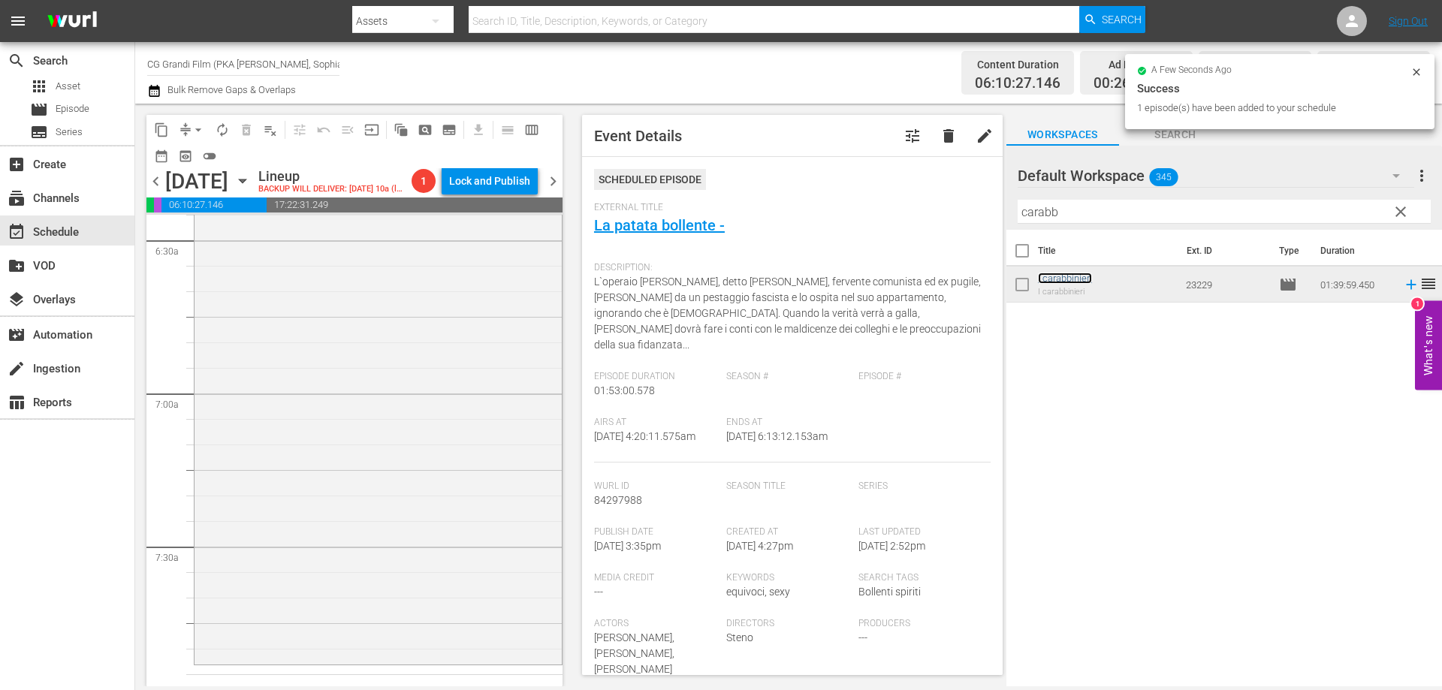
scroll to position [2028, 0]
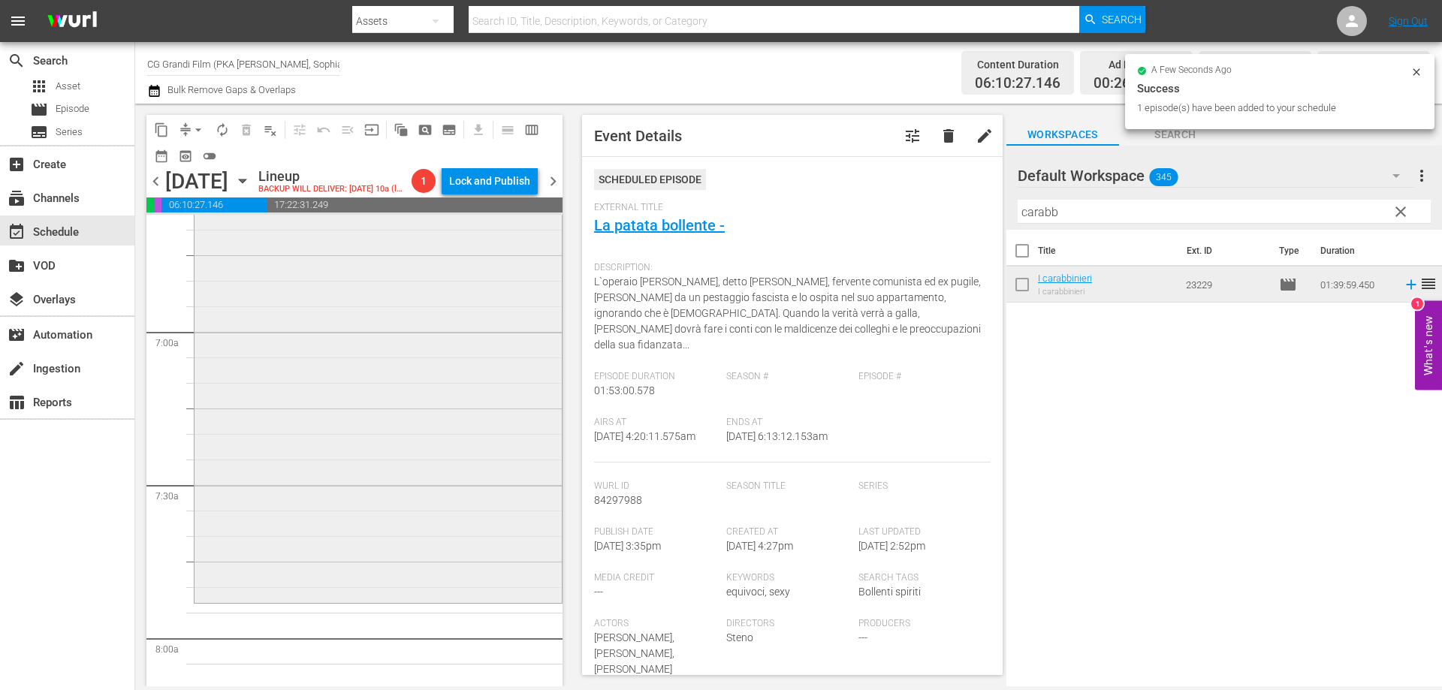
click at [455, 536] on div "I carabbinieri reorder" at bounding box center [378, 348] width 367 height 506
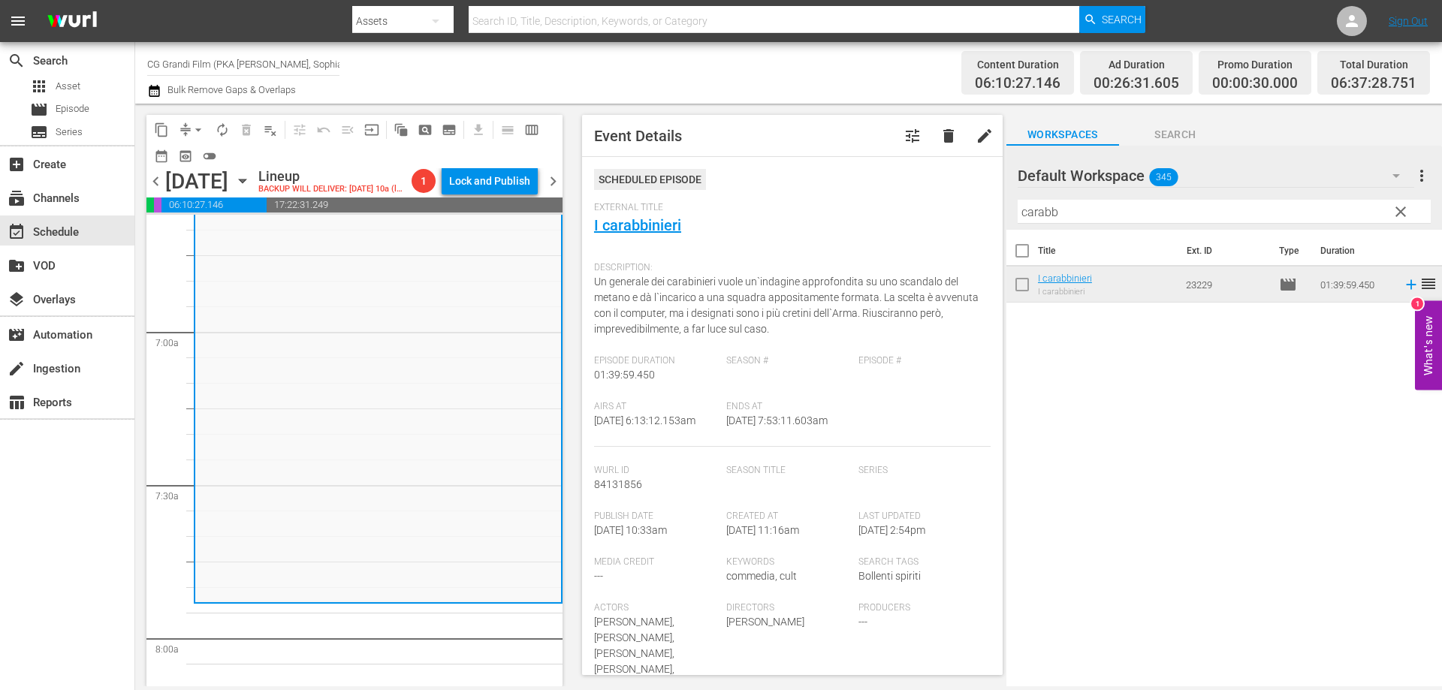
drag, startPoint x: 1115, startPoint y: 209, endPoint x: 870, endPoint y: 180, distance: 246.5
click at [870, 180] on div "content_copy compress arrow_drop_down autorenew_outlined delete_forever_outline…" at bounding box center [788, 395] width 1307 height 583
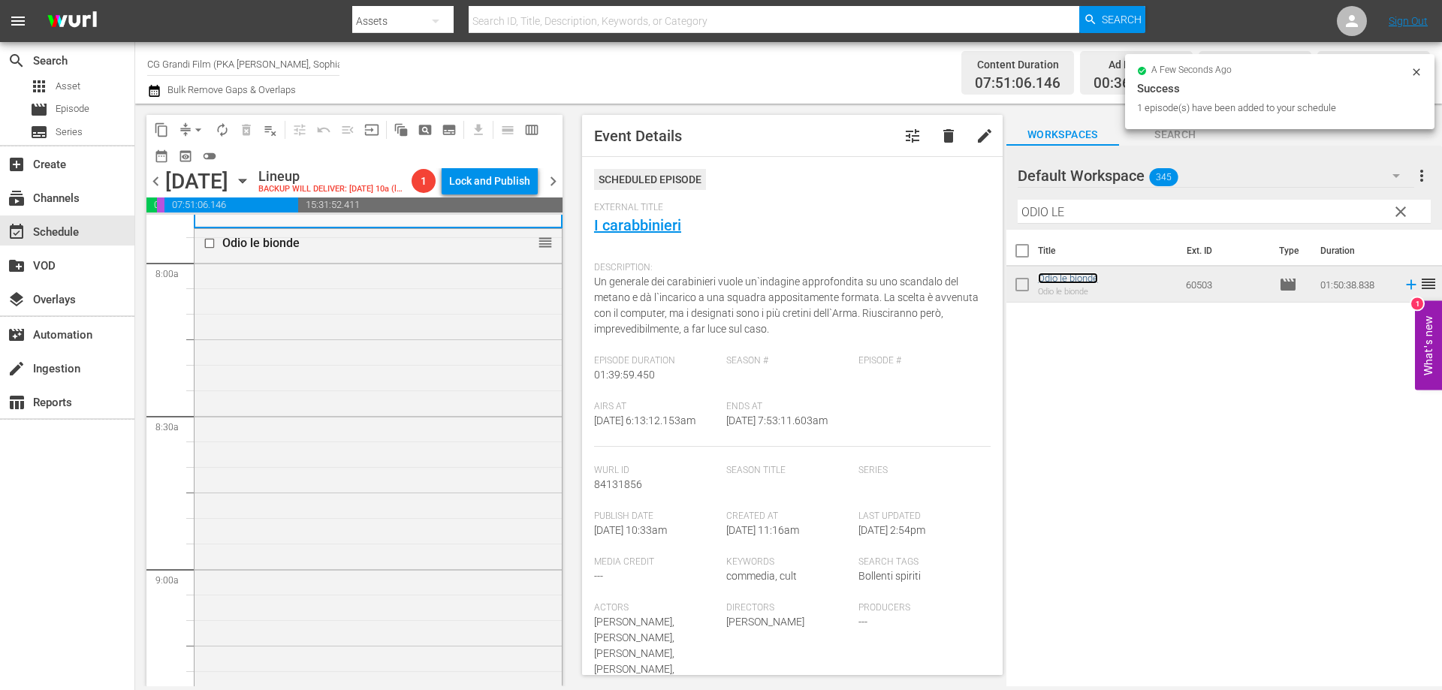
scroll to position [2704, 0]
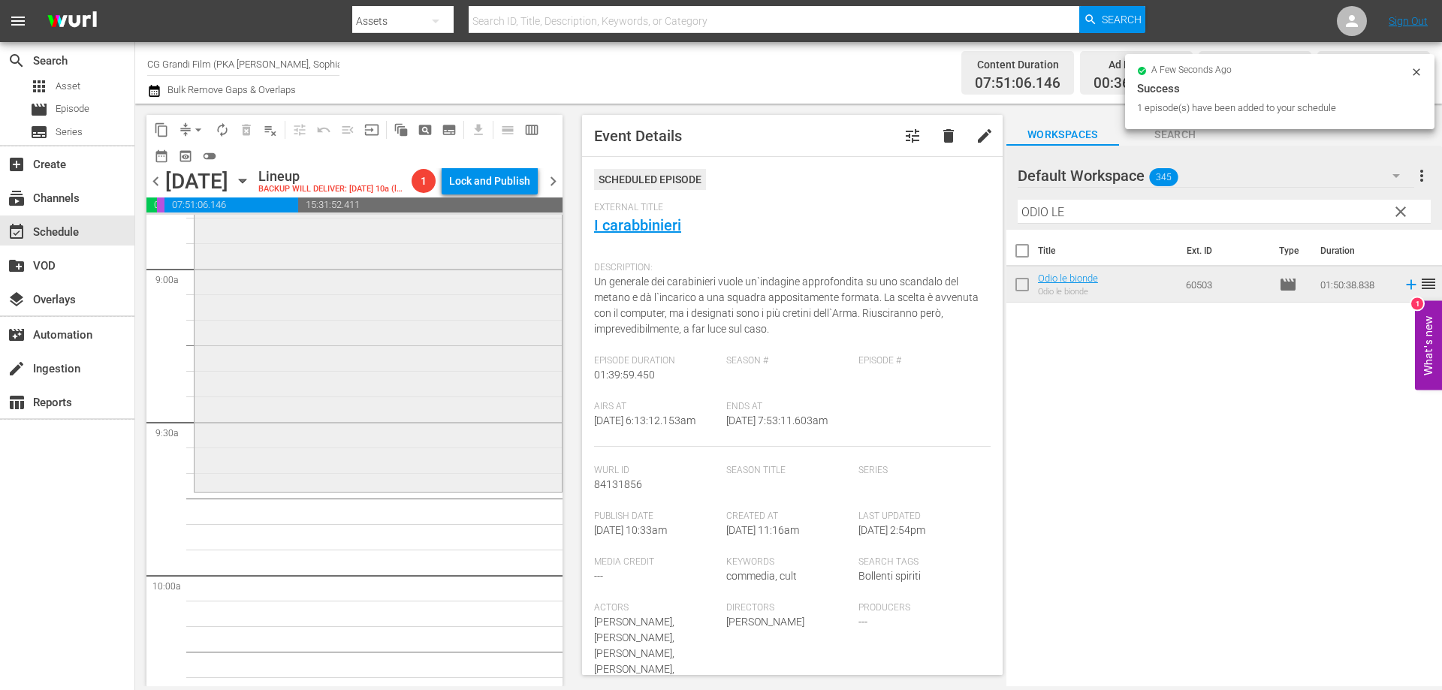
click at [498, 487] on div "Odio le bionde reorder" at bounding box center [378, 209] width 367 height 560
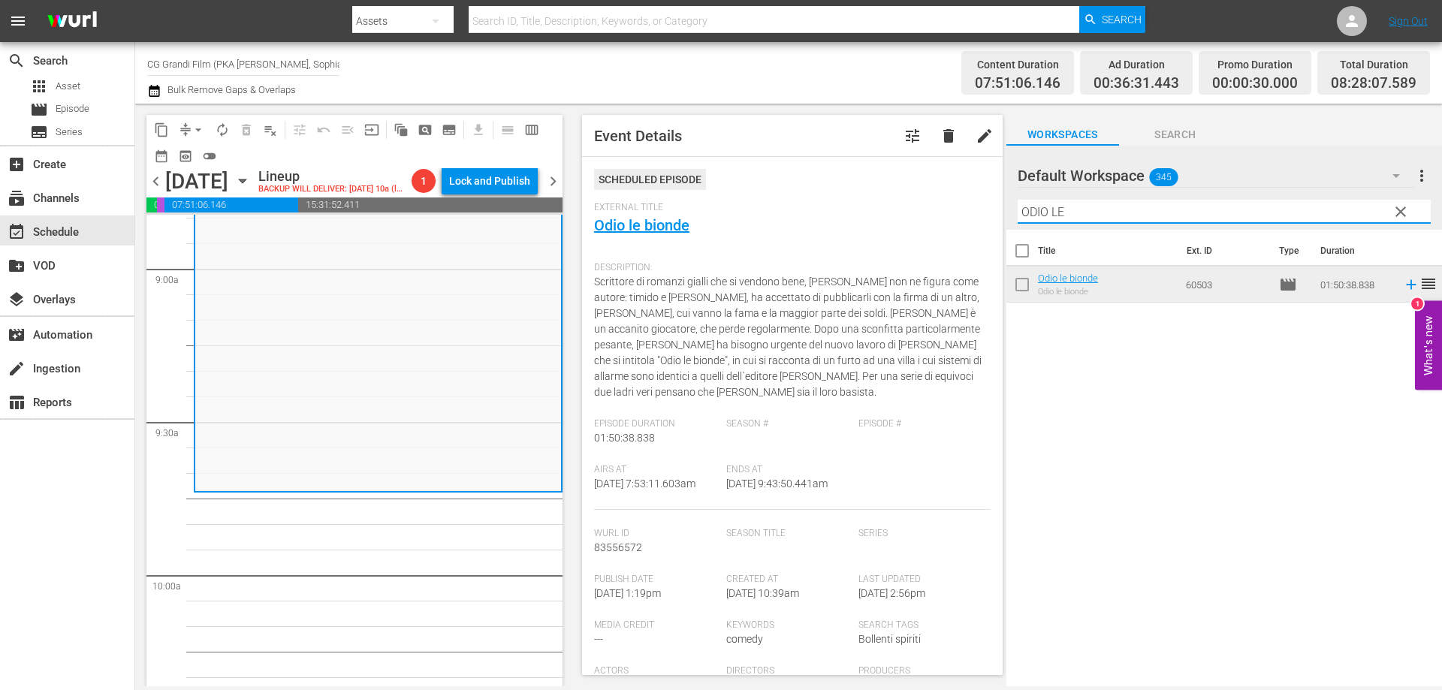
drag, startPoint x: 1073, startPoint y: 211, endPoint x: 850, endPoint y: 189, distance: 223.4
click at [850, 189] on div "content_copy compress arrow_drop_down autorenew_outlined delete_forever_outline…" at bounding box center [788, 395] width 1307 height 583
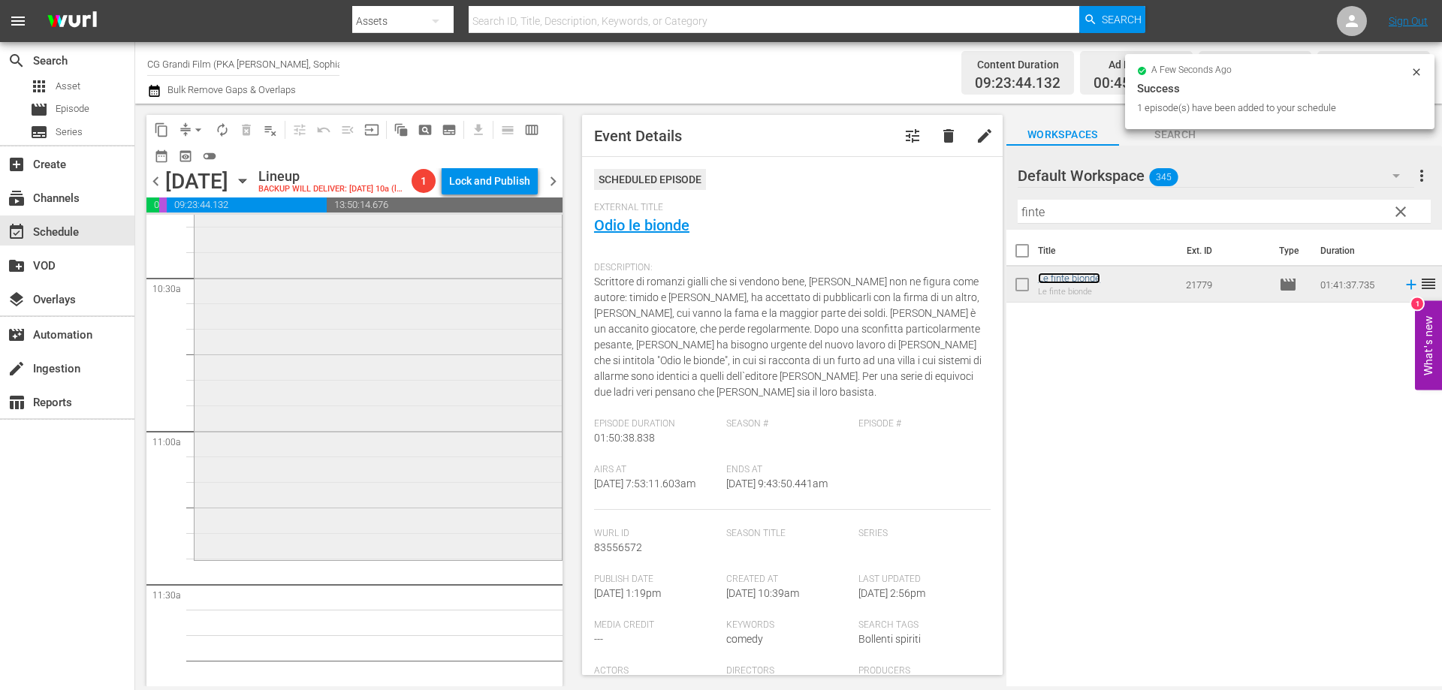
scroll to position [3305, 0]
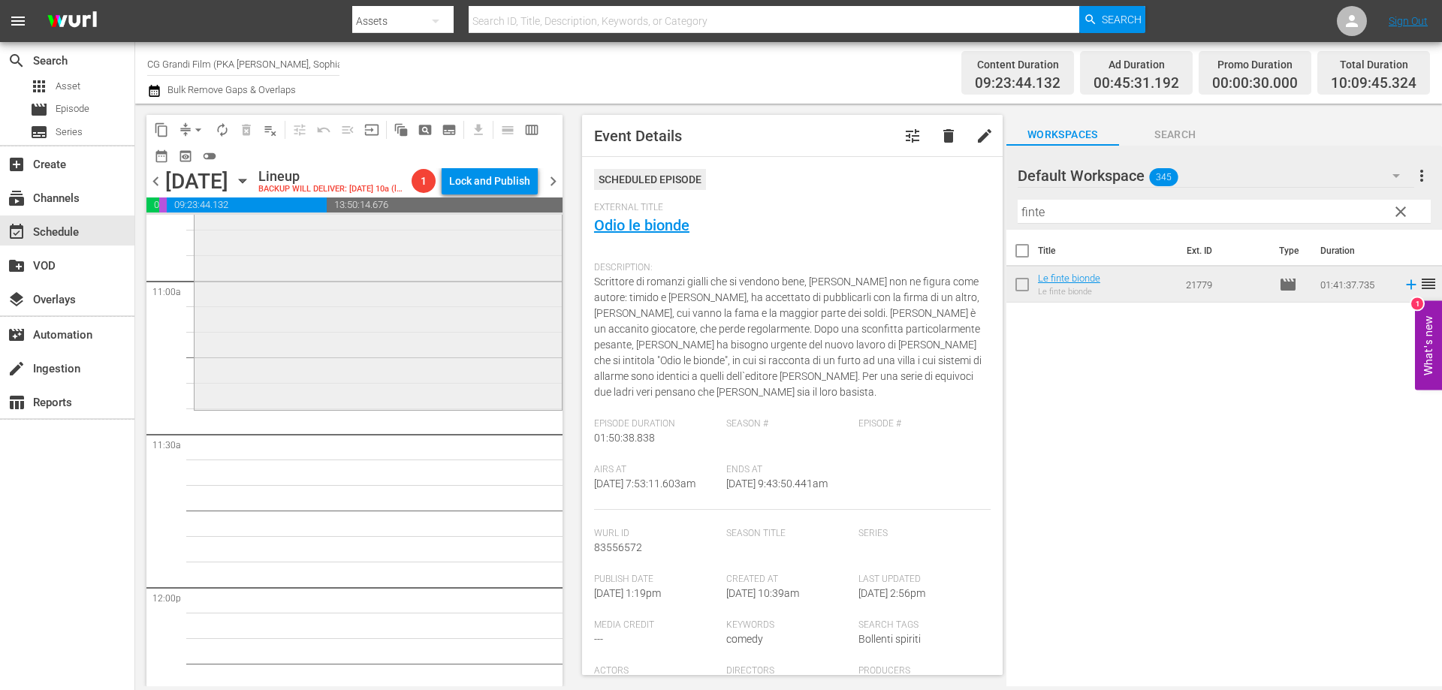
click at [417, 407] on div "Le finte bionde reorder" at bounding box center [378, 150] width 367 height 514
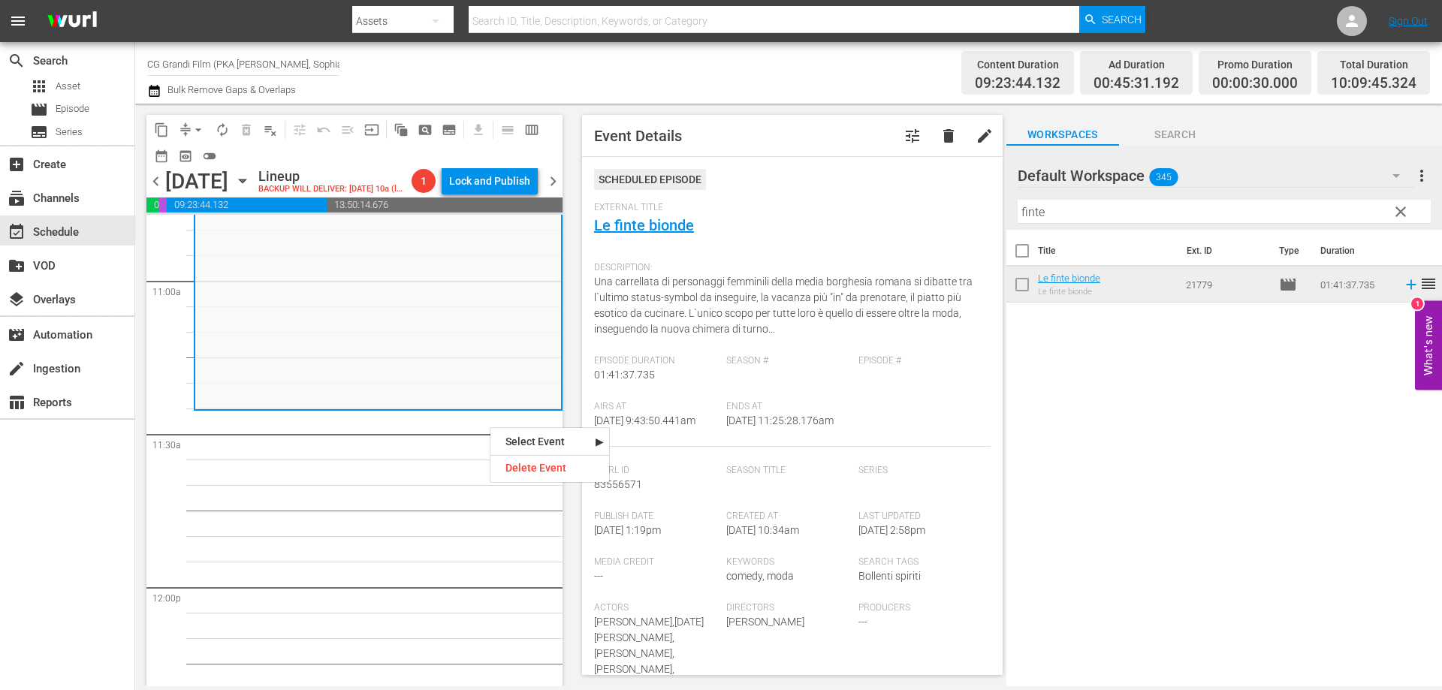
drag, startPoint x: 1080, startPoint y: 214, endPoint x: 858, endPoint y: 192, distance: 223.5
click at [887, 201] on div "content_copy compress arrow_drop_down autorenew_outlined delete_forever_outline…" at bounding box center [788, 395] width 1307 height 583
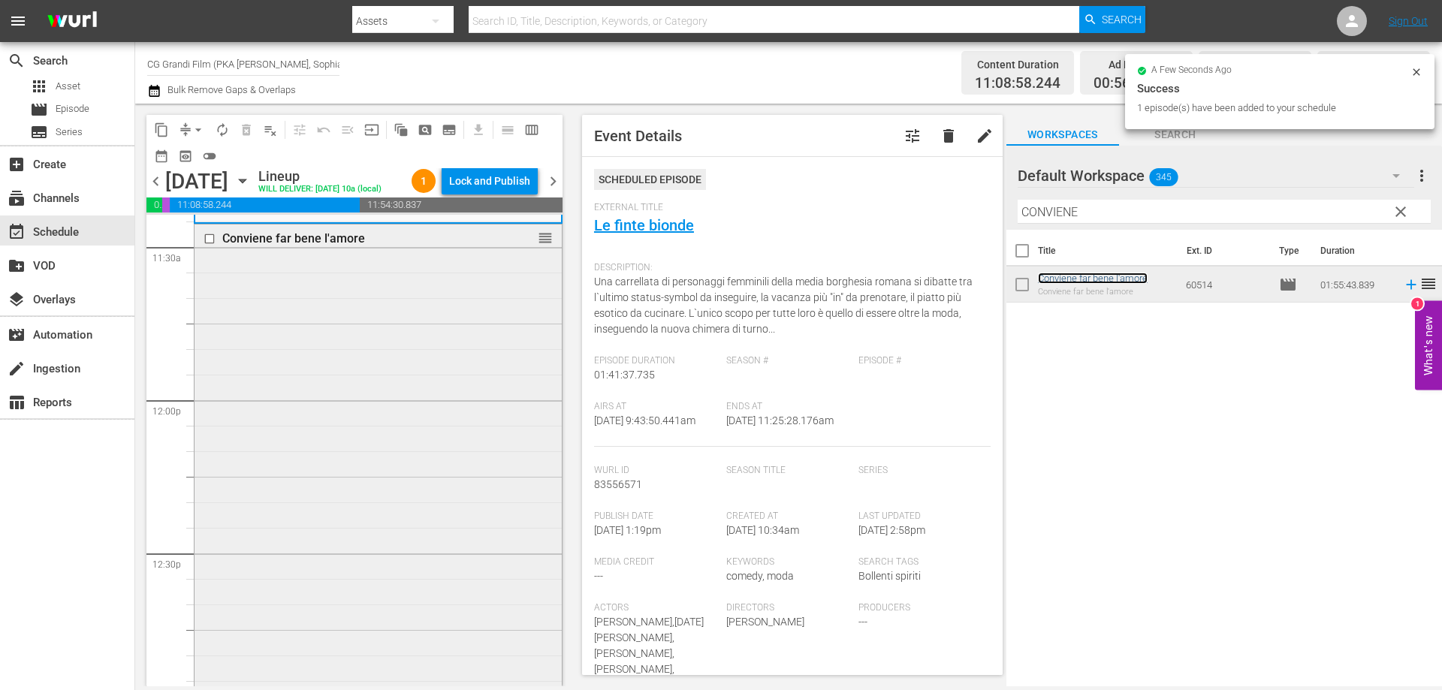
scroll to position [3755, 0]
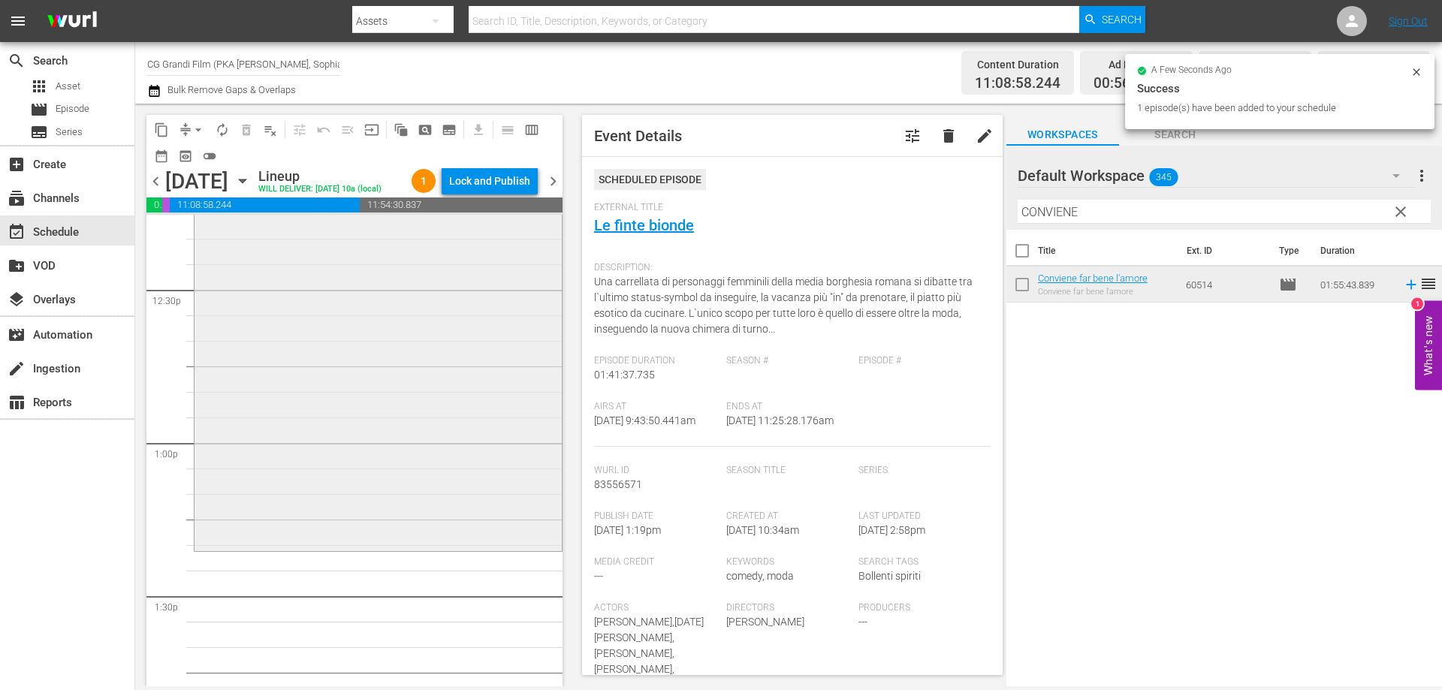
click at [384, 503] on div "Conviene far bene l'amore reorder" at bounding box center [378, 254] width 367 height 587
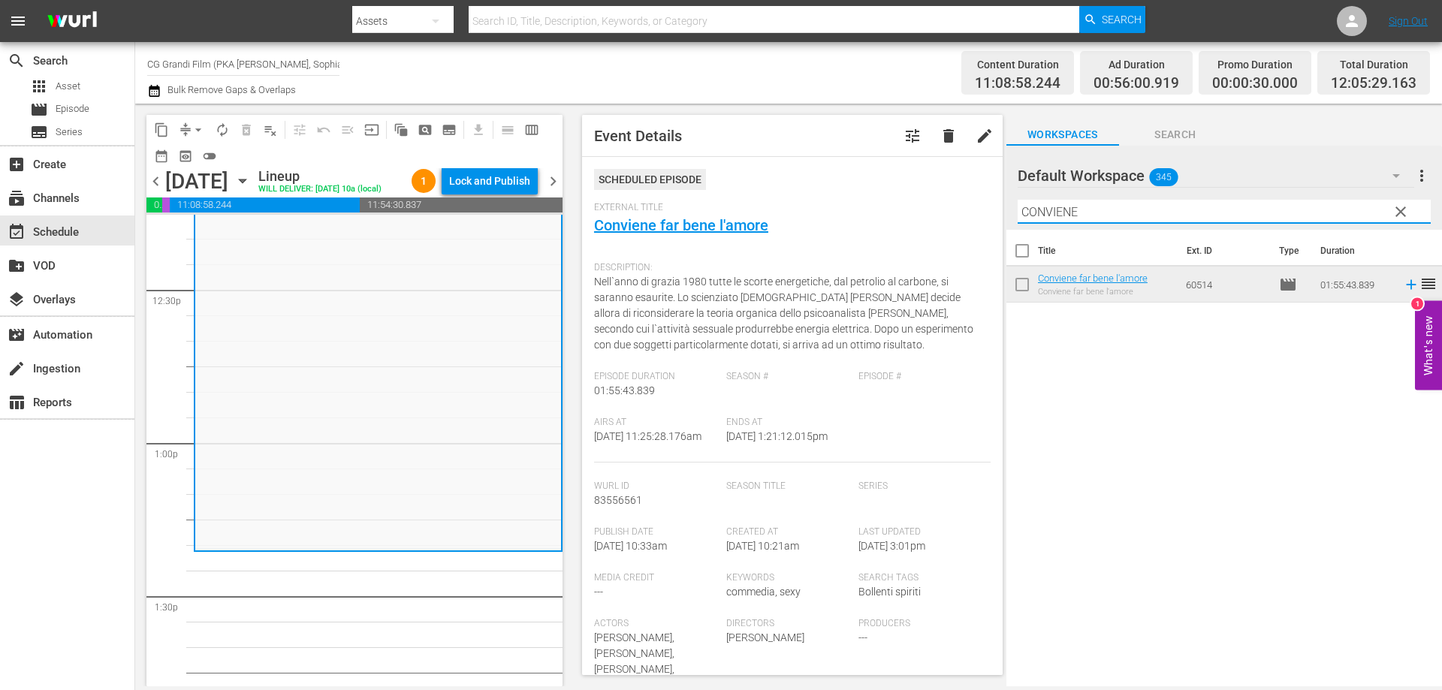
drag, startPoint x: 1089, startPoint y: 210, endPoint x: 768, endPoint y: 153, distance: 325.6
click at [771, 153] on div "content_copy compress arrow_drop_down autorenew_outlined delete_forever_outline…" at bounding box center [788, 395] width 1307 height 583
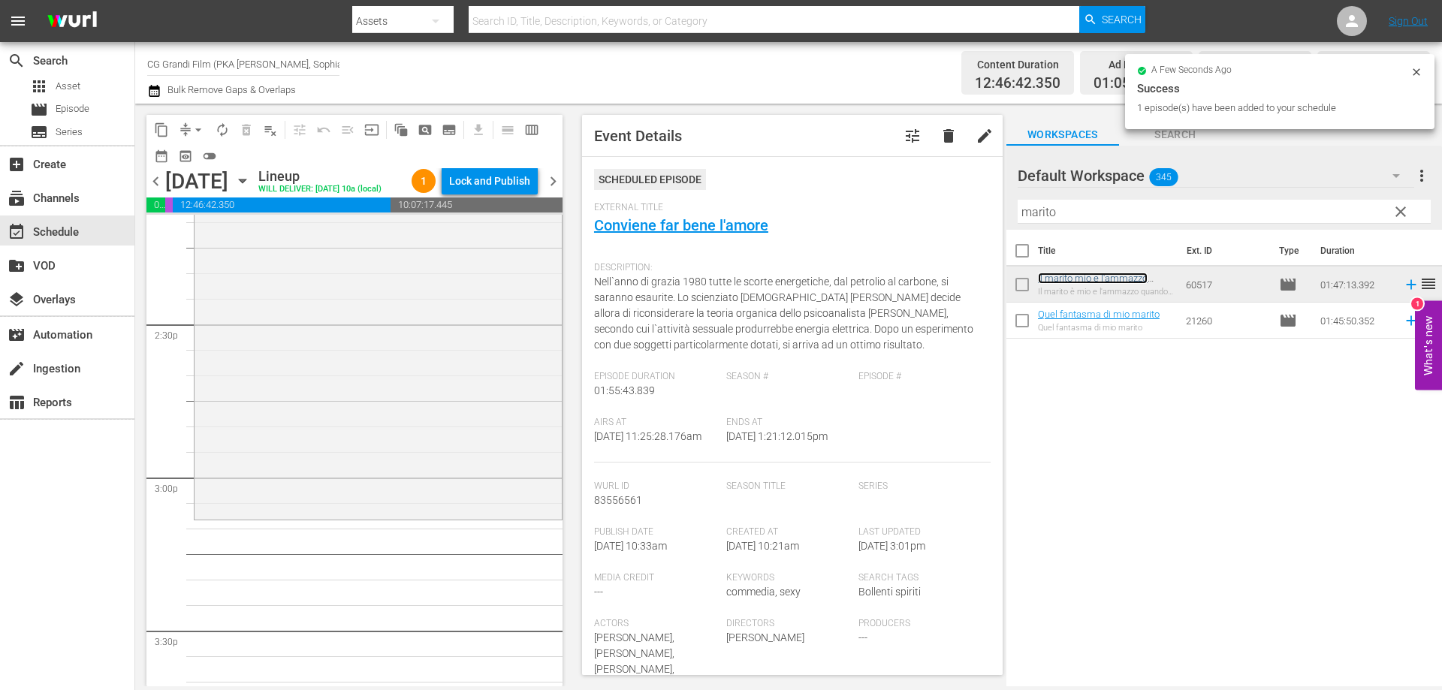
scroll to position [4356, 0]
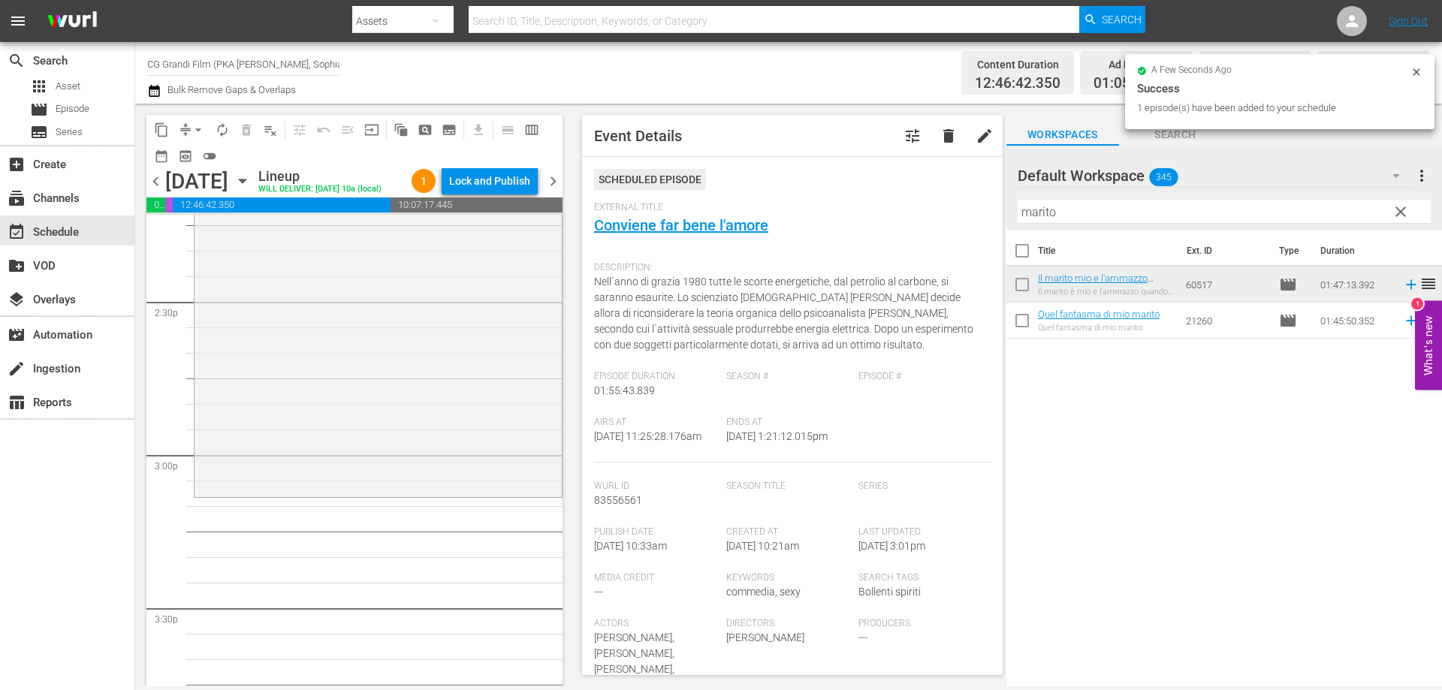
click at [422, 495] on div "Il marito mio e l'ammazzo quando mi pare reorder" at bounding box center [378, 223] width 367 height 543
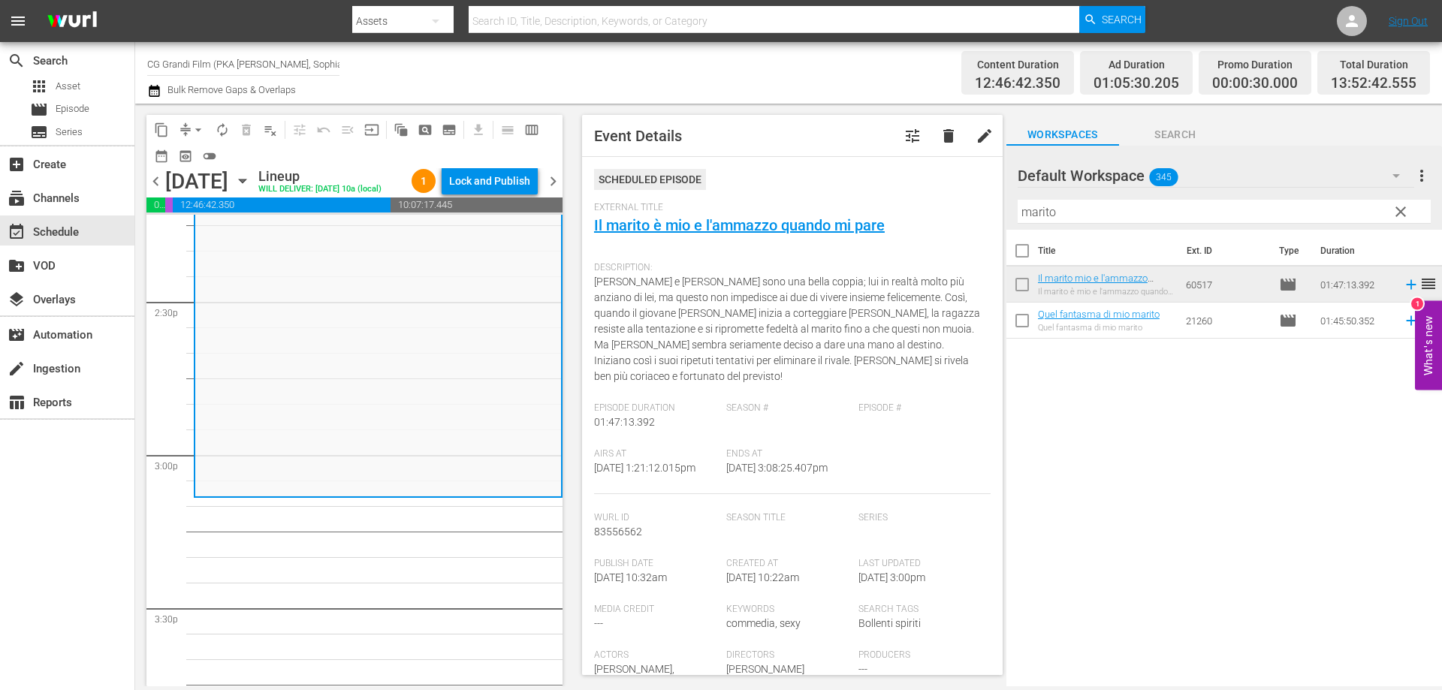
click at [829, 172] on div "content_copy compress arrow_drop_down autorenew_outlined delete_forever_outline…" at bounding box center [788, 395] width 1307 height 583
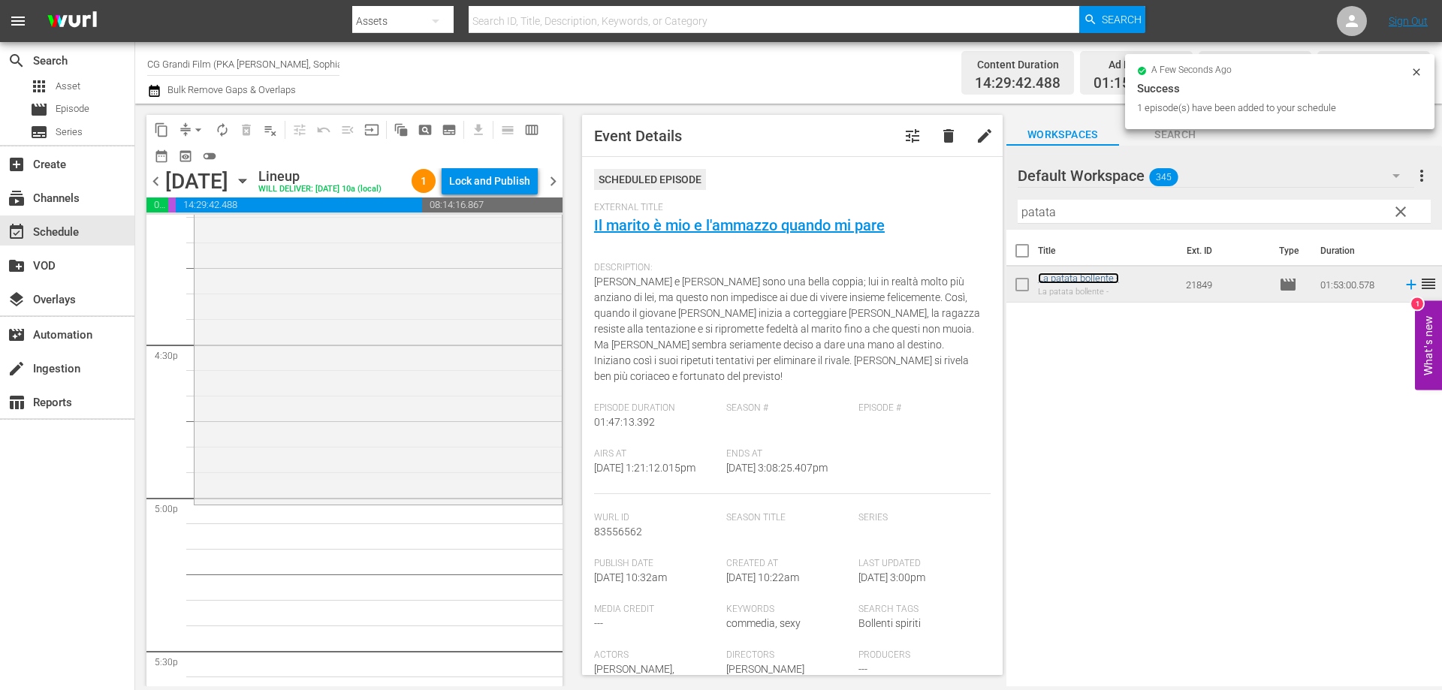
scroll to position [4957, 0]
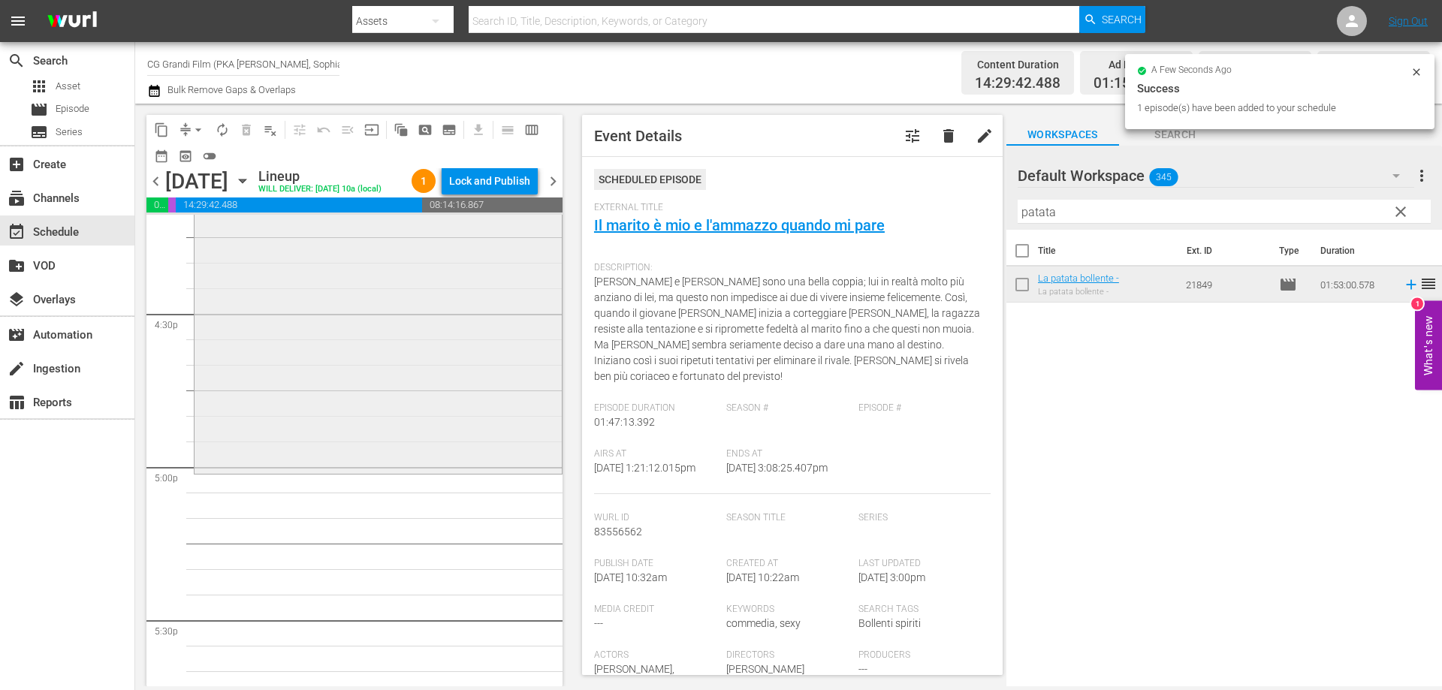
click at [426, 470] on div "La patata bollente - reorder" at bounding box center [378, 184] width 367 height 572
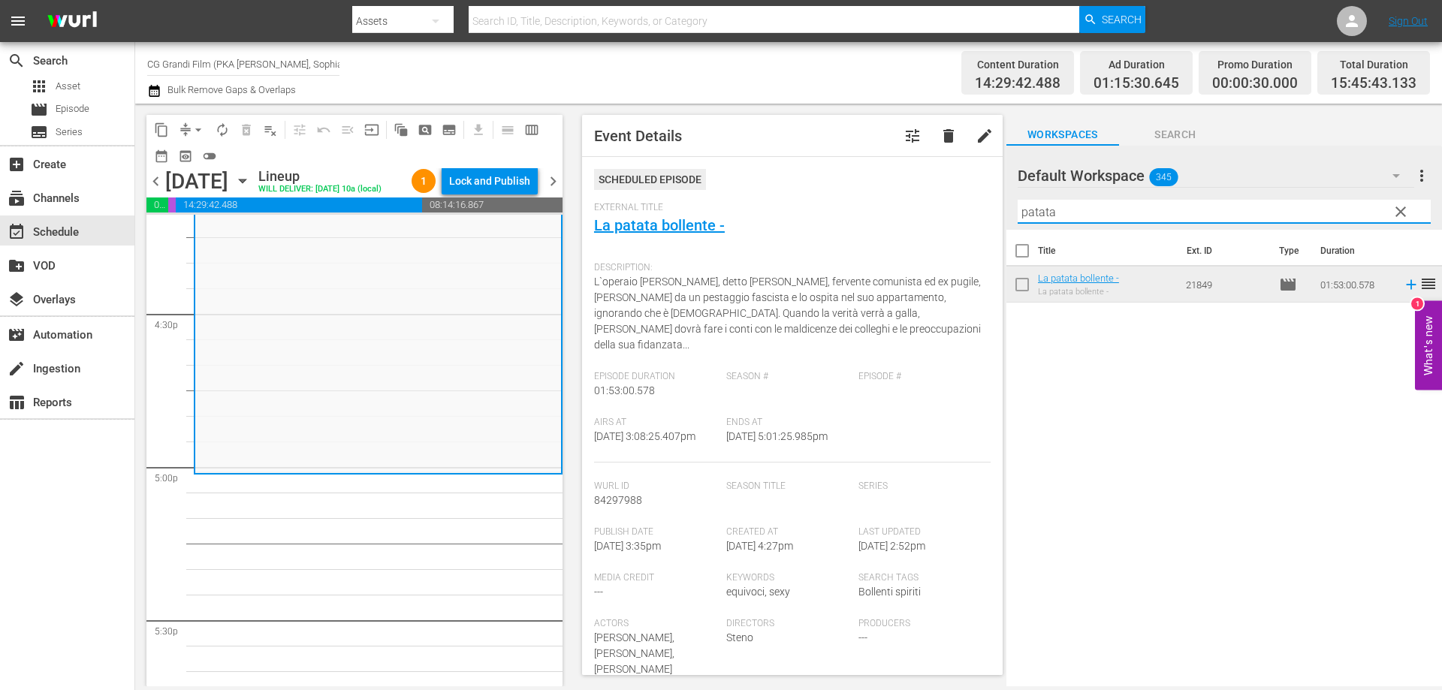
drag, startPoint x: 1067, startPoint y: 214, endPoint x: 828, endPoint y: 181, distance: 241.9
click at [828, 181] on div "content_copy compress arrow_drop_down autorenew_outlined delete_forever_outline…" at bounding box center [788, 395] width 1307 height 583
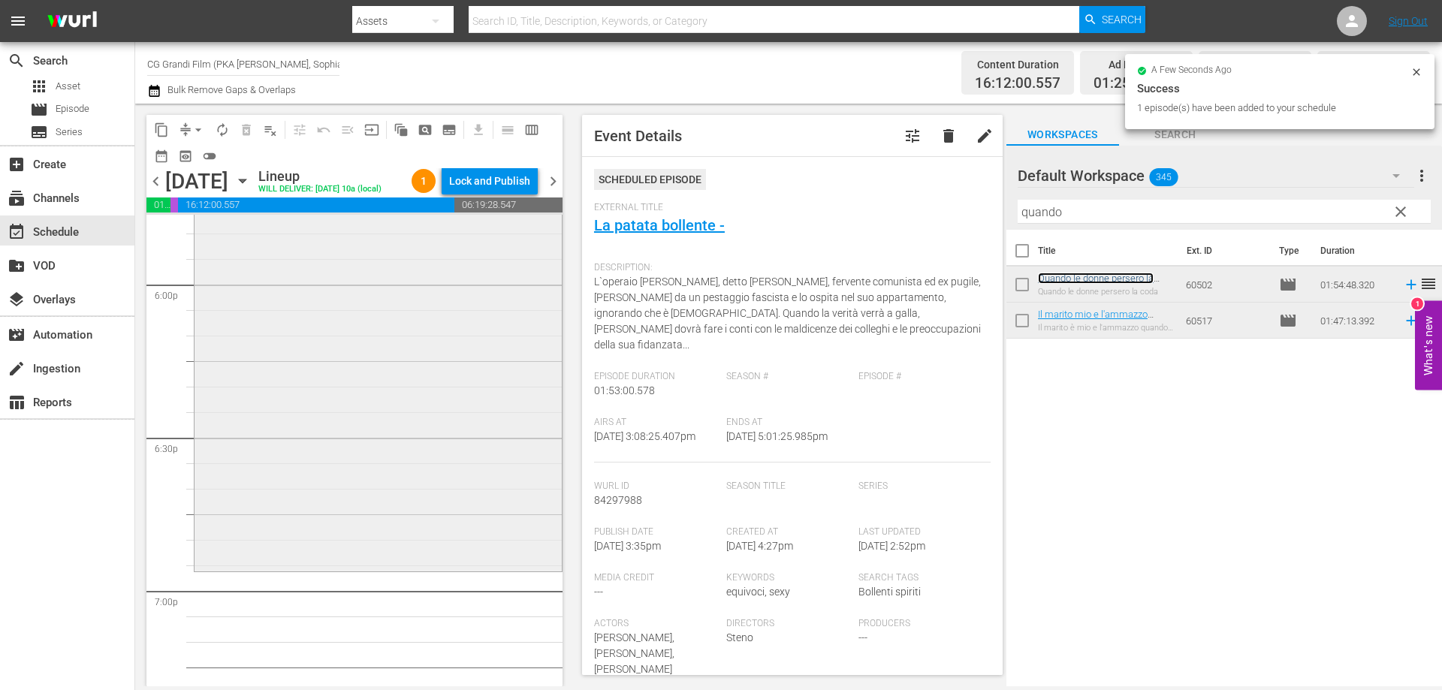
scroll to position [5483, 0]
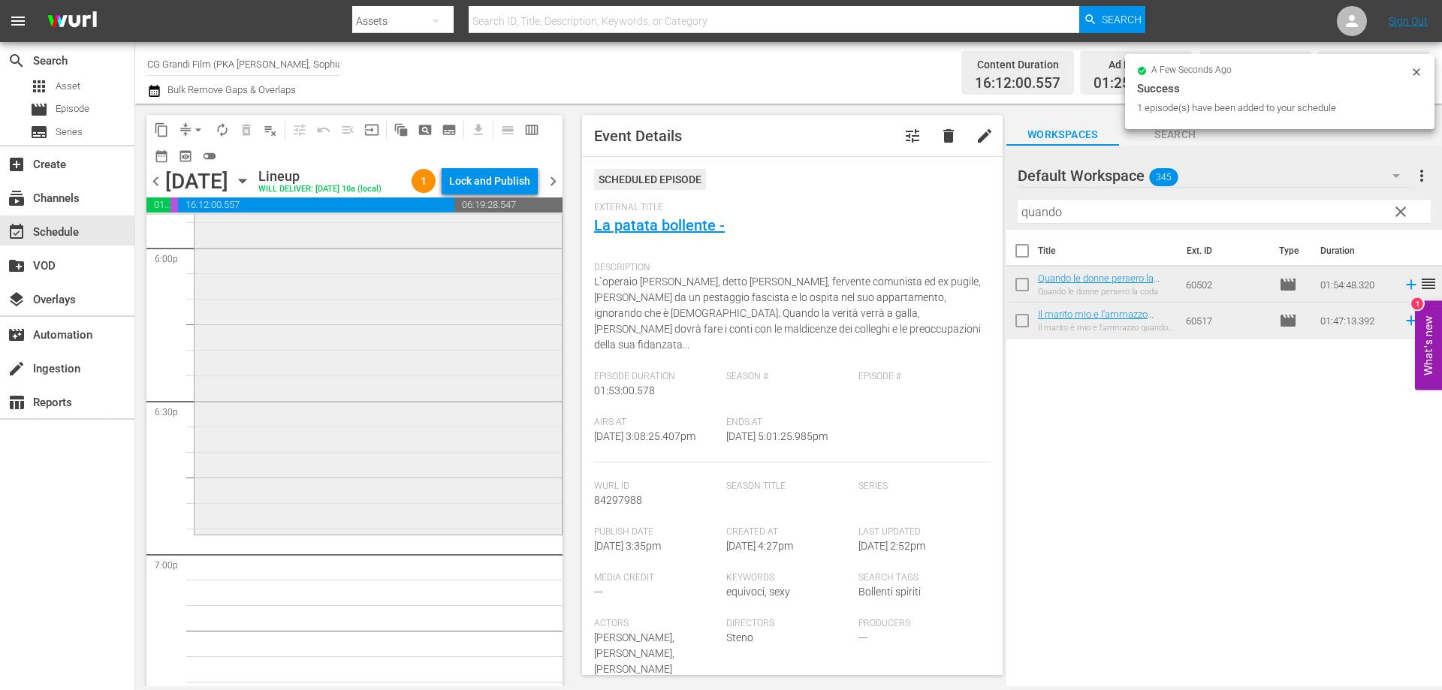
click at [436, 483] on div "Quando le donne persero la coda reorder" at bounding box center [378, 241] width 367 height 582
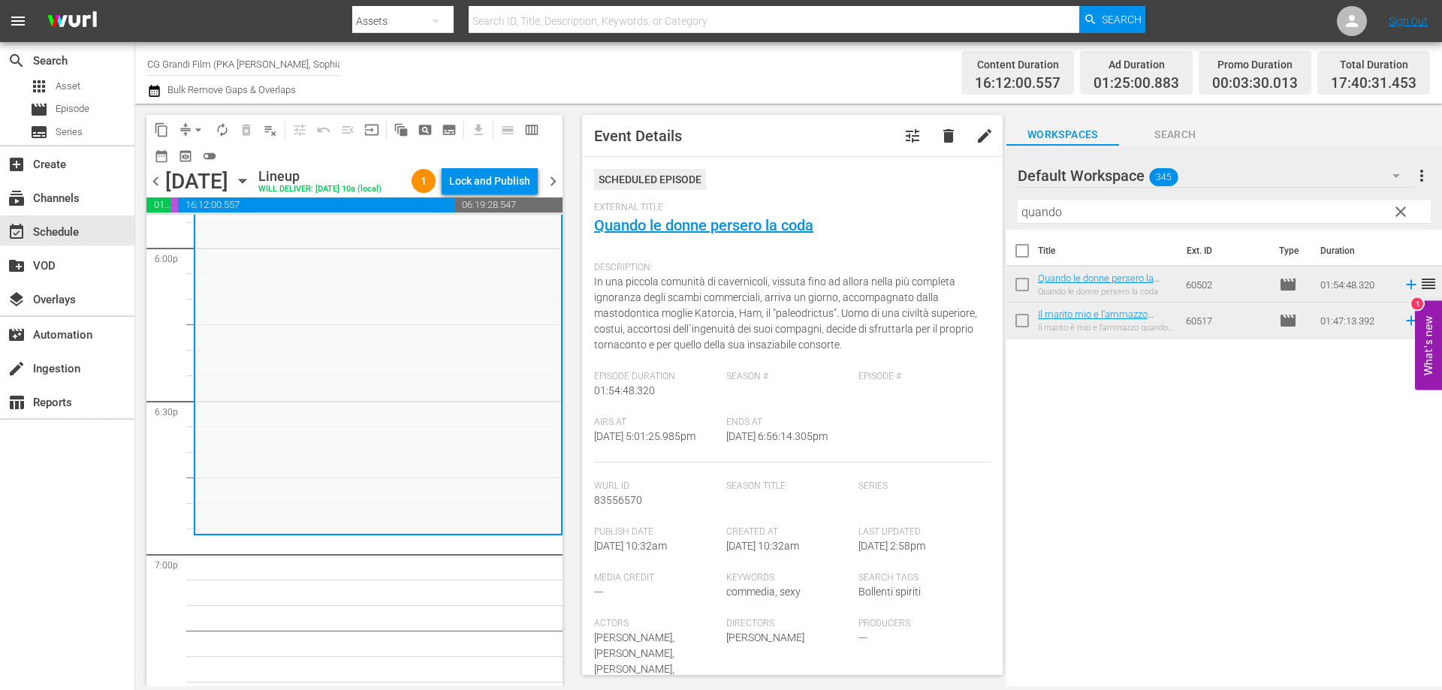
drag, startPoint x: 1082, startPoint y: 211, endPoint x: 920, endPoint y: 183, distance: 164.0
click at [923, 183] on div "content_copy compress arrow_drop_down autorenew_outlined delete_forever_outline…" at bounding box center [788, 395] width 1307 height 583
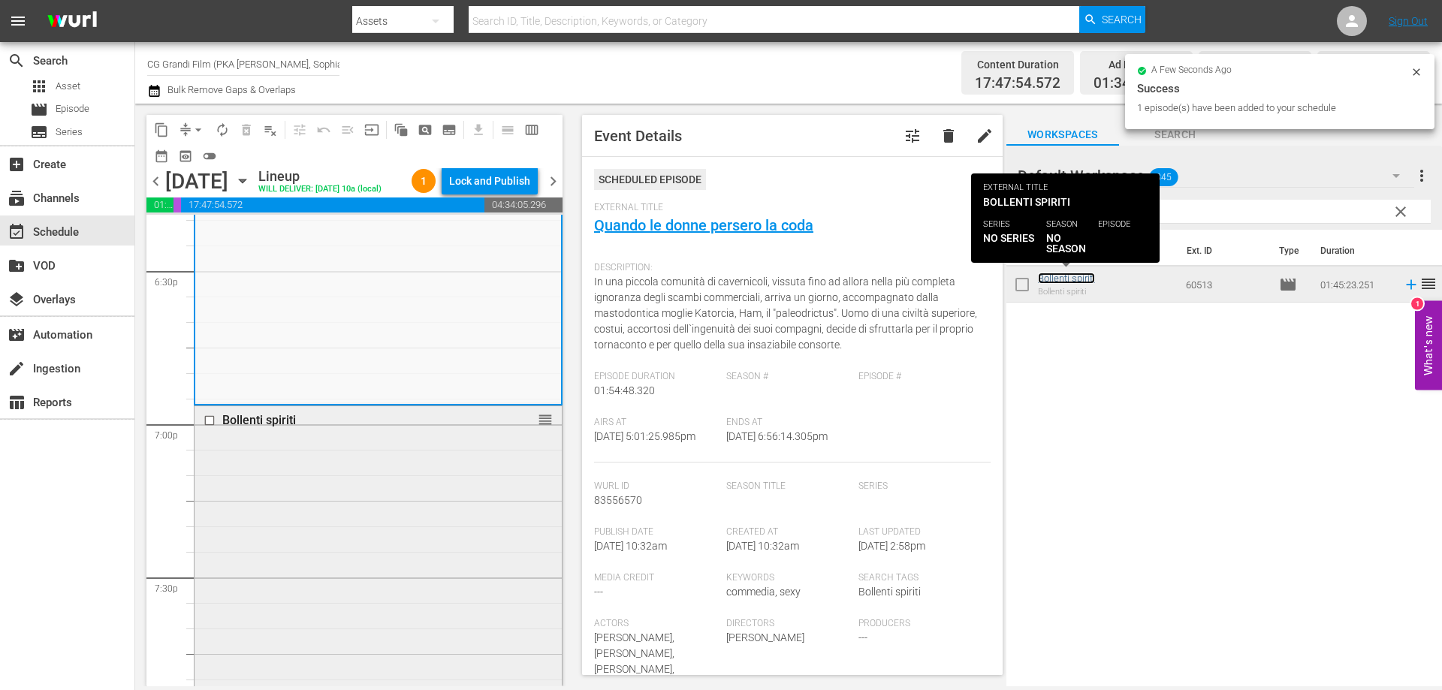
scroll to position [6009, 0]
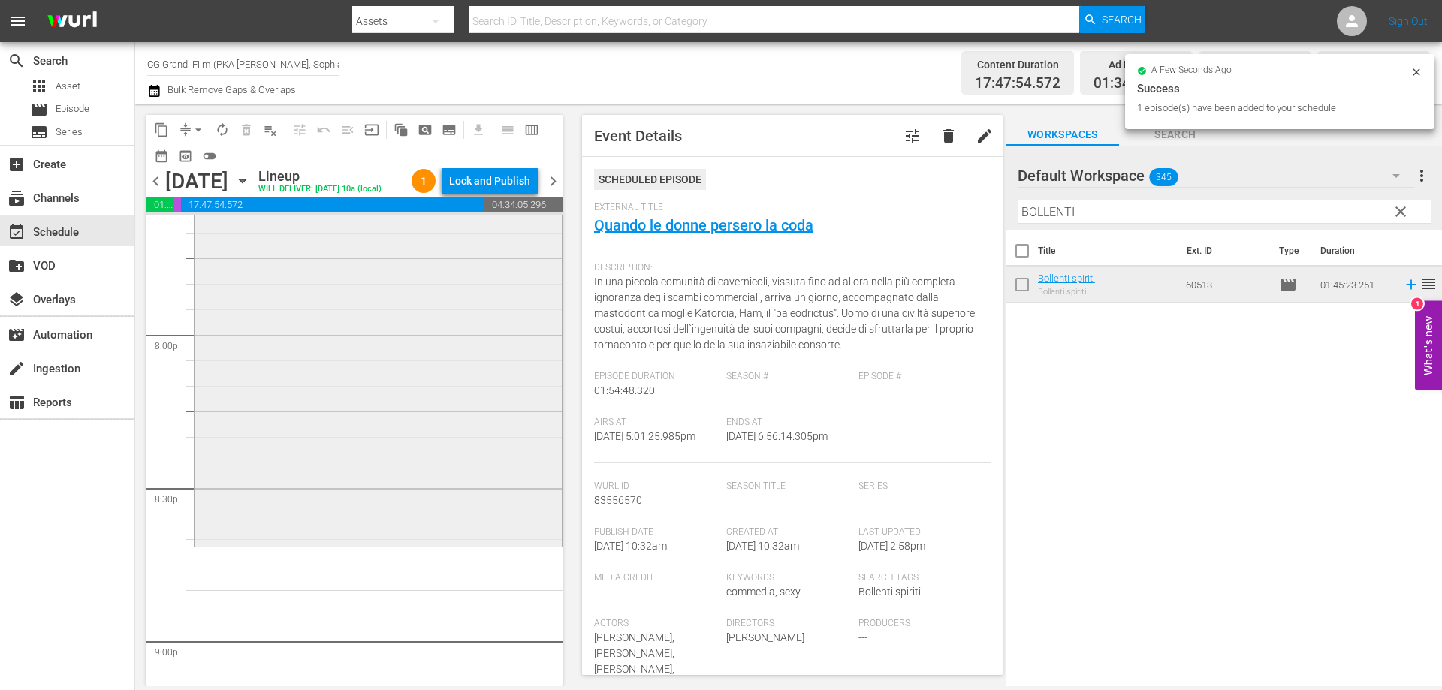
click at [493, 545] on div "Bollenti spiriti reorder" at bounding box center [378, 278] width 367 height 534
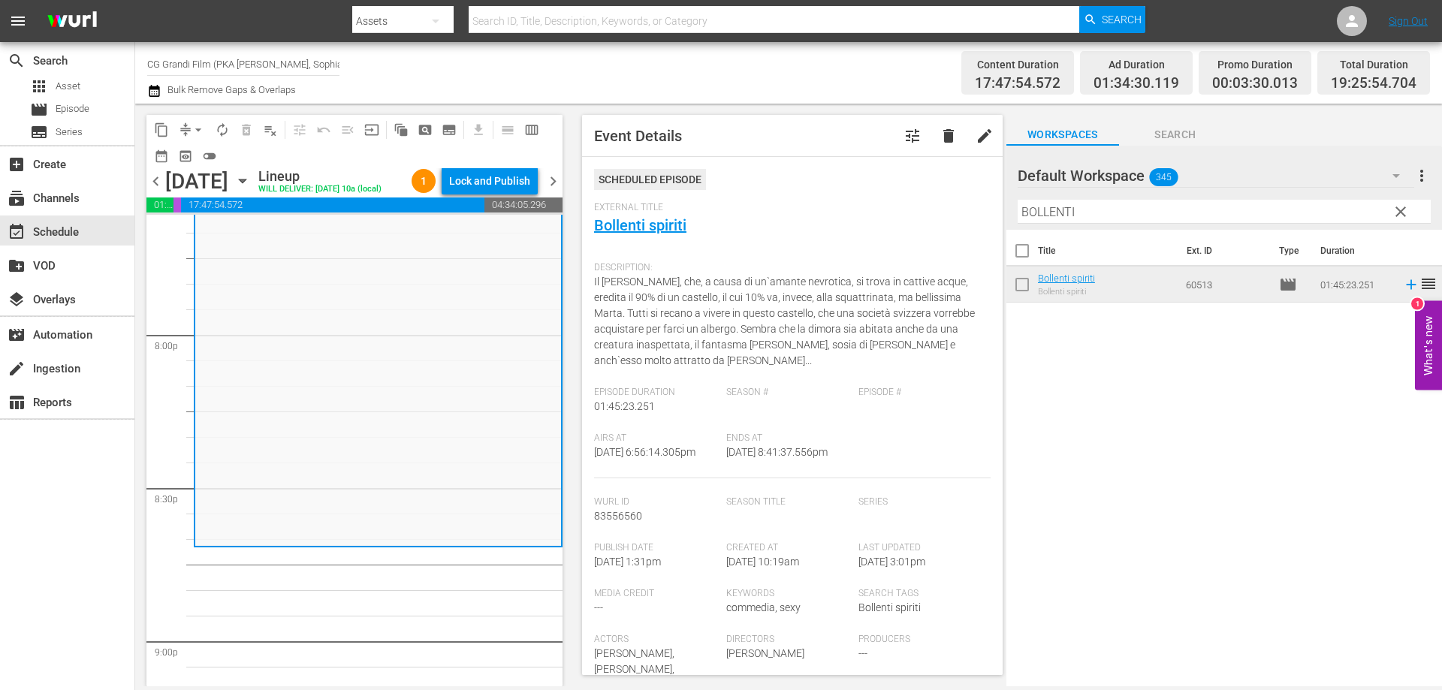
drag, startPoint x: 1090, startPoint y: 208, endPoint x: 791, endPoint y: 170, distance: 301.3
click at [823, 171] on div "content_copy compress arrow_drop_down autorenew_outlined delete_forever_outline…" at bounding box center [788, 395] width 1307 height 583
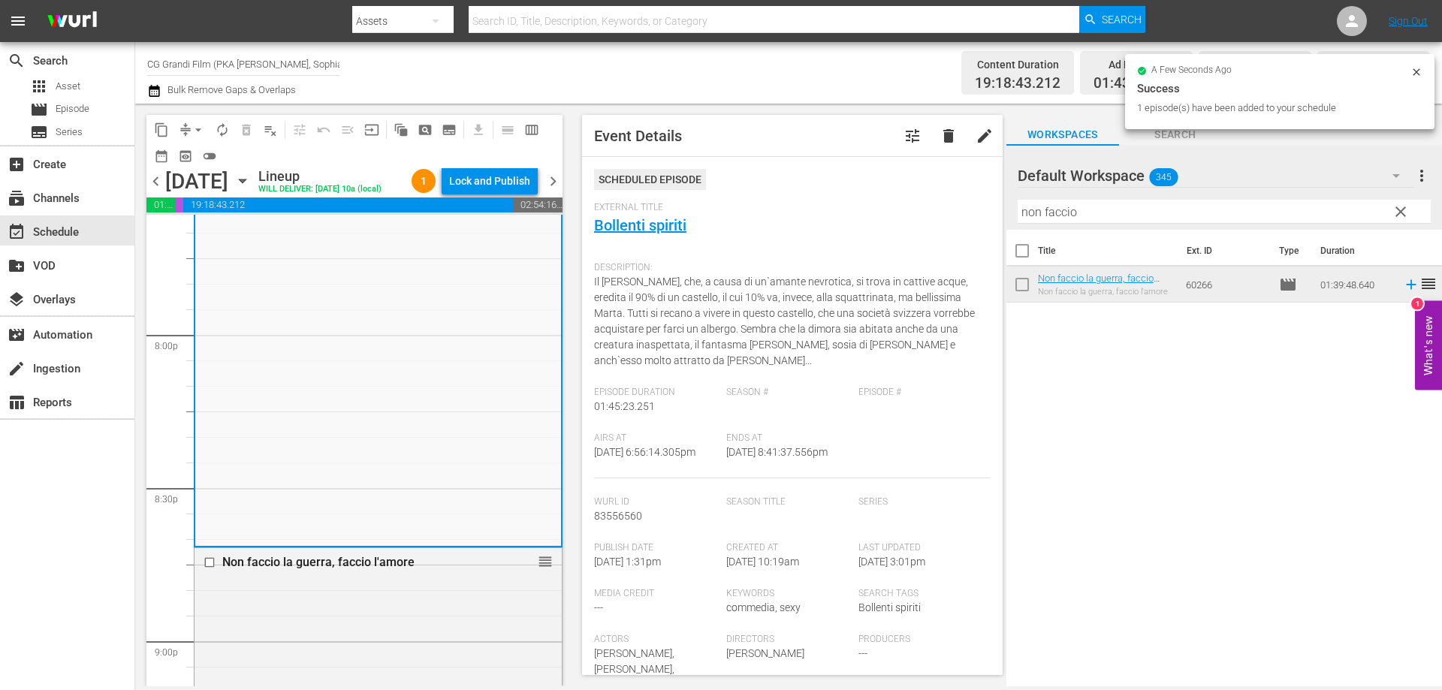
scroll to position [6534, 0]
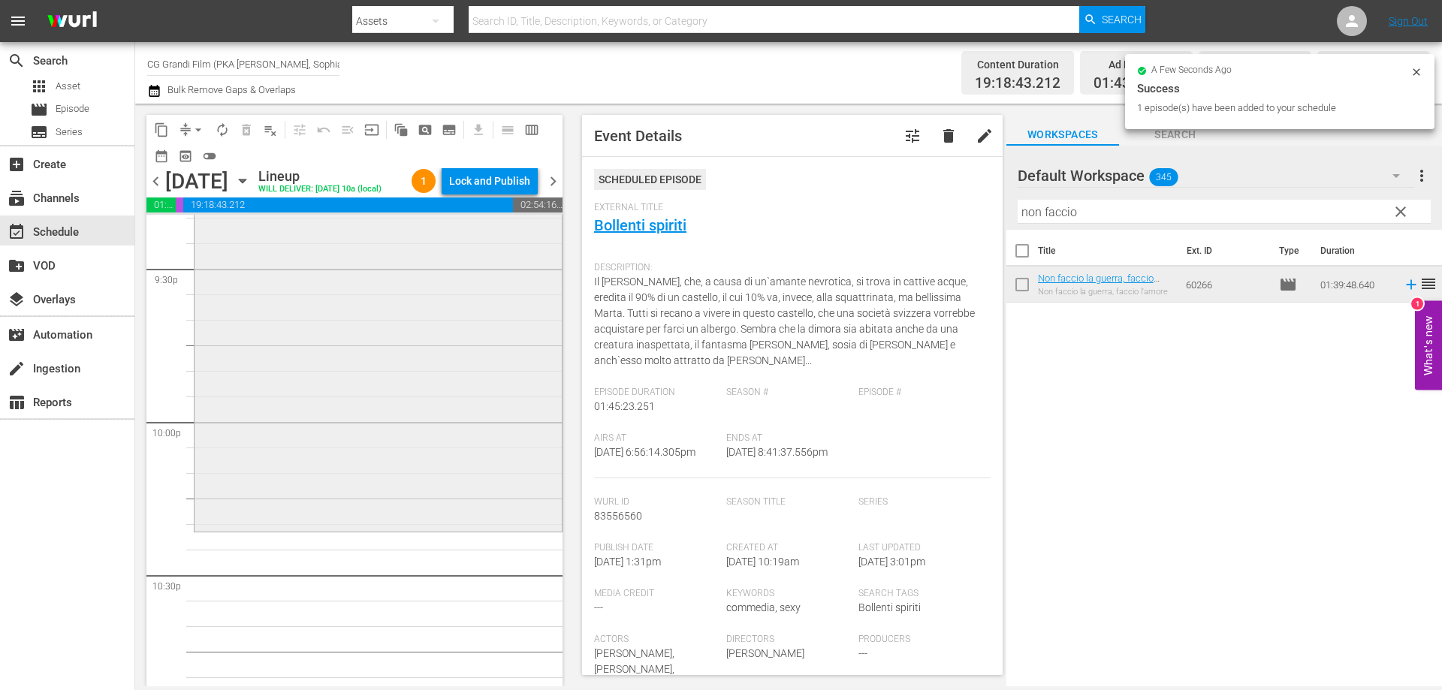
click at [469, 514] on div "Non faccio la guerra, faccio l'amore reorder" at bounding box center [378, 275] width 367 height 505
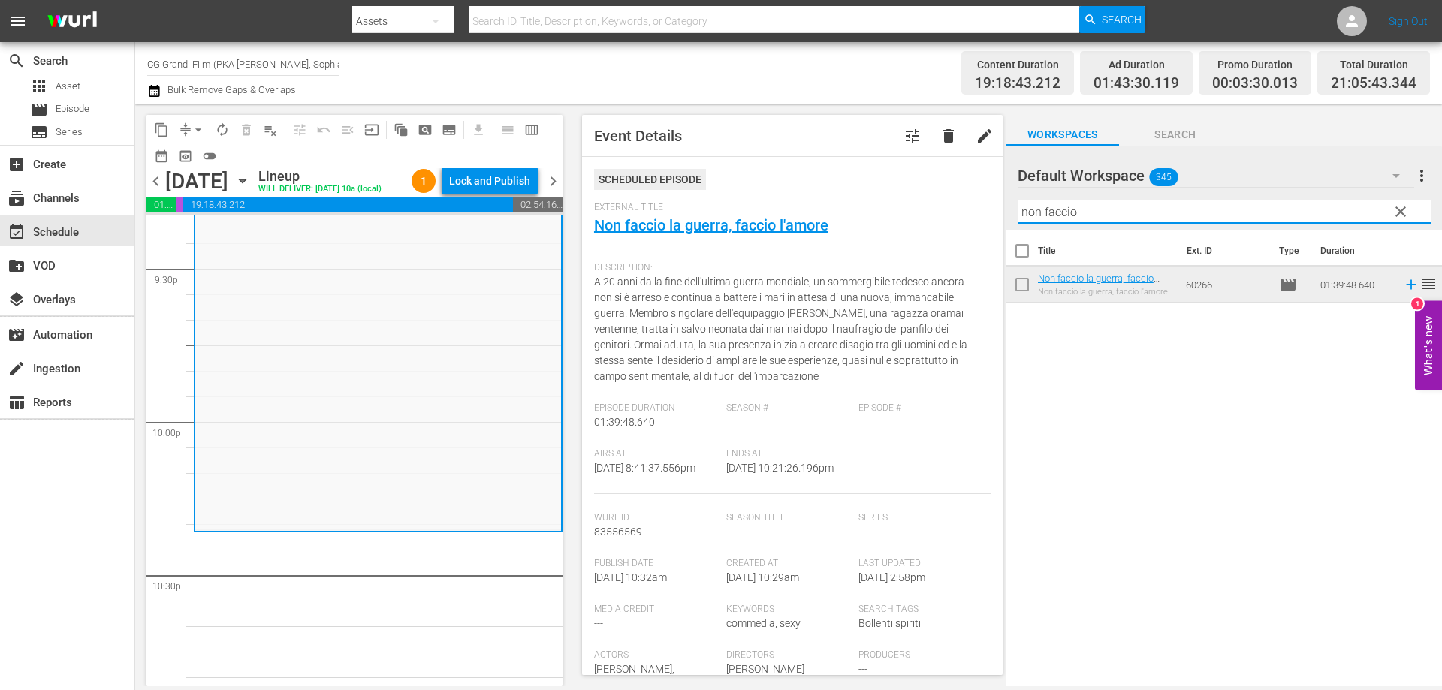
drag, startPoint x: 1094, startPoint y: 209, endPoint x: 944, endPoint y: 198, distance: 149.9
click at [944, 198] on div "content_copy compress arrow_drop_down autorenew_outlined delete_forever_outline…" at bounding box center [788, 395] width 1307 height 583
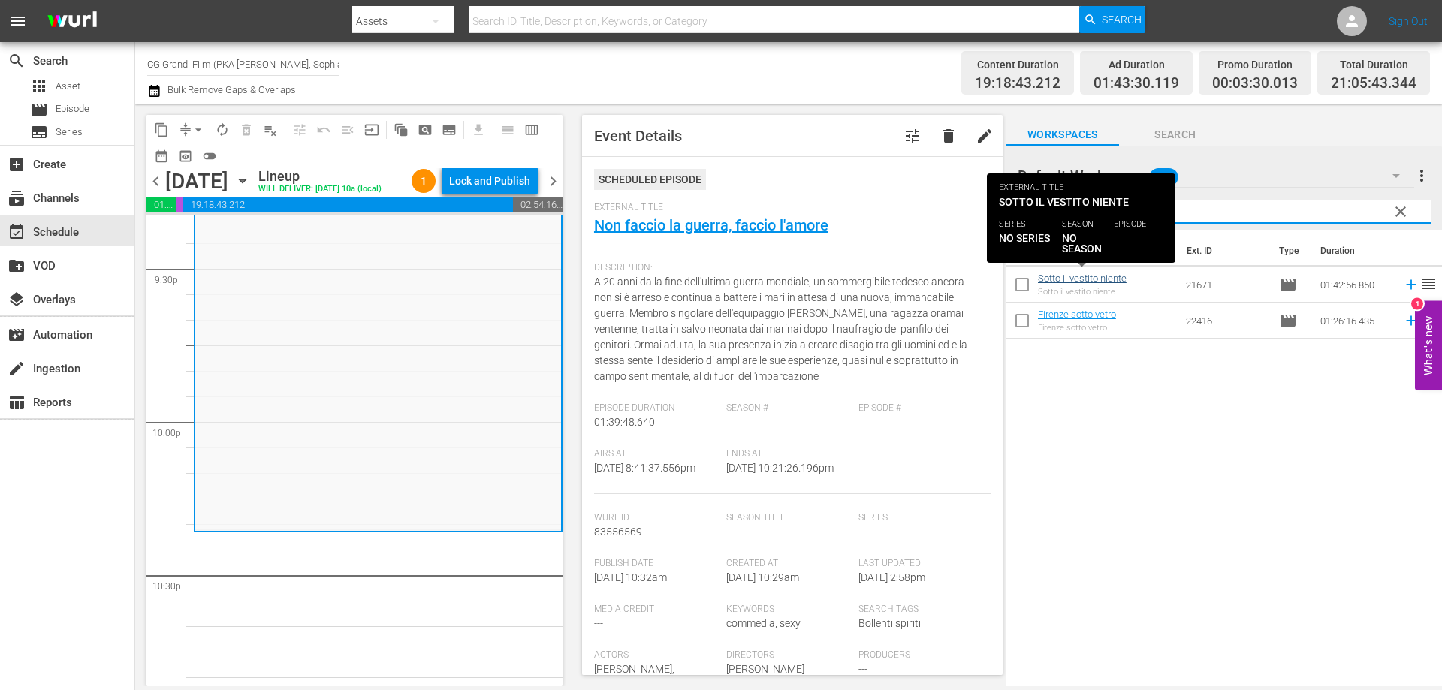
type input "SOTTO"
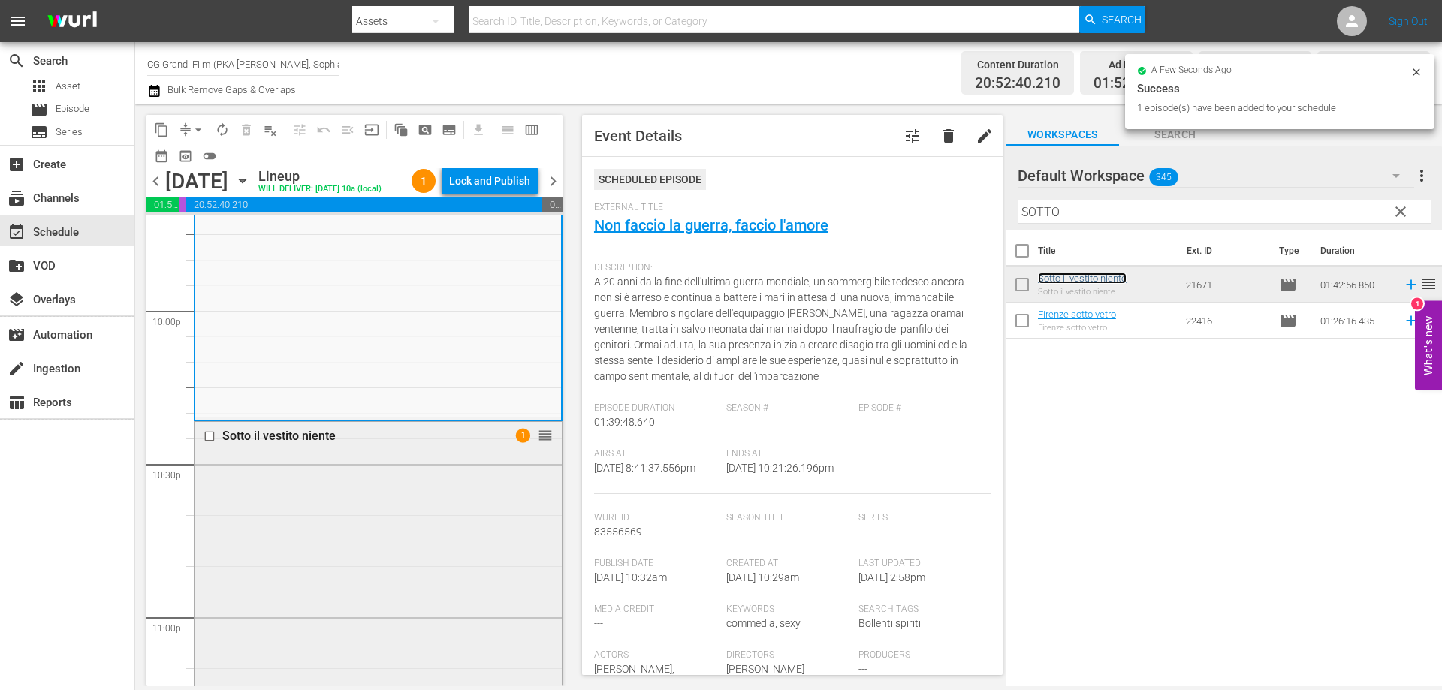
scroll to position [6930, 0]
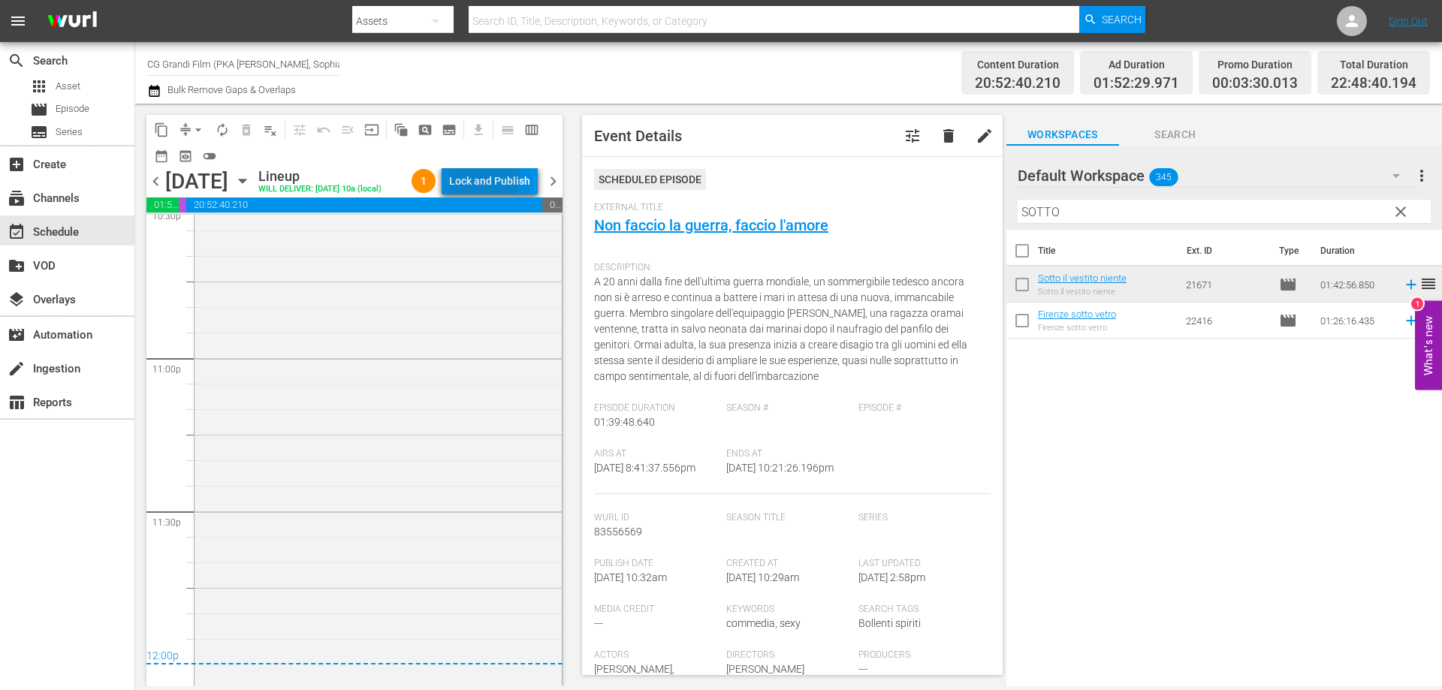
click at [477, 178] on div "Lock and Publish" at bounding box center [489, 180] width 81 height 27
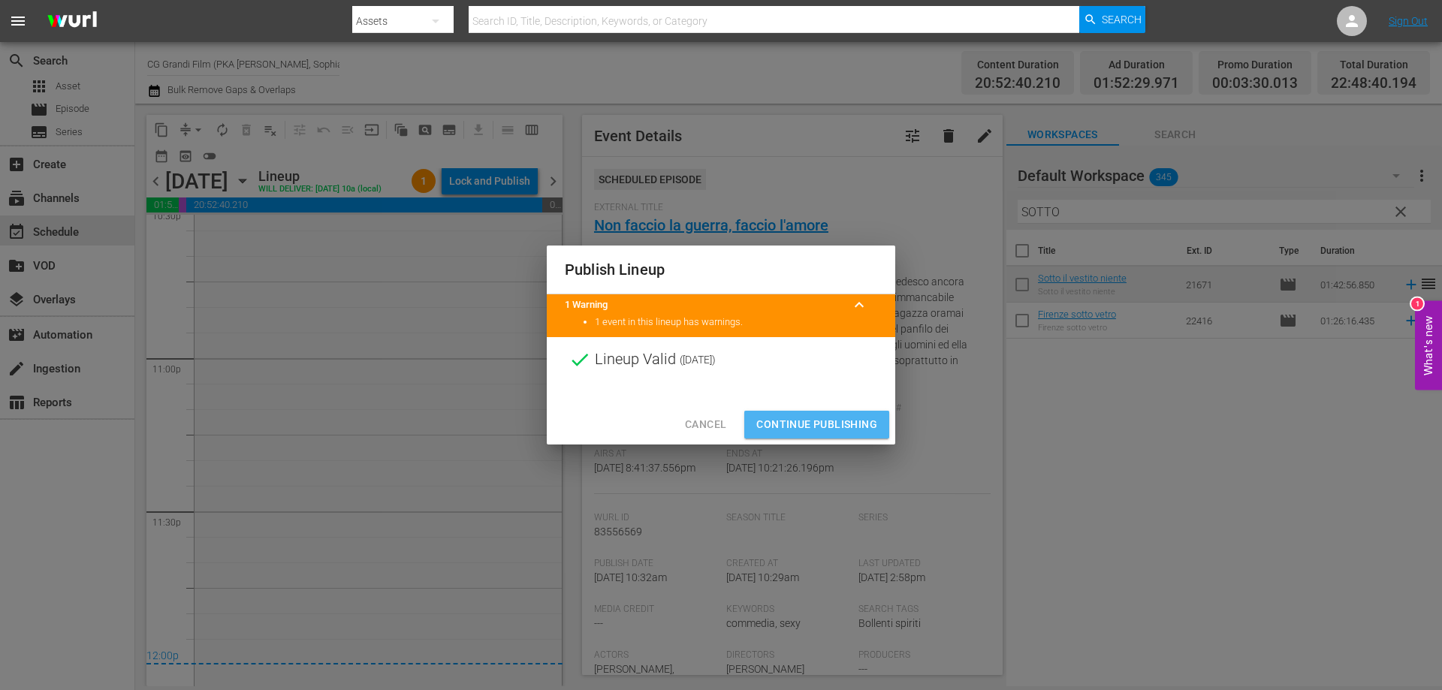
click at [803, 418] on span "Continue Publishing" at bounding box center [816, 424] width 121 height 19
